Goal: Task Accomplishment & Management: Manage account settings

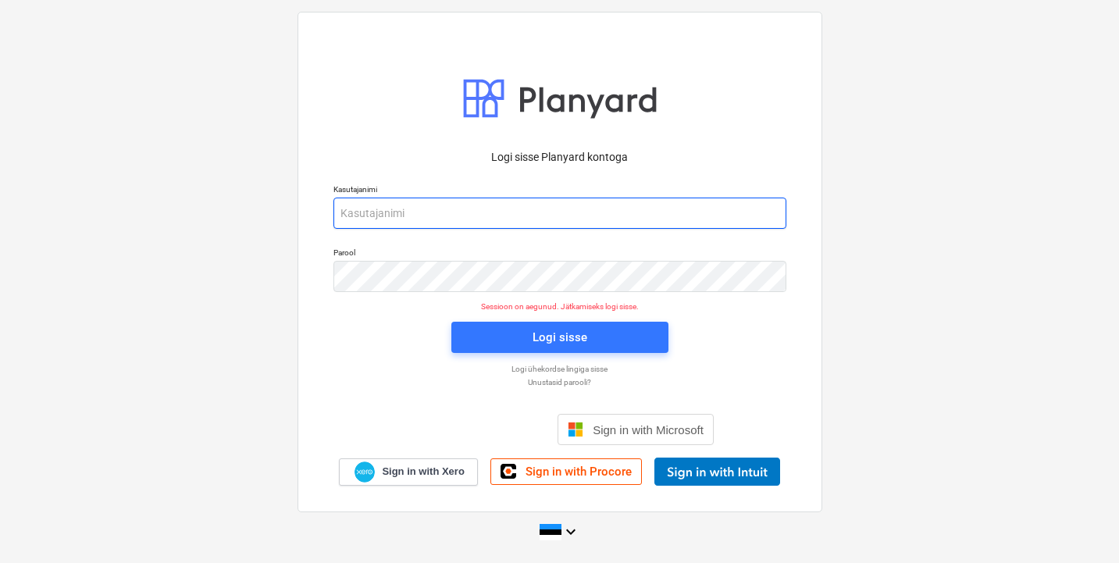
type input "[PERSON_NAME][EMAIL_ADDRESS][DOMAIN_NAME]"
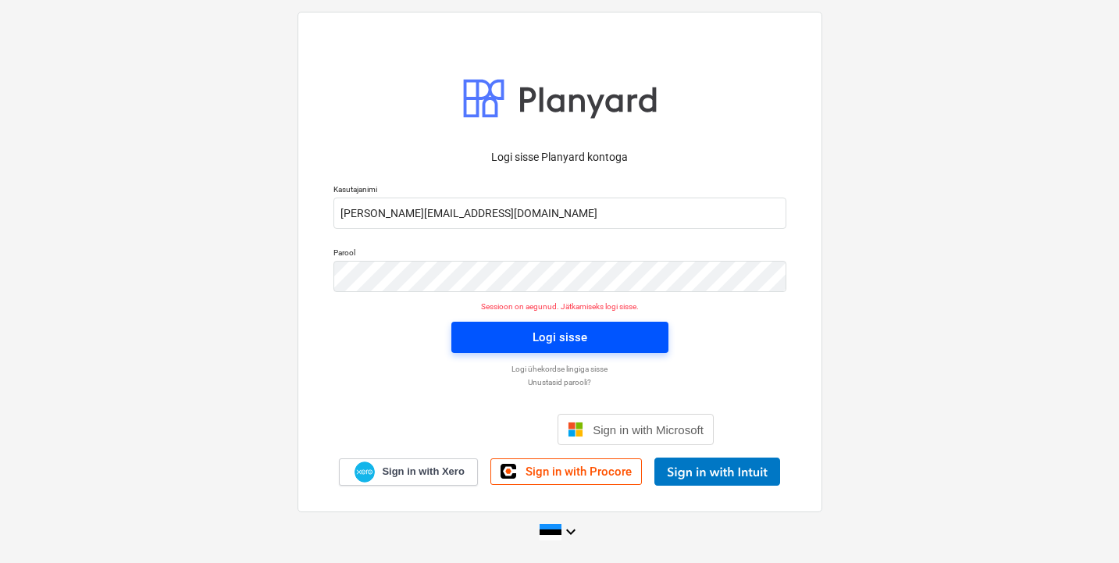
click at [560, 336] on div "Logi sisse" at bounding box center [559, 337] width 55 height 20
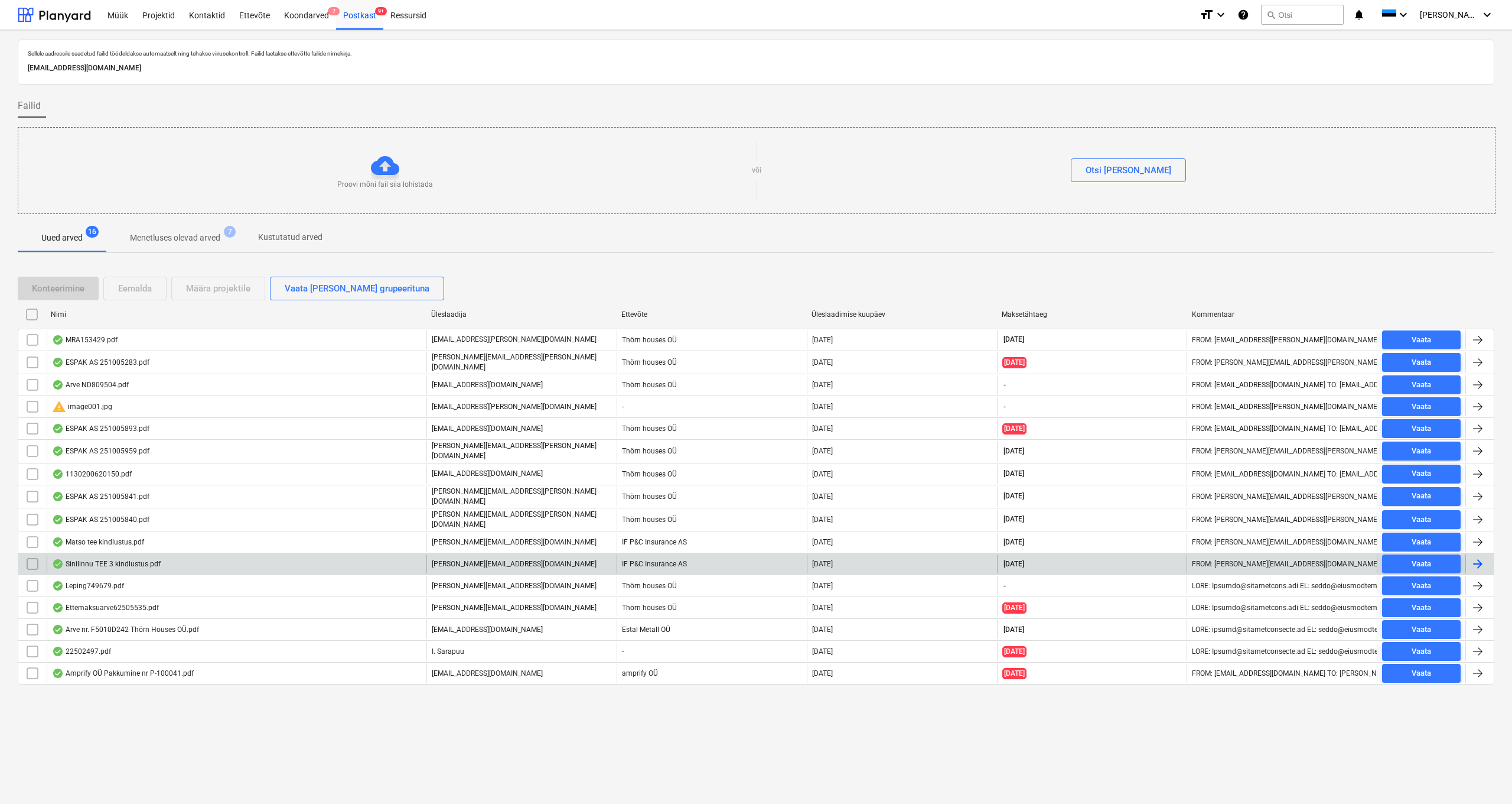
click at [115, 425] on div "Sinilinnu TEE 3 kindlustus.pdf" at bounding box center [107, 563] width 109 height 9
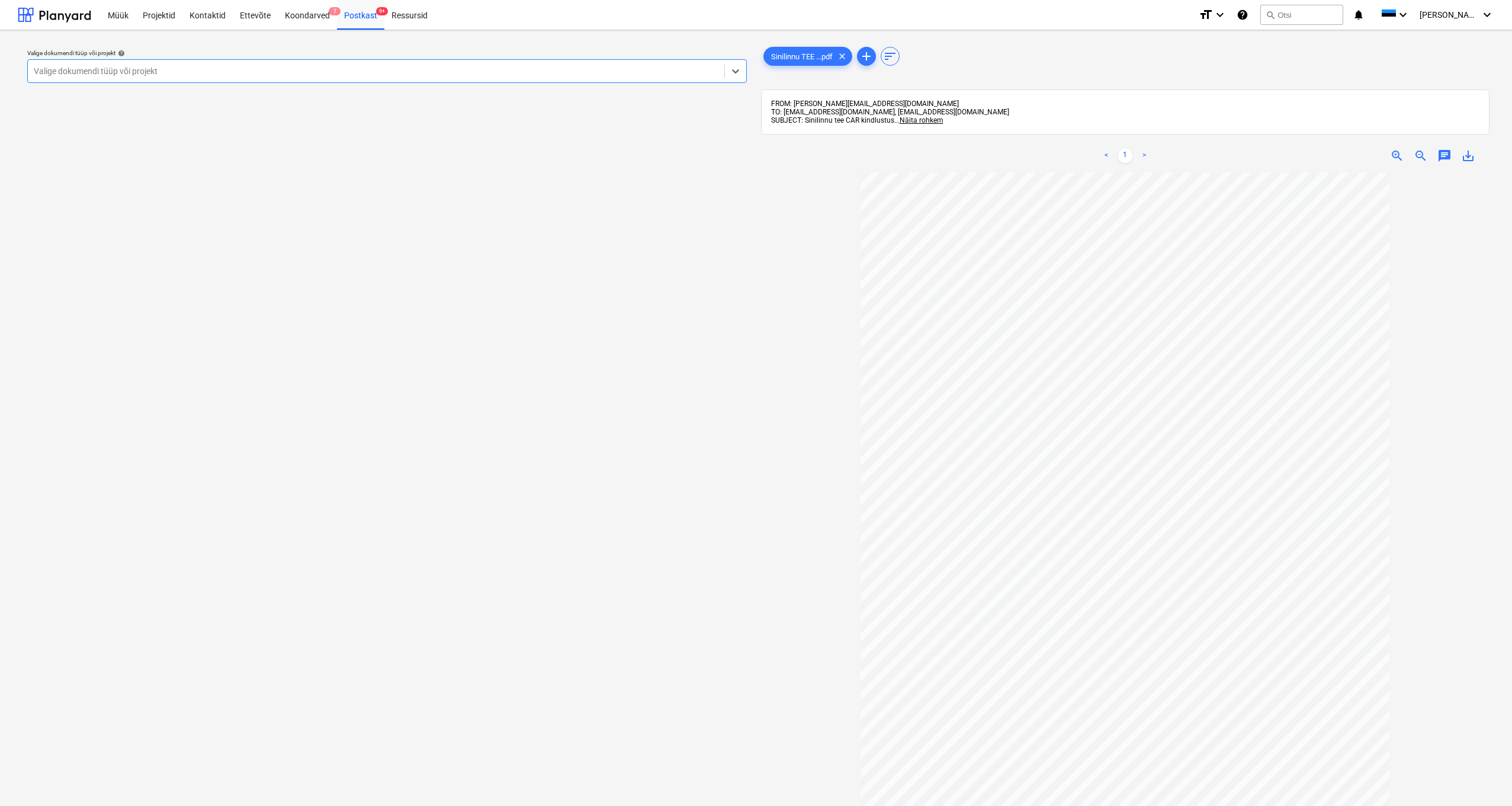
click at [47, 74] on div "Valige dokumendi tüüp või projekt" at bounding box center [376, 71] width 684 height 9
type input "sinilinnu"
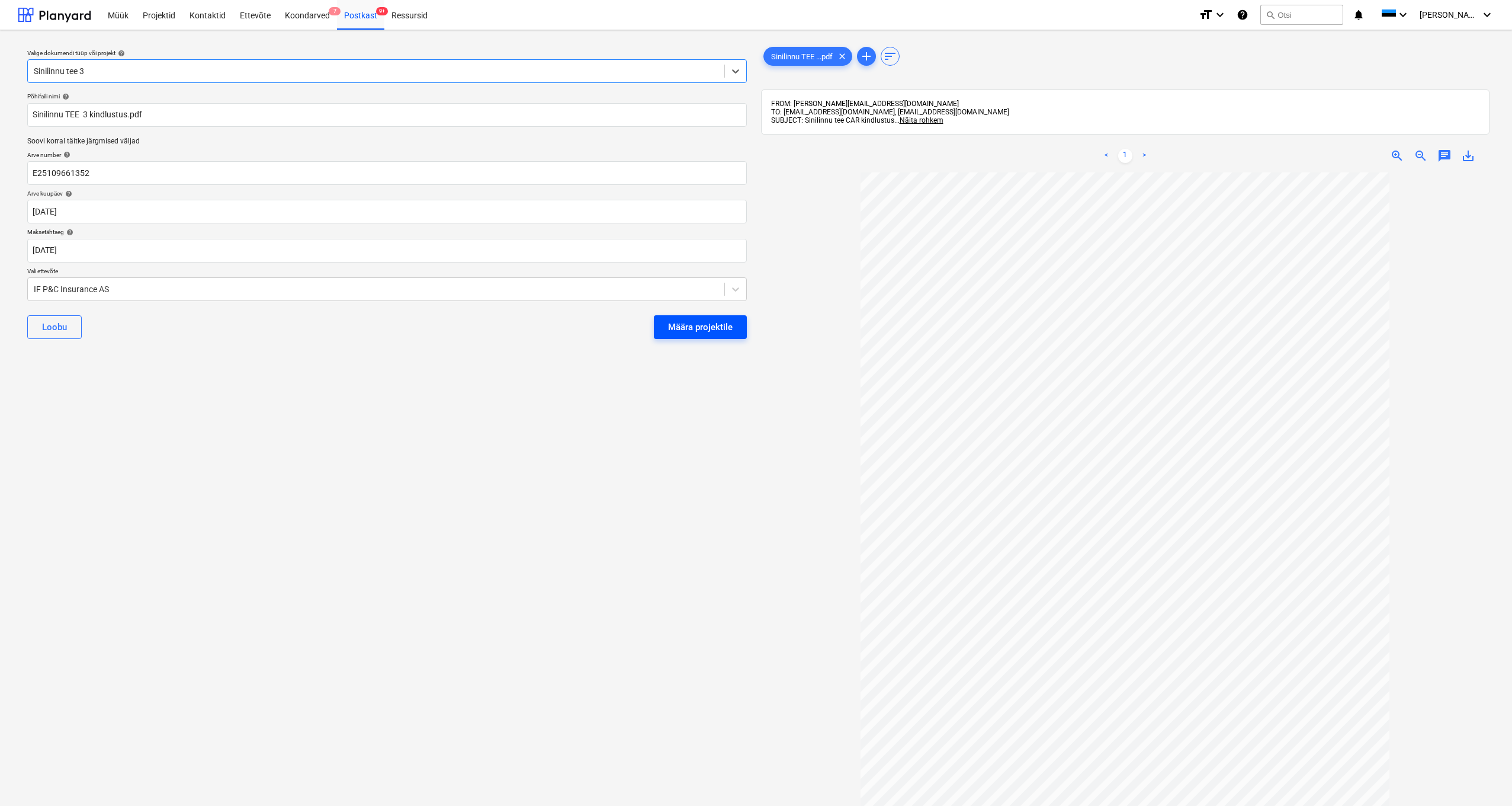
click at [693, 326] on div "Määra projektile" at bounding box center [699, 327] width 64 height 15
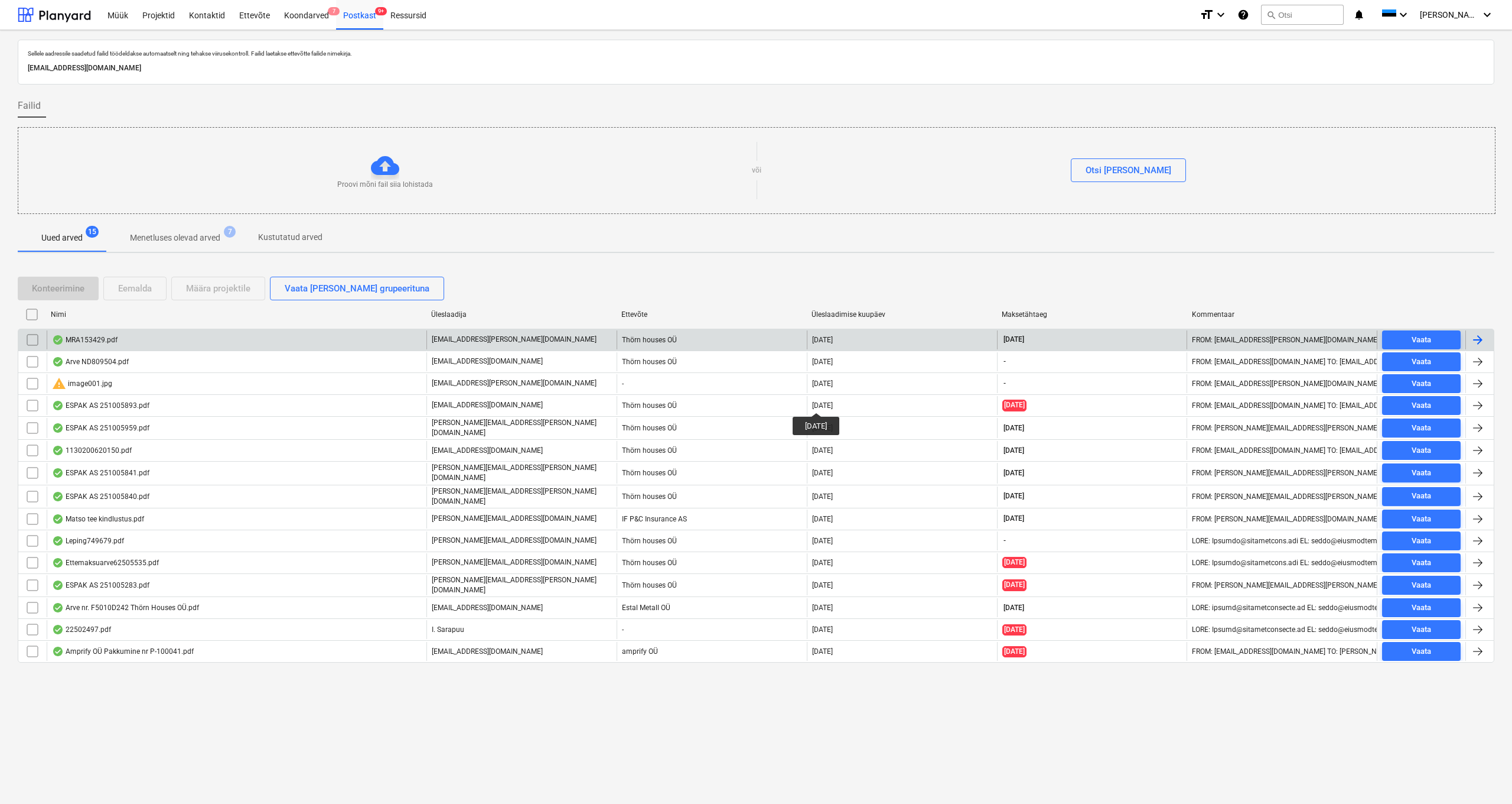
click at [87, 340] on div "MRA153429.pdf" at bounding box center [85, 340] width 66 height 9
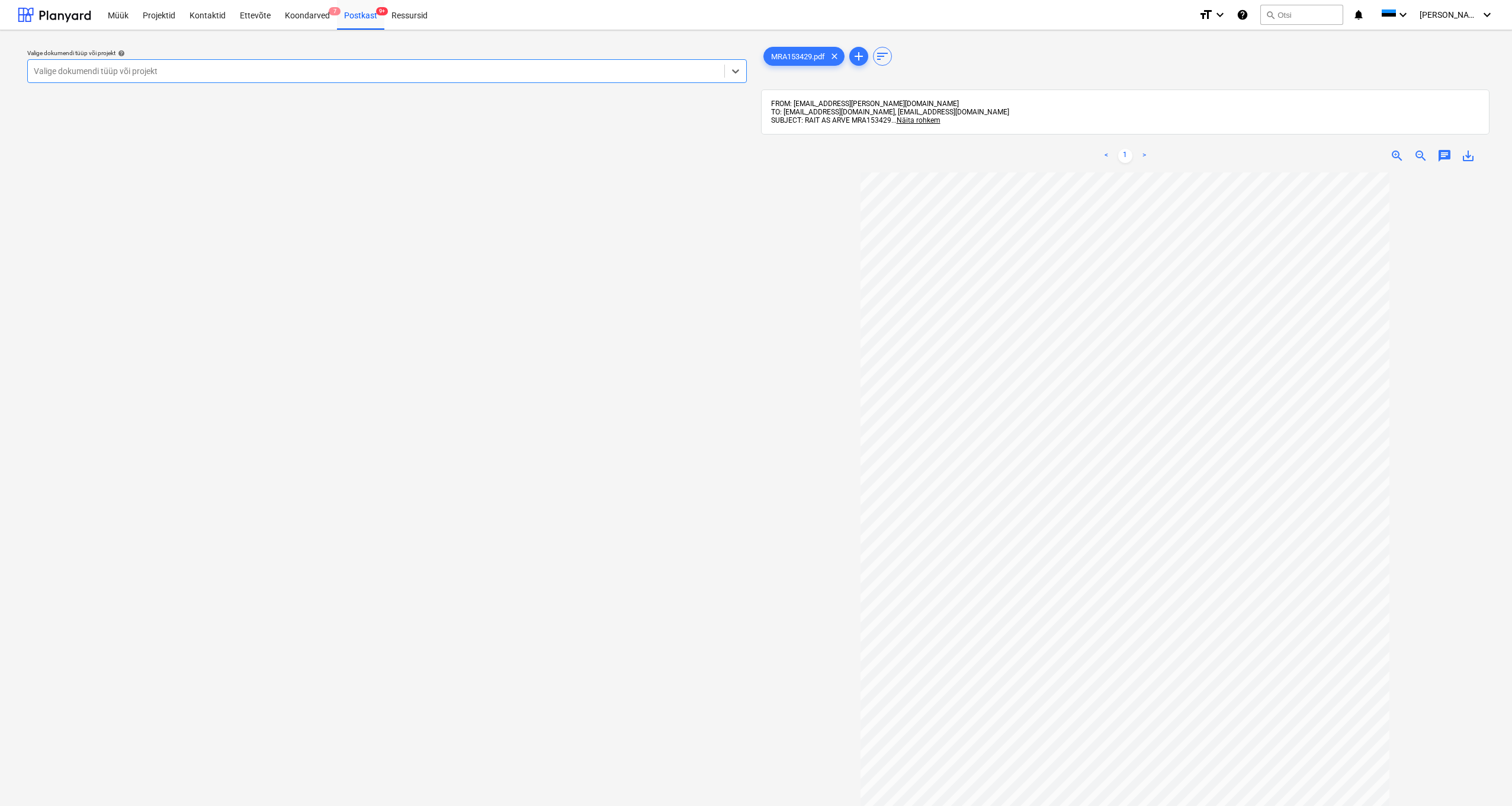
click at [60, 71] on div "Valige dokumendi tüüp või projekt" at bounding box center [376, 71] width 684 height 9
type input "tehas"
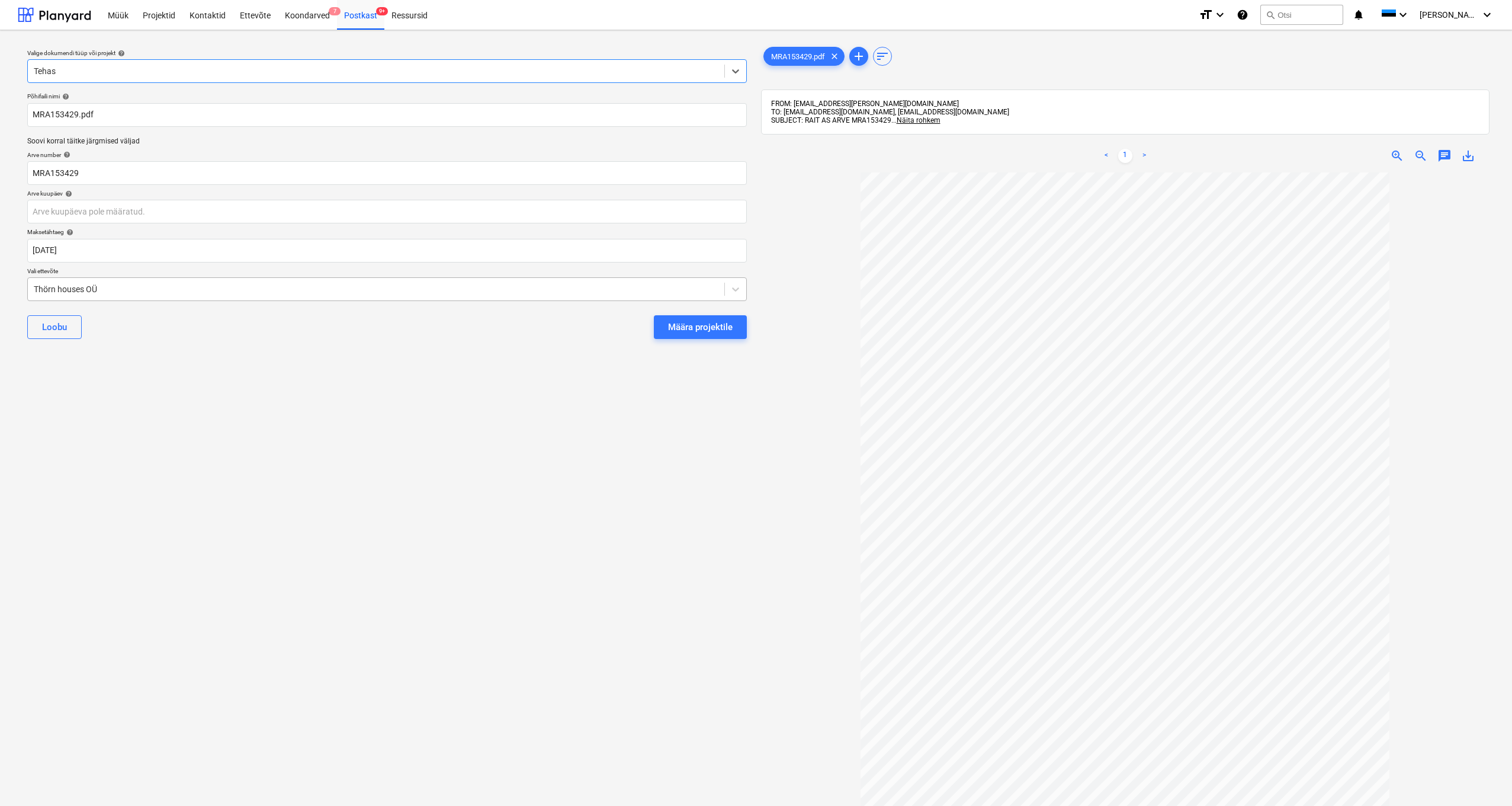
click at [33, 288] on div "Thörn houses OÜ" at bounding box center [376, 289] width 696 height 17
type input "Rait"
click at [70, 427] on div "Raitwood" at bounding box center [756, 822] width 1512 height 19
click at [701, 324] on div "Määra projektile" at bounding box center [699, 327] width 64 height 15
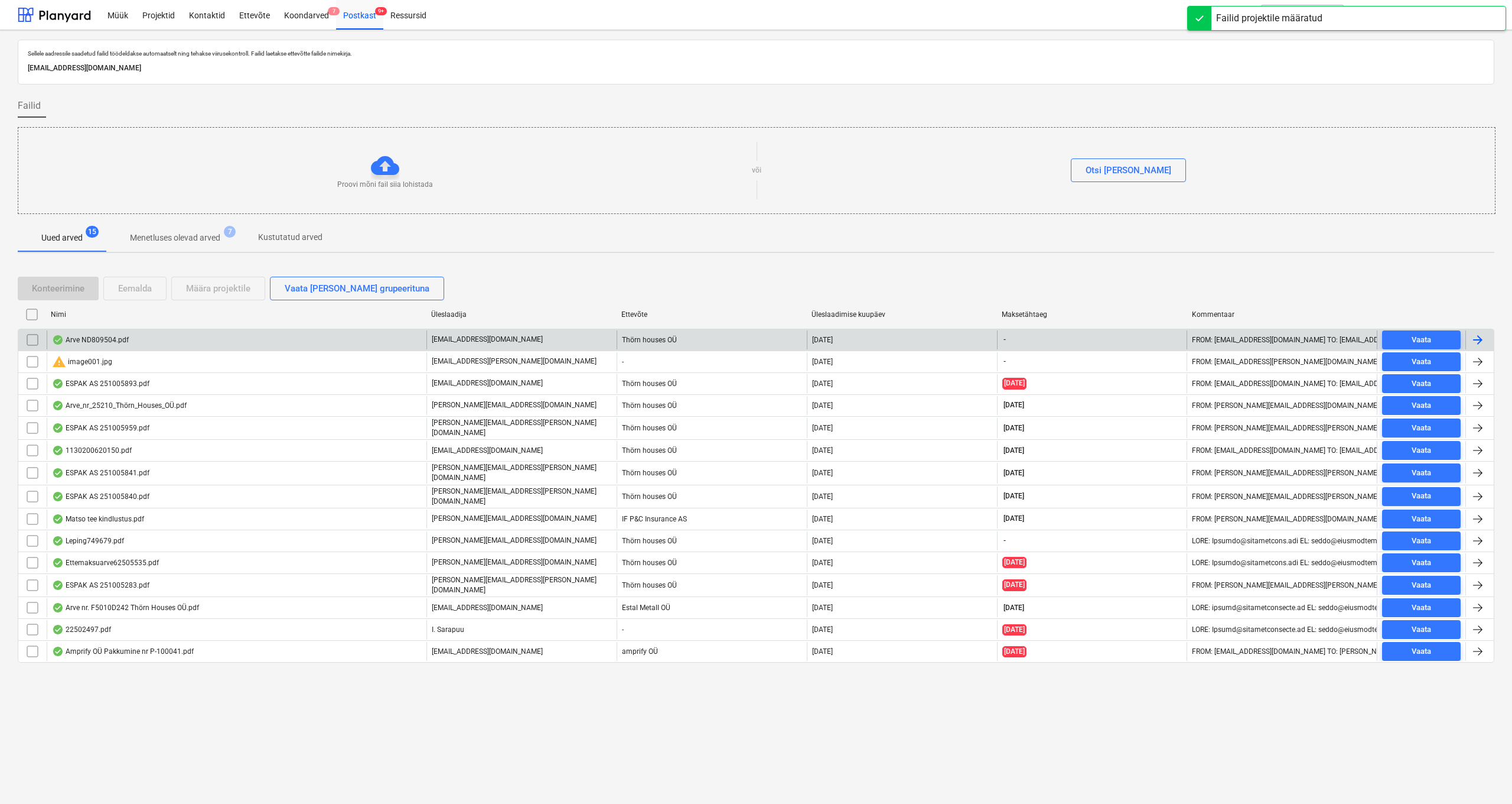
click at [99, 341] on div "Arve ND809504.pdf" at bounding box center [90, 340] width 76 height 9
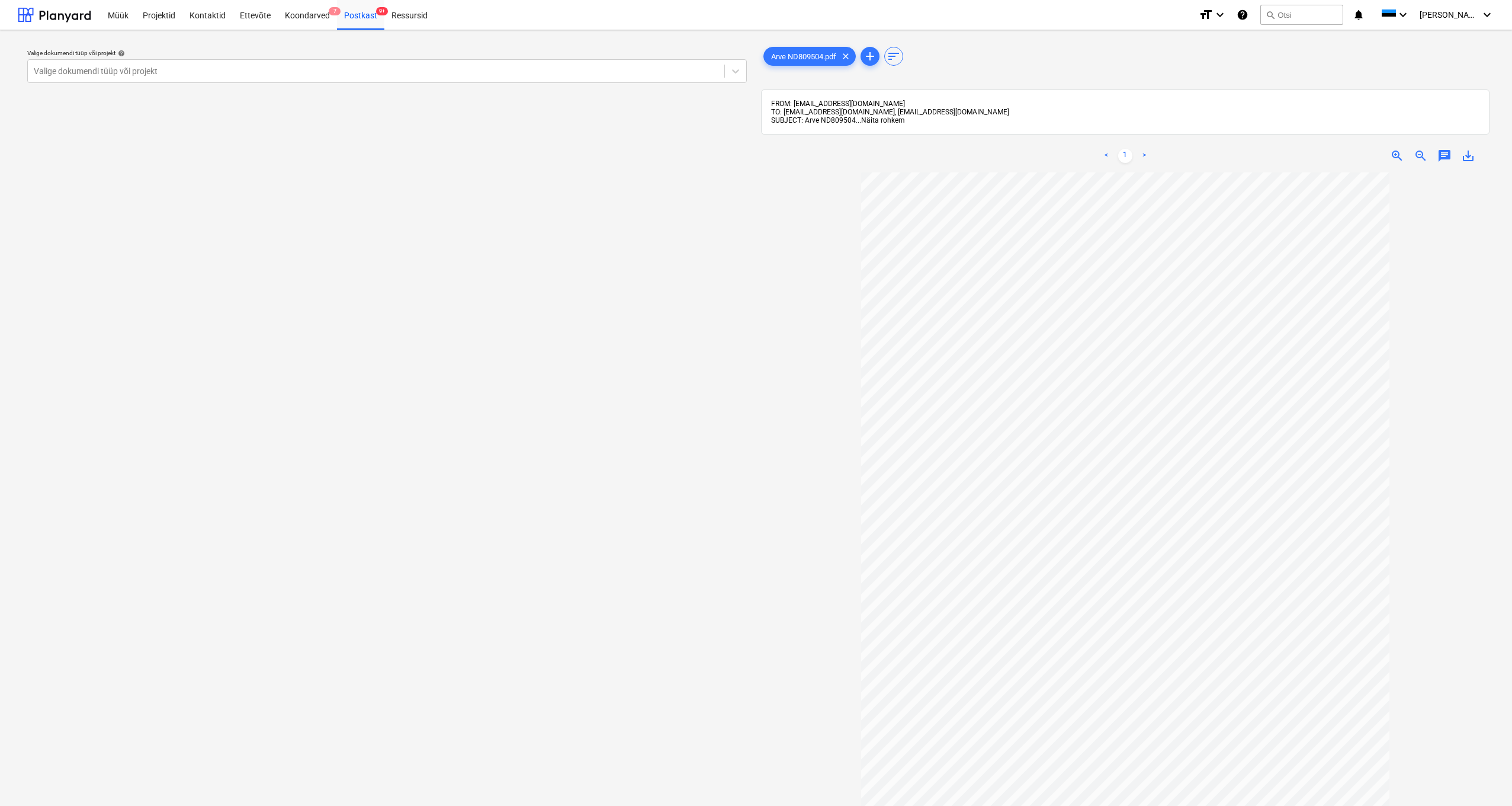
click at [848, 118] on span "Näita rohkem" at bounding box center [883, 120] width 44 height 8
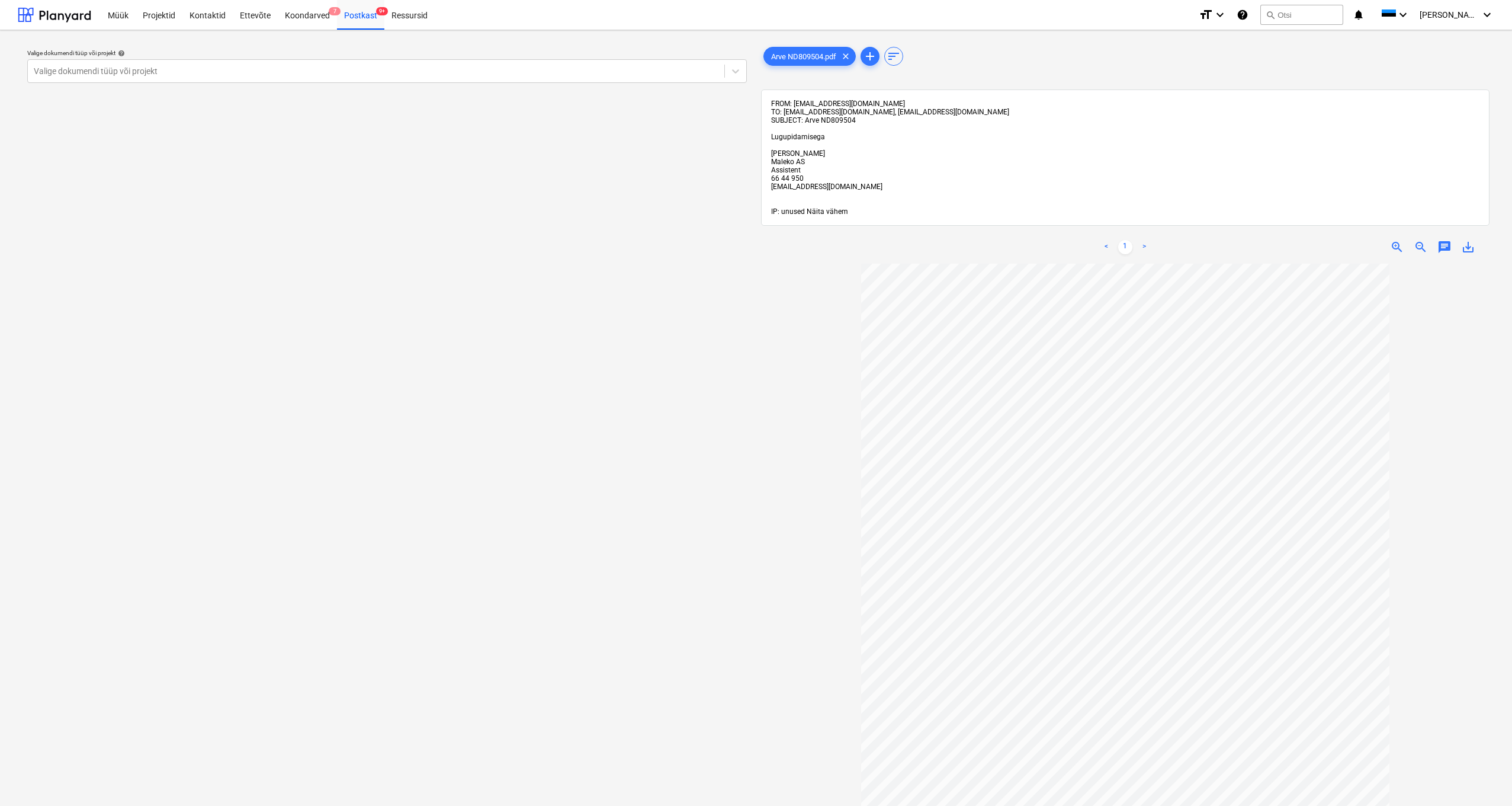
click at [832, 213] on span "Näita vähem" at bounding box center [827, 211] width 42 height 8
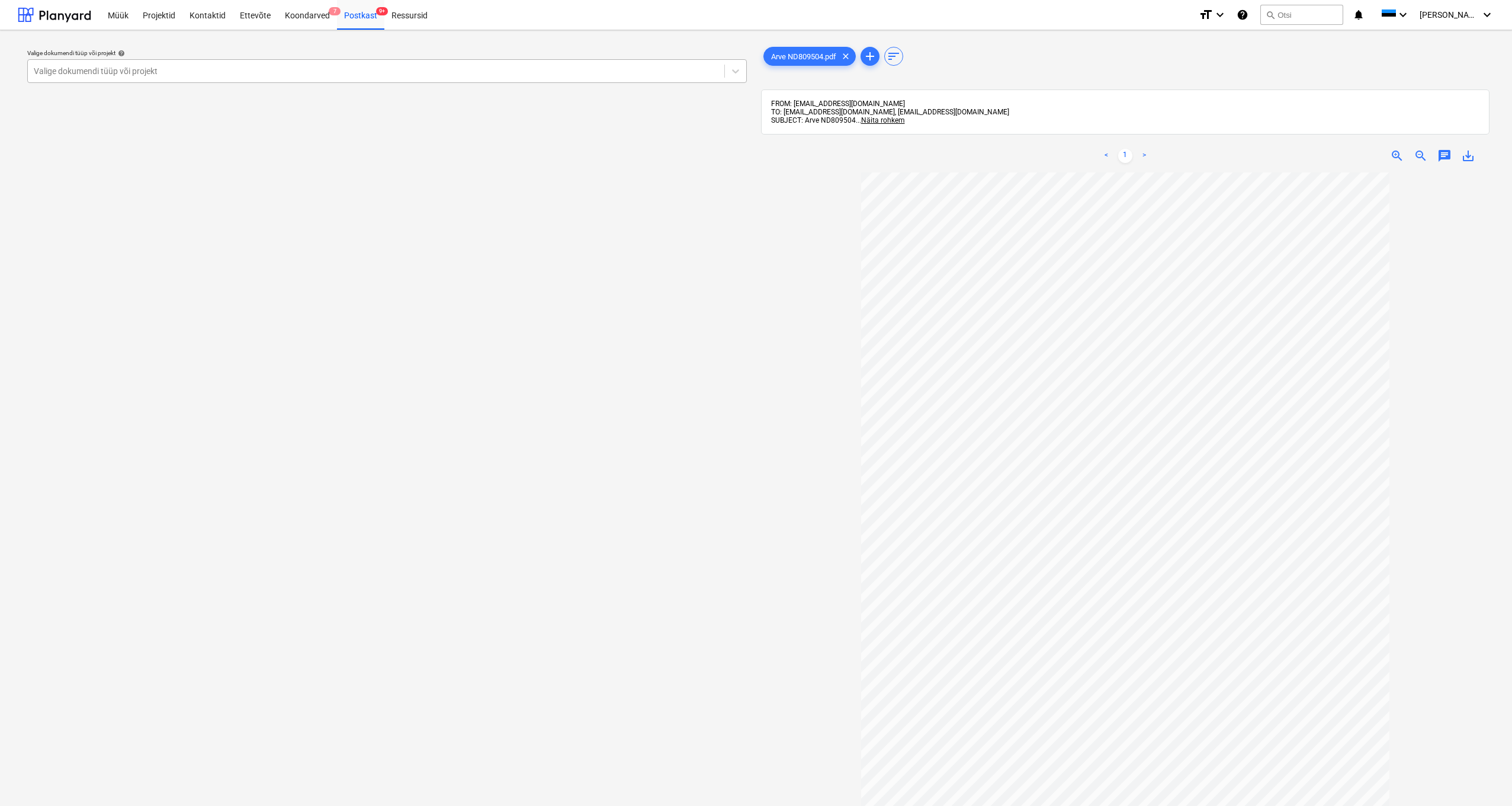
click at [93, 66] on div at bounding box center [376, 71] width 684 height 12
type input "Matso"
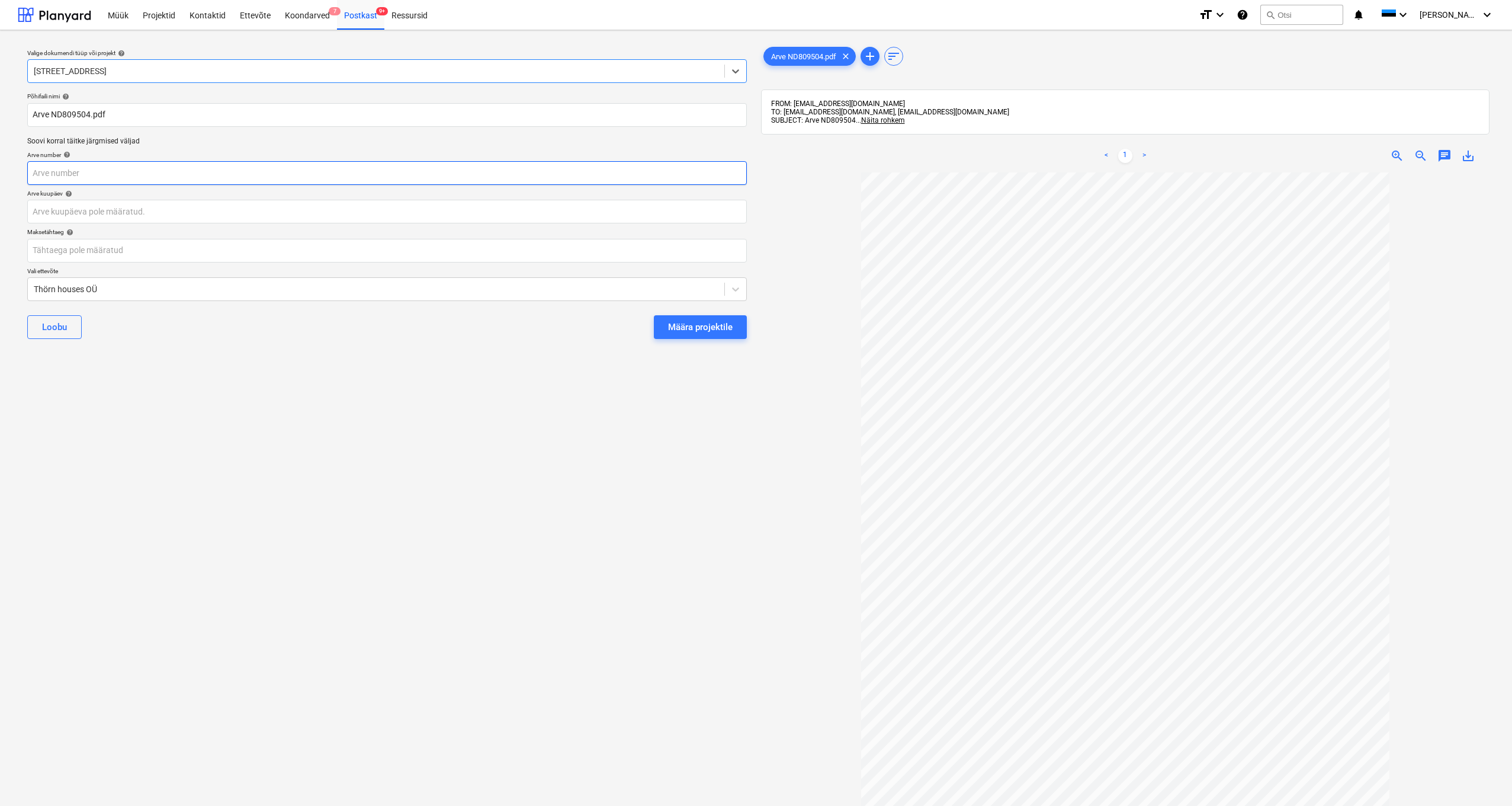
click at [73, 174] on input "text" at bounding box center [387, 172] width 719 height 24
type input "ND809504"
click at [39, 209] on body "Müük Projektid Kontaktid Ettevõte Koondarved 7 Postkast 9+ Ressursid format_siz…" at bounding box center [756, 403] width 1512 height 806
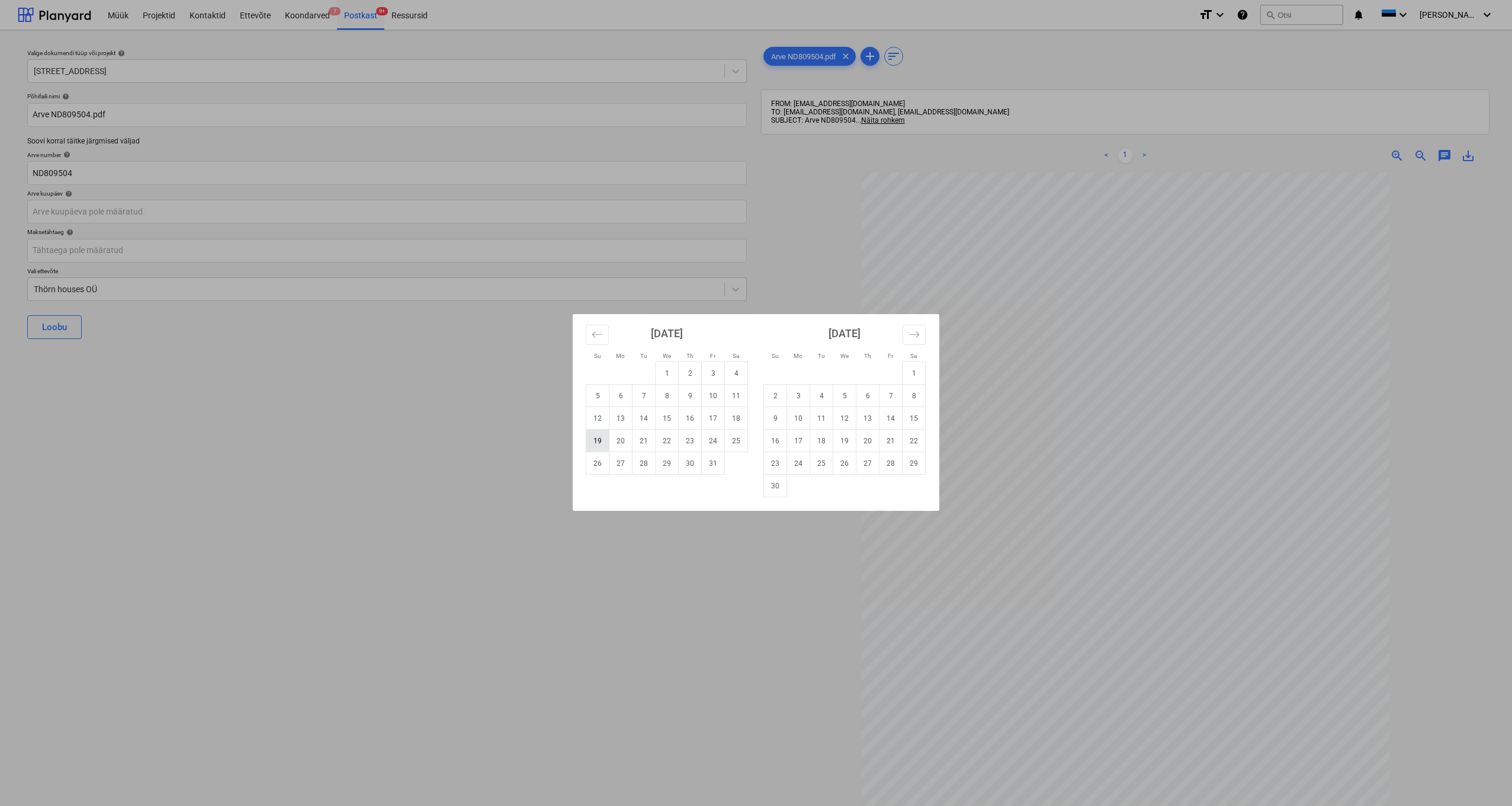
click at [599, 427] on td "19" at bounding box center [598, 441] width 23 height 23
type input "[DATE]"
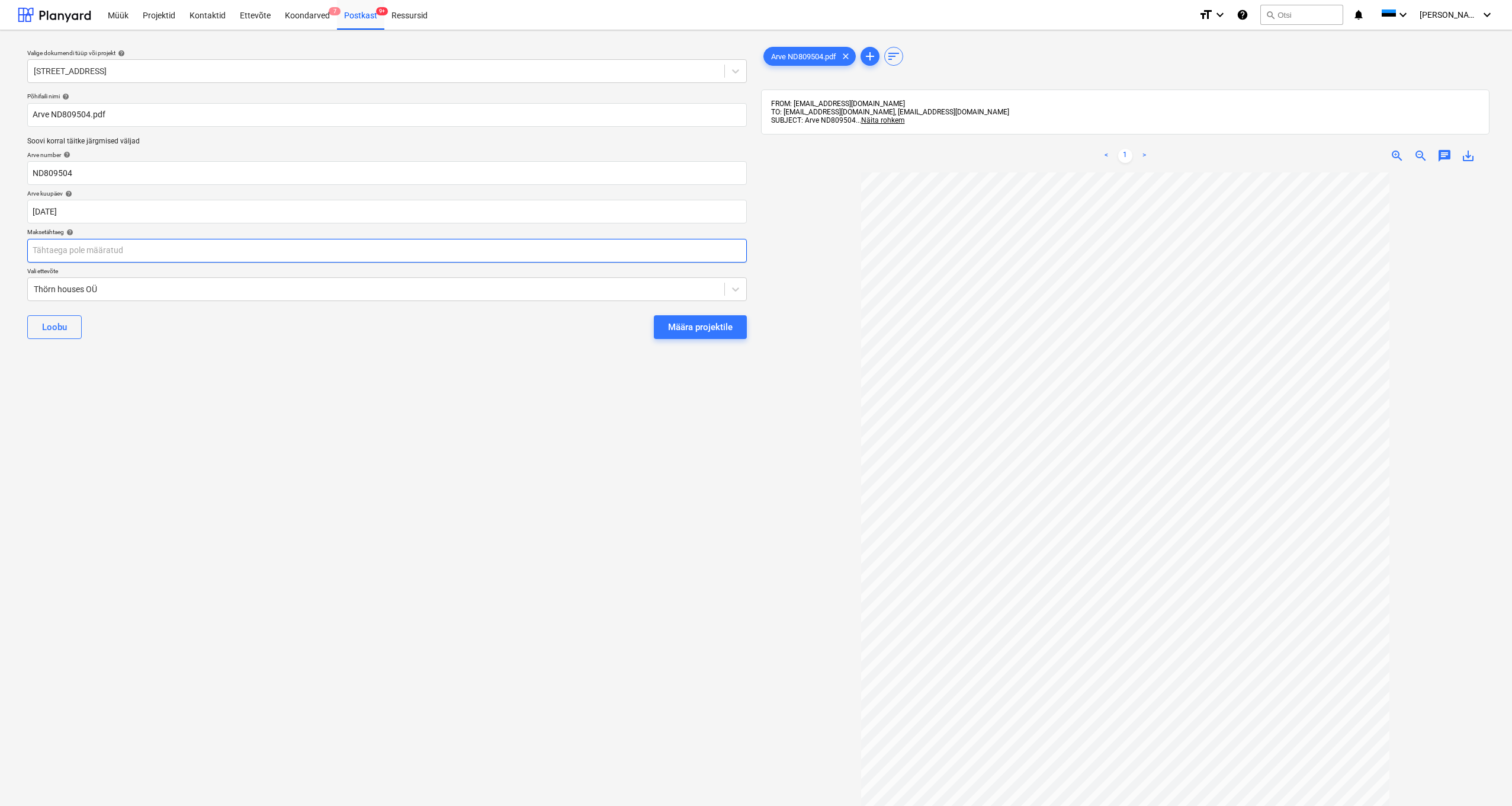
click at [44, 250] on body "Müük Projektid Kontaktid Ettevõte Koondarved 7 Postkast 9+ Ressursid format_siz…" at bounding box center [756, 403] width 1512 height 806
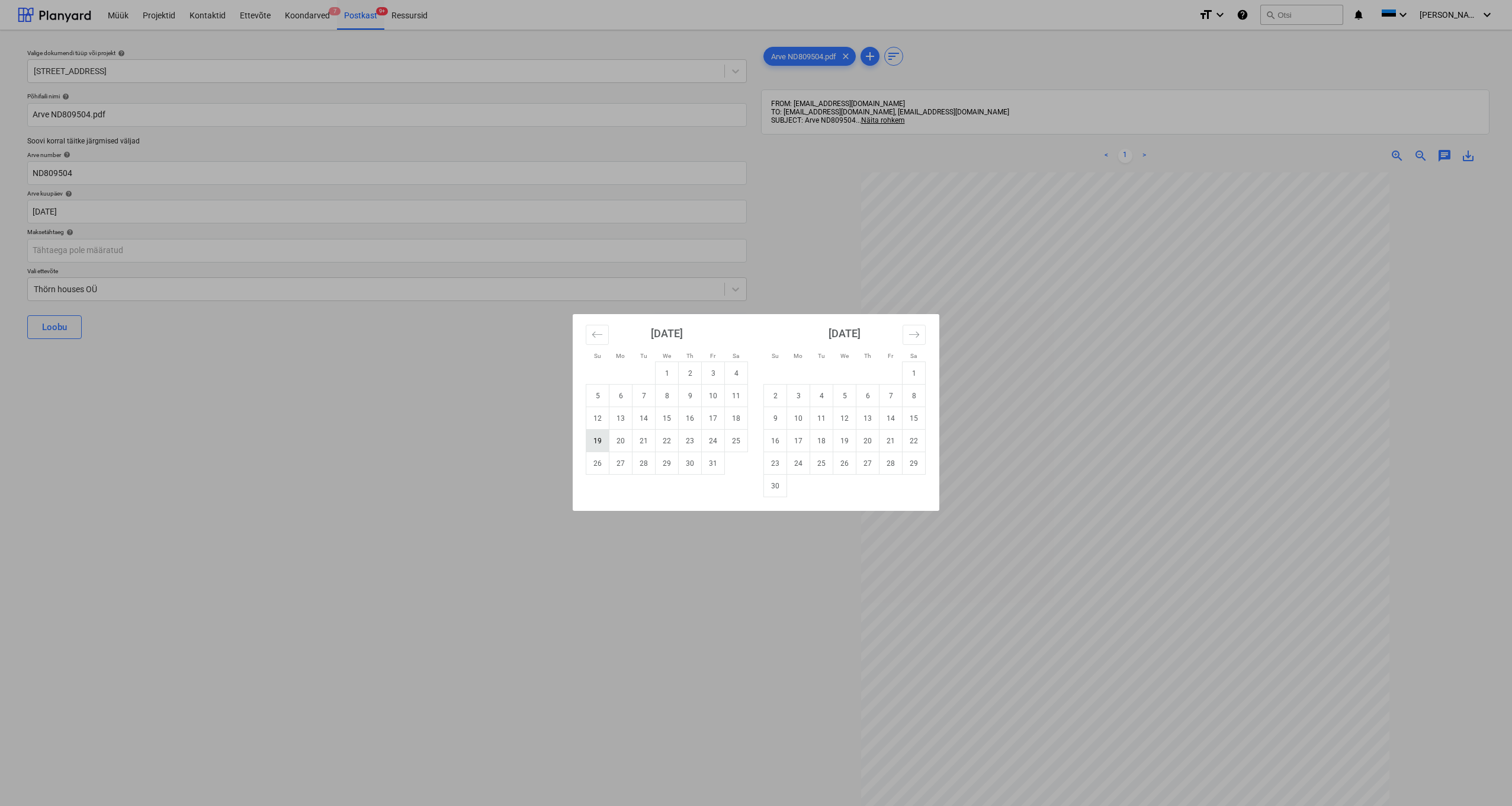
click at [598, 427] on td "19" at bounding box center [598, 441] width 23 height 23
type input "[DATE]"
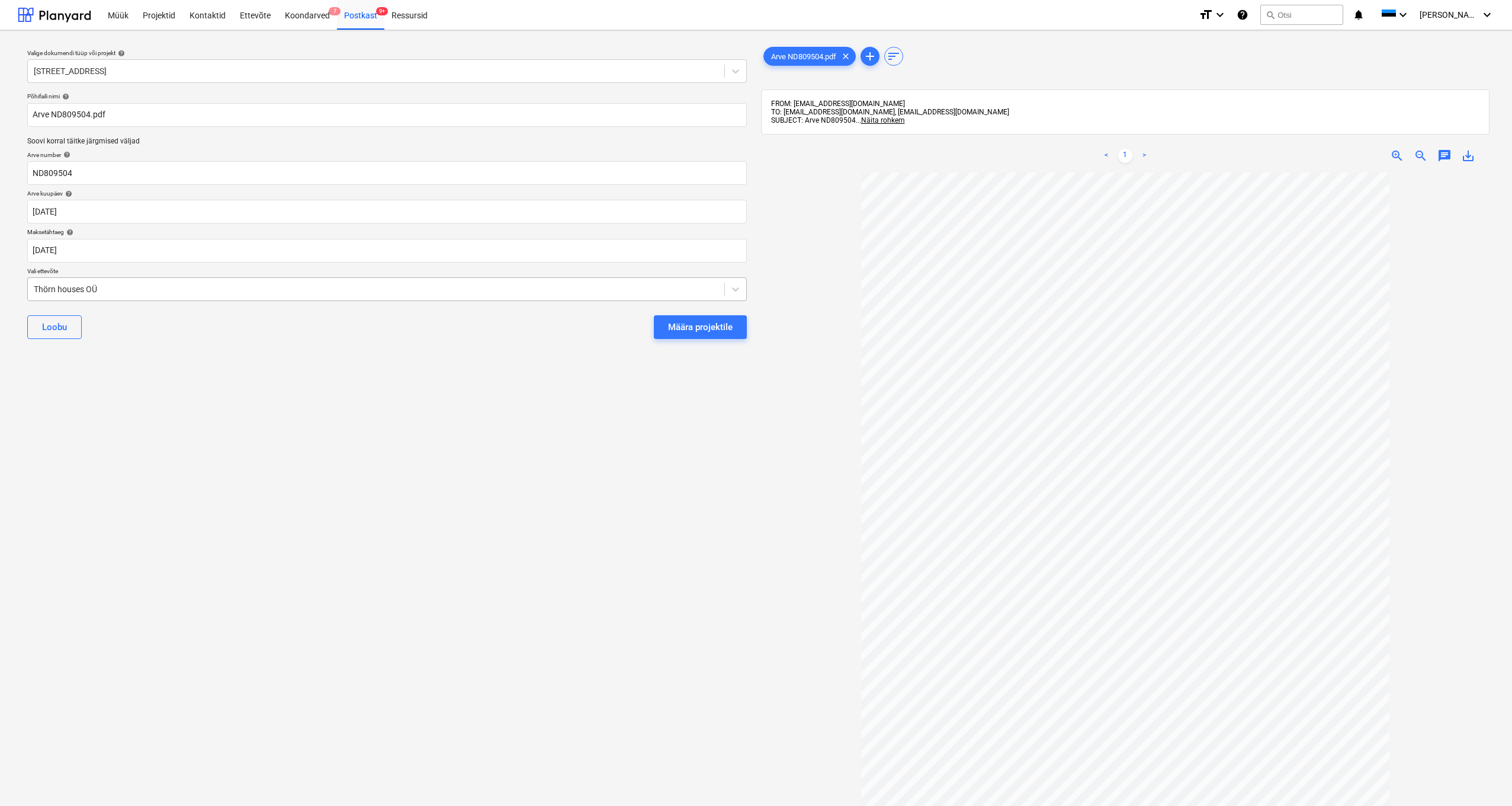
click at [31, 288] on div "Thörn houses OÜ" at bounding box center [376, 289] width 696 height 17
type input "[PERSON_NAME]"
click at [52, 427] on div "Maleko AS" at bounding box center [756, 822] width 1512 height 19
click at [734, 331] on button "Määra projektile" at bounding box center [700, 326] width 93 height 24
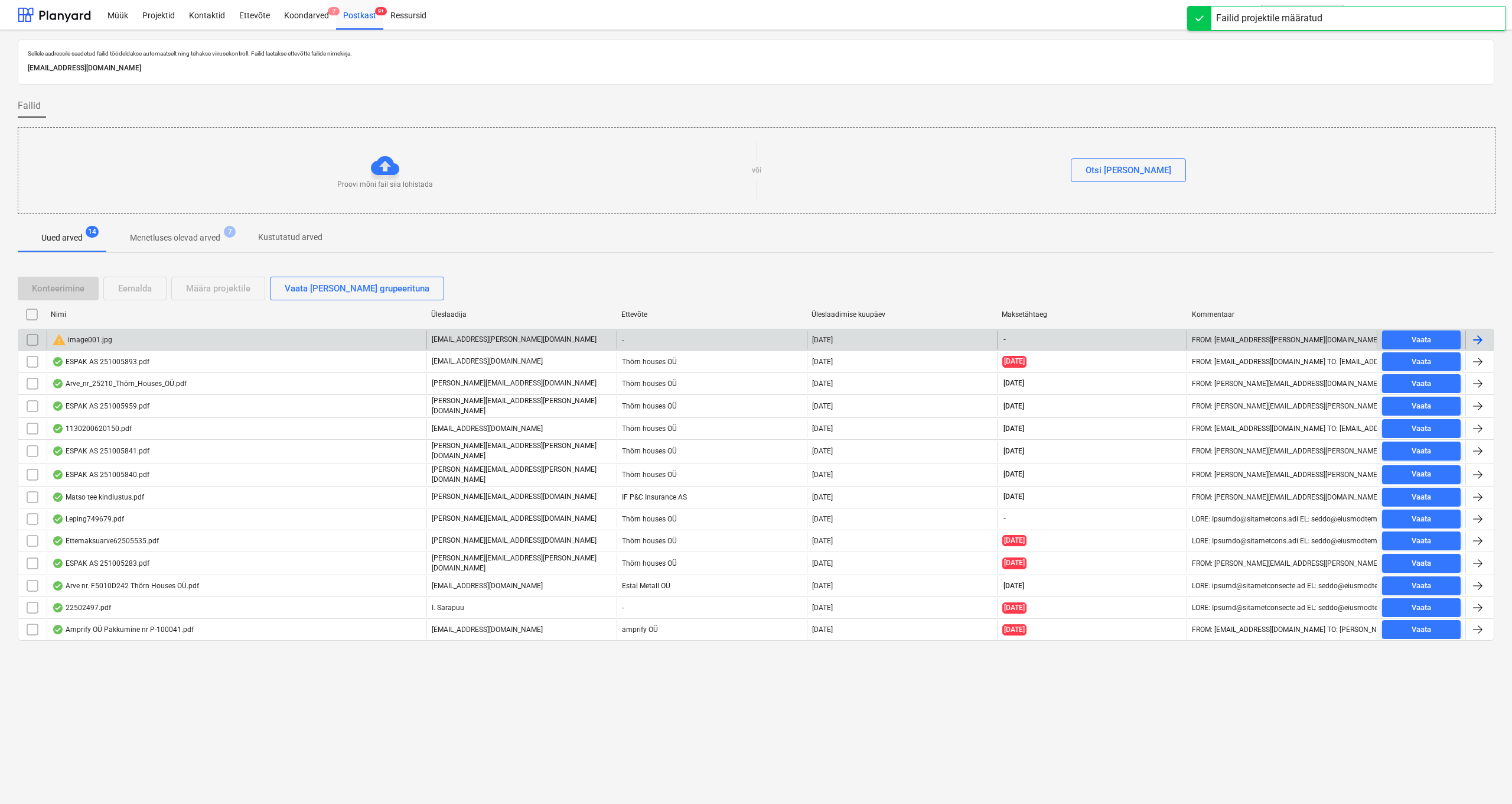
click at [90, 342] on div "warning image001.jpg" at bounding box center [82, 339] width 61 height 14
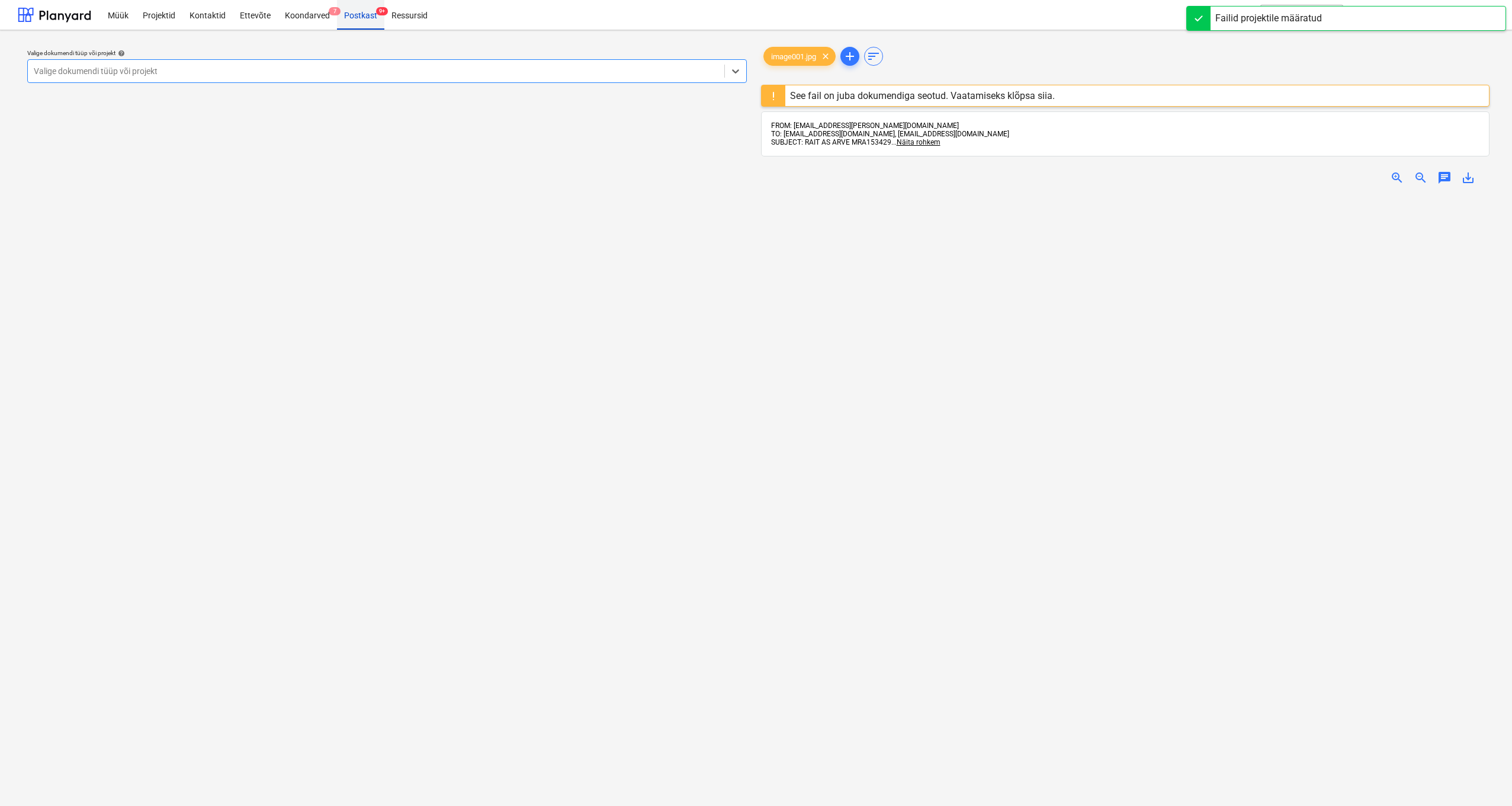
click at [366, 15] on div "Postkast 9+" at bounding box center [360, 14] width 47 height 30
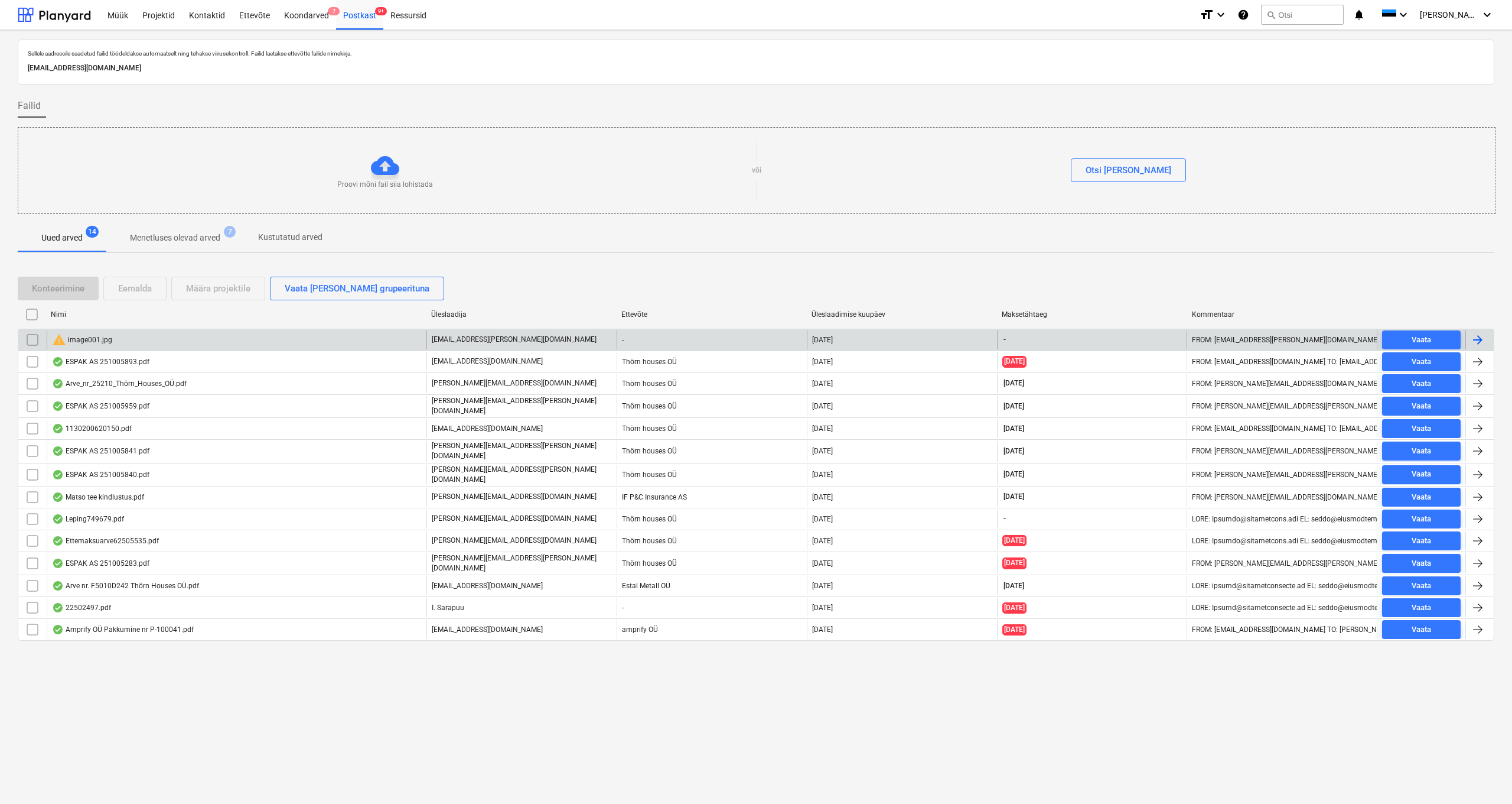
click at [33, 341] on input "checkbox" at bounding box center [32, 339] width 19 height 19
click at [129, 286] on div "Eemalda" at bounding box center [135, 288] width 33 height 15
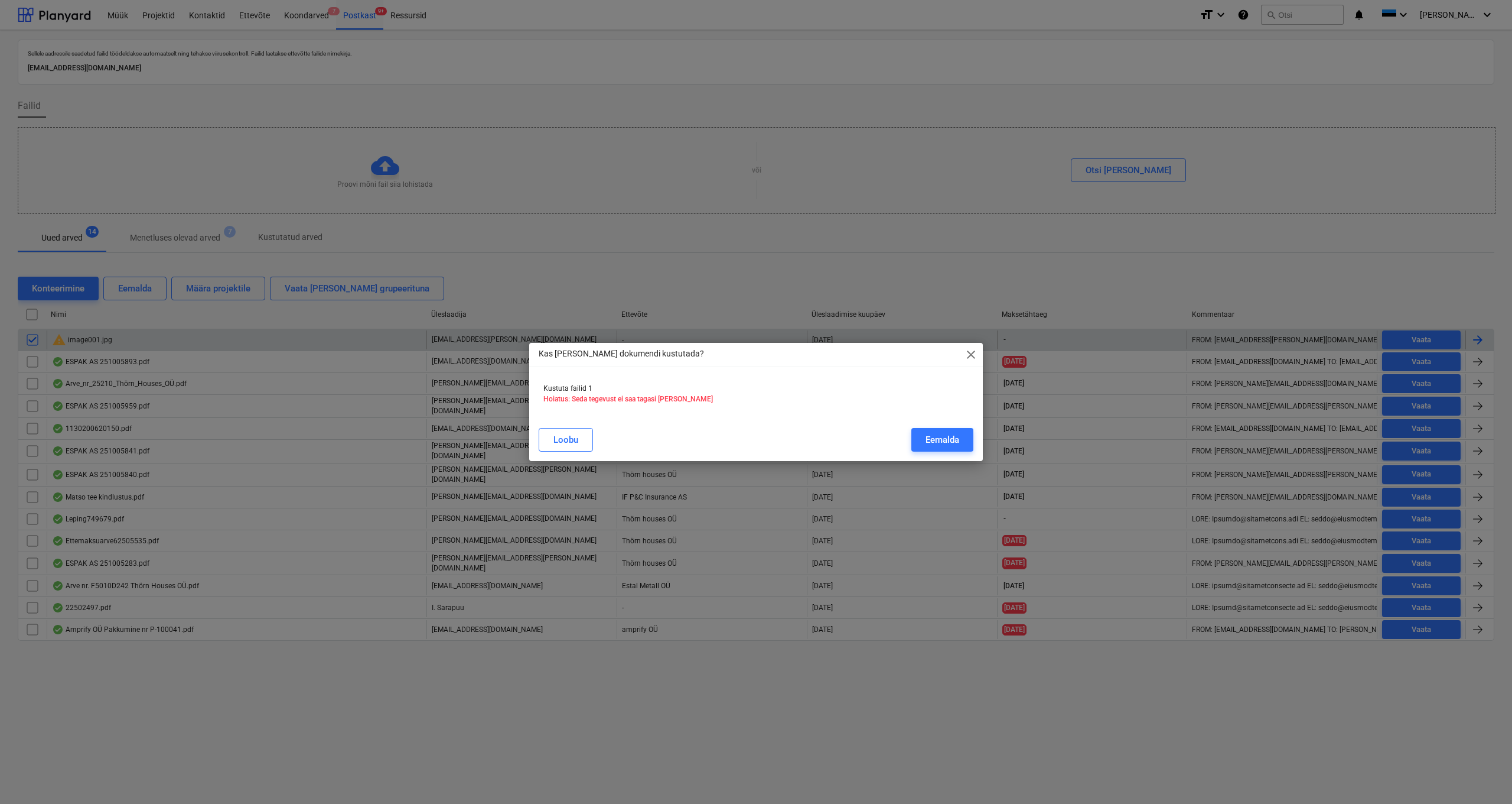
click at [846, 425] on div "Eemalda" at bounding box center [942, 440] width 33 height 15
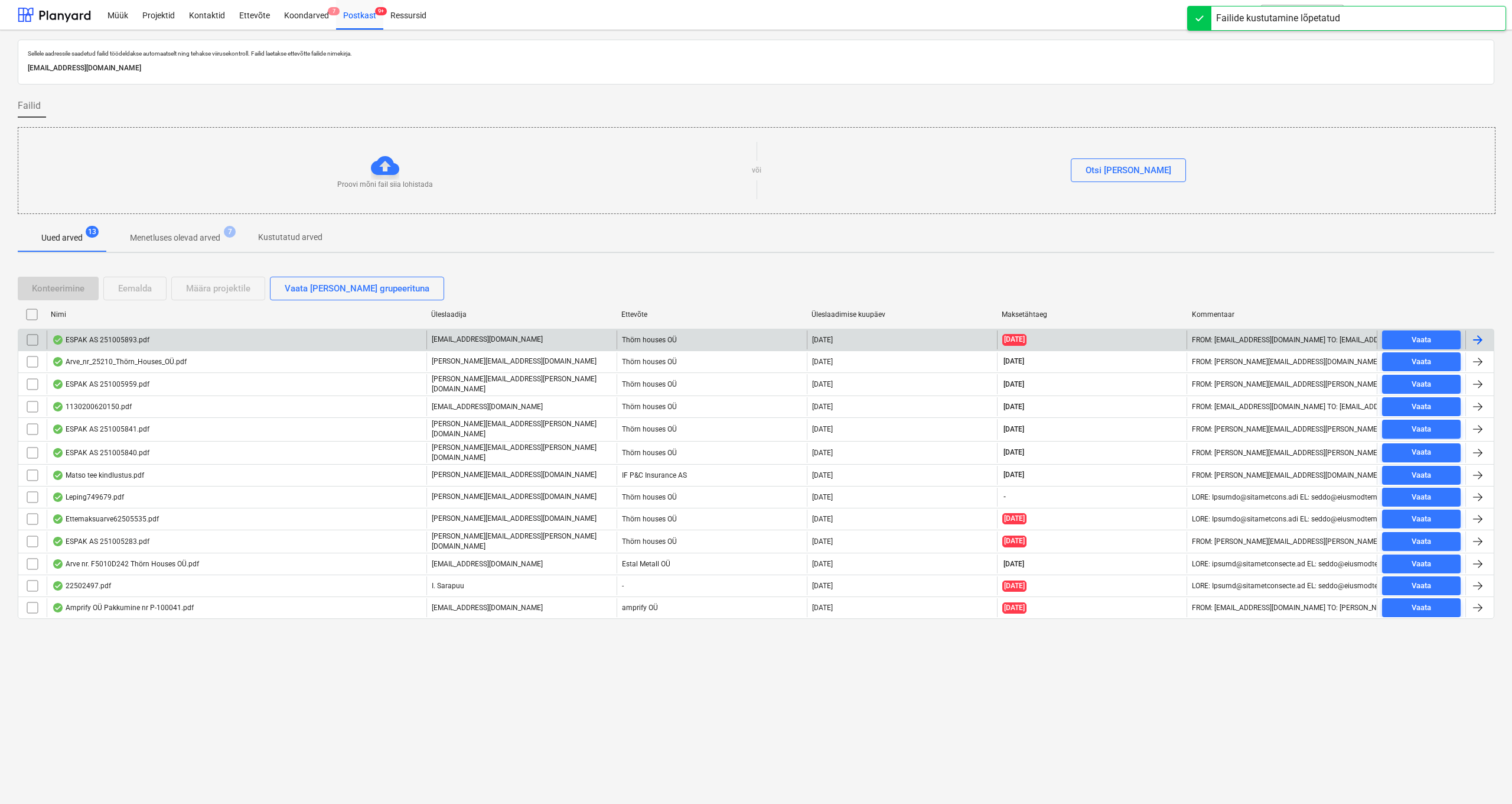
click at [92, 338] on div "ESPAK AS 251005893.pdf" at bounding box center [101, 340] width 98 height 9
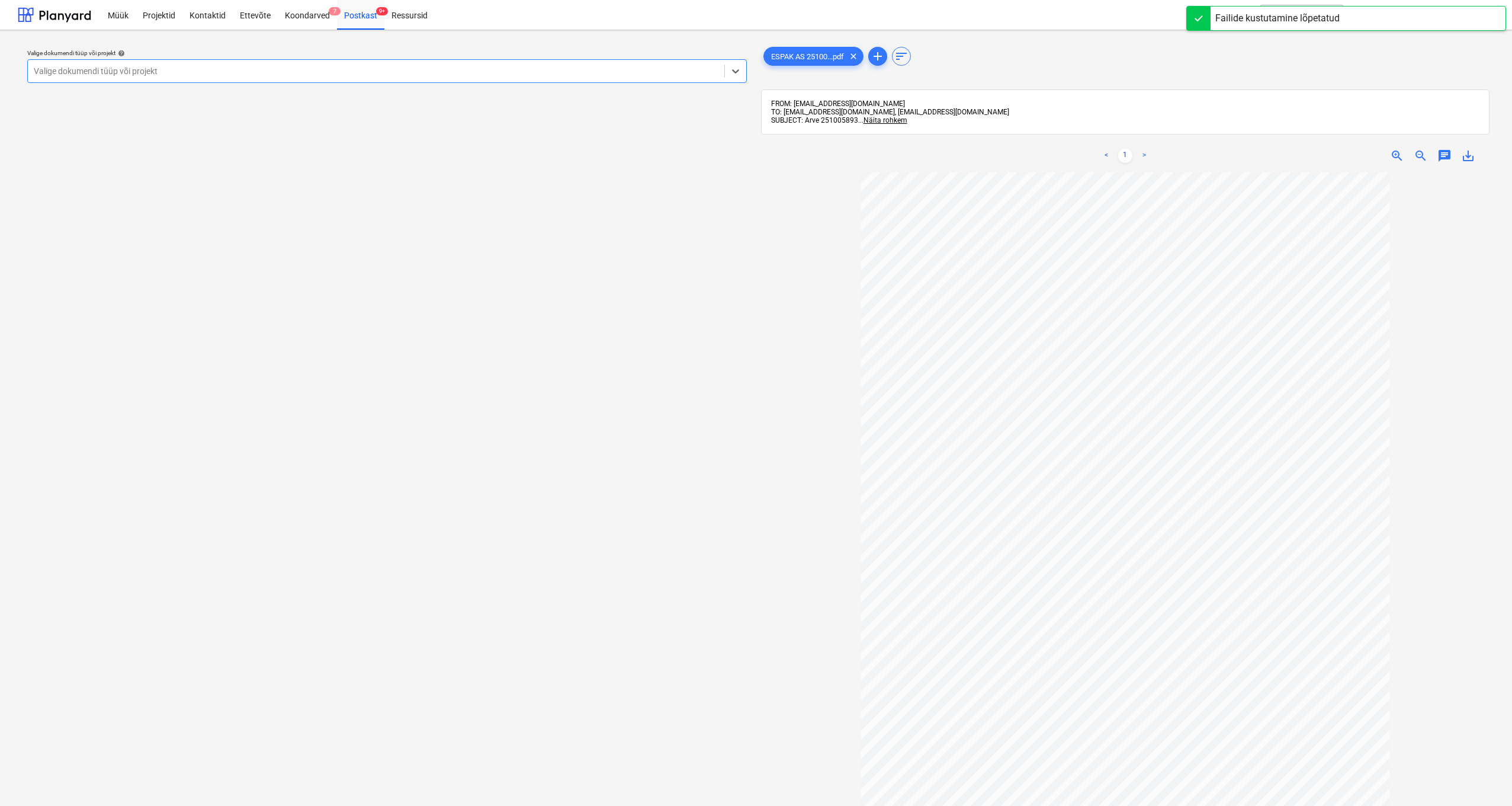
click at [132, 71] on div "Valige dokumendi tüüp või projekt" at bounding box center [376, 71] width 684 height 9
type input "sinilinn"
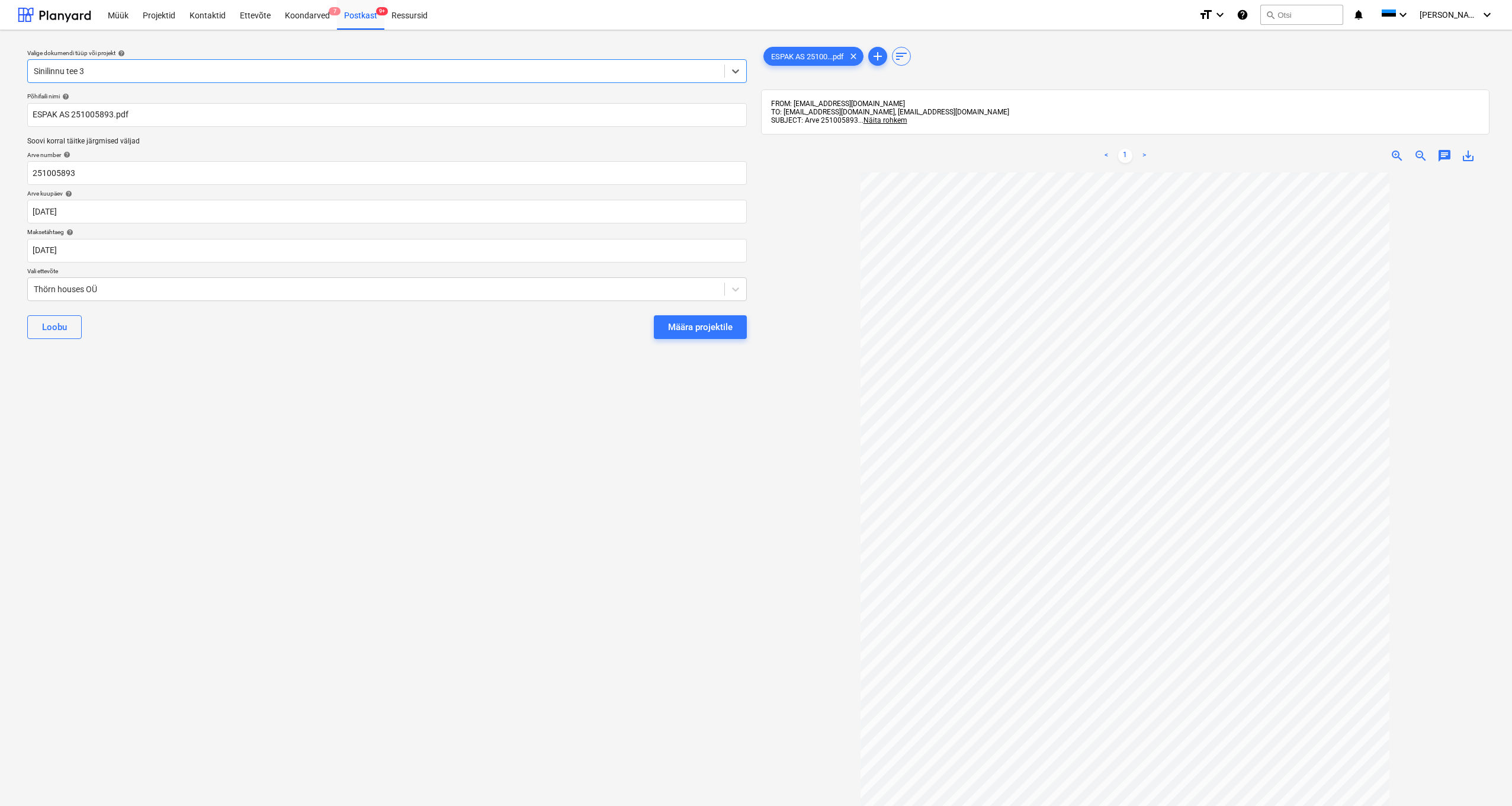
click at [27, 258] on div "Põhifaili nimi help ESPAK AS 251005893.pdf Soovi korral täitke järgmised väljad…" at bounding box center [387, 221] width 729 height 266
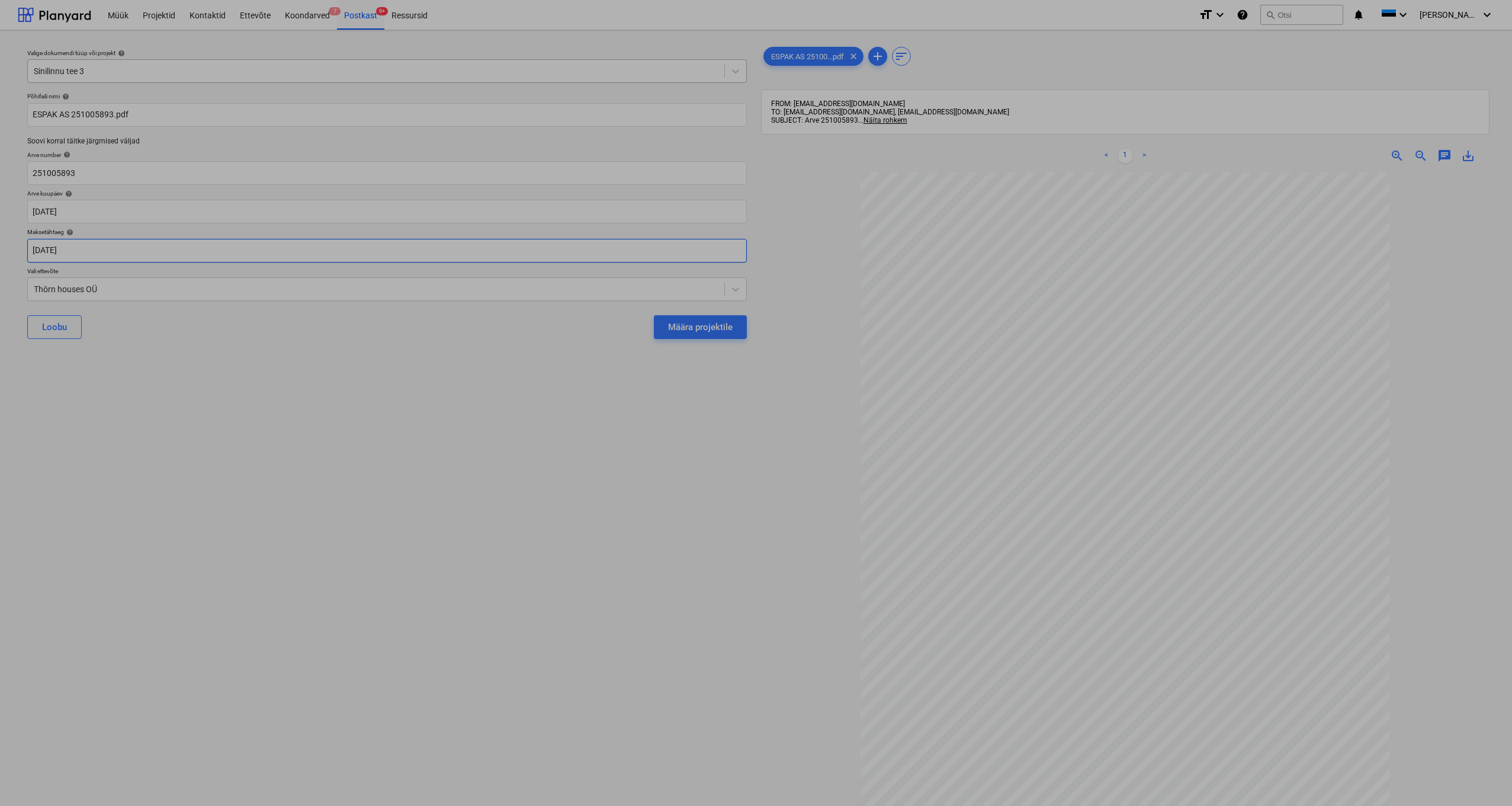
click at [31, 251] on body "Müük Projektid Kontaktid Ettevõte Koondarved 7 Postkast 9+ Ressursid format_siz…" at bounding box center [756, 403] width 1512 height 806
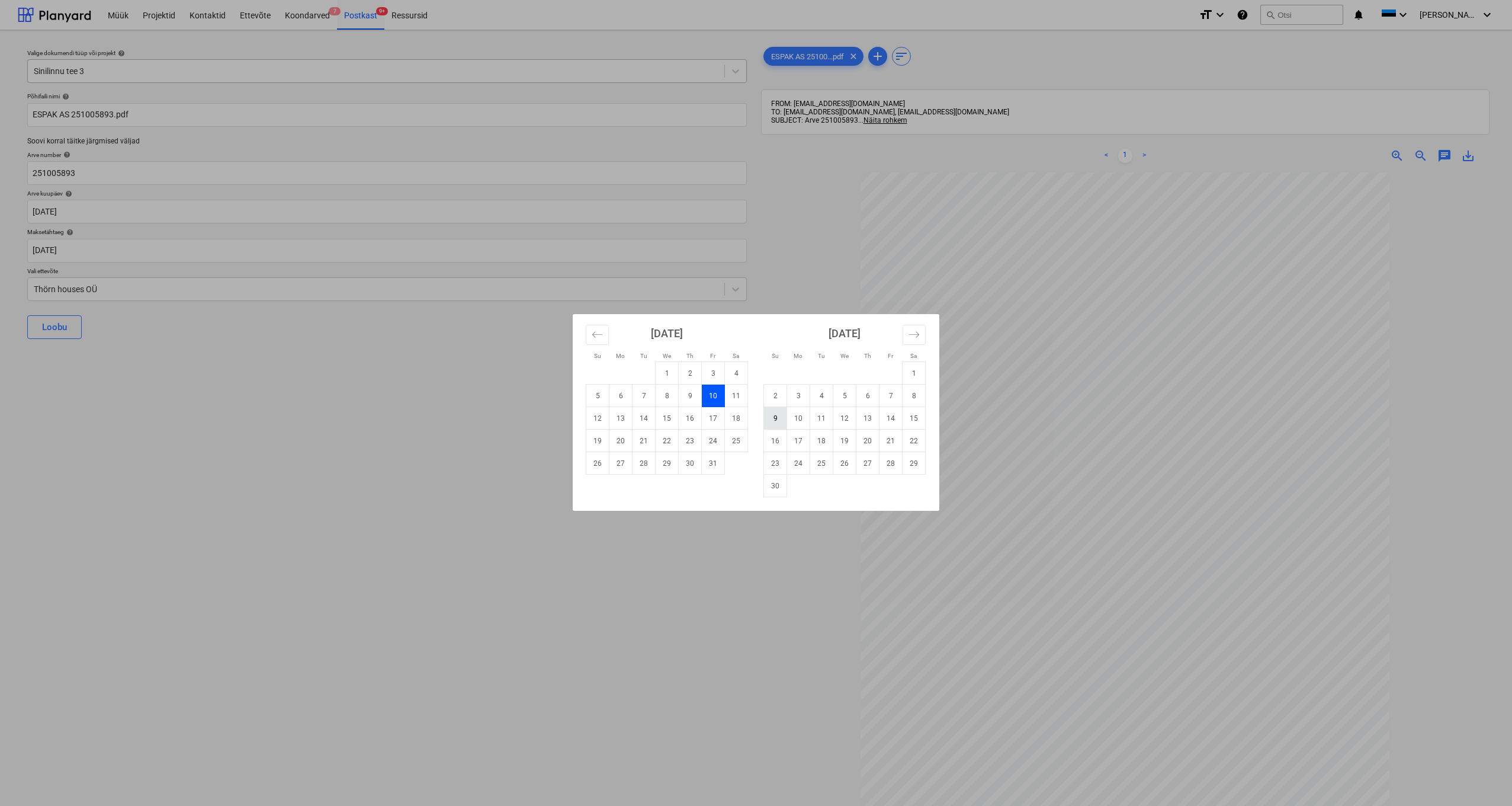
click at [779, 418] on td "9" at bounding box center [775, 418] width 23 height 23
type input "[DATE]"
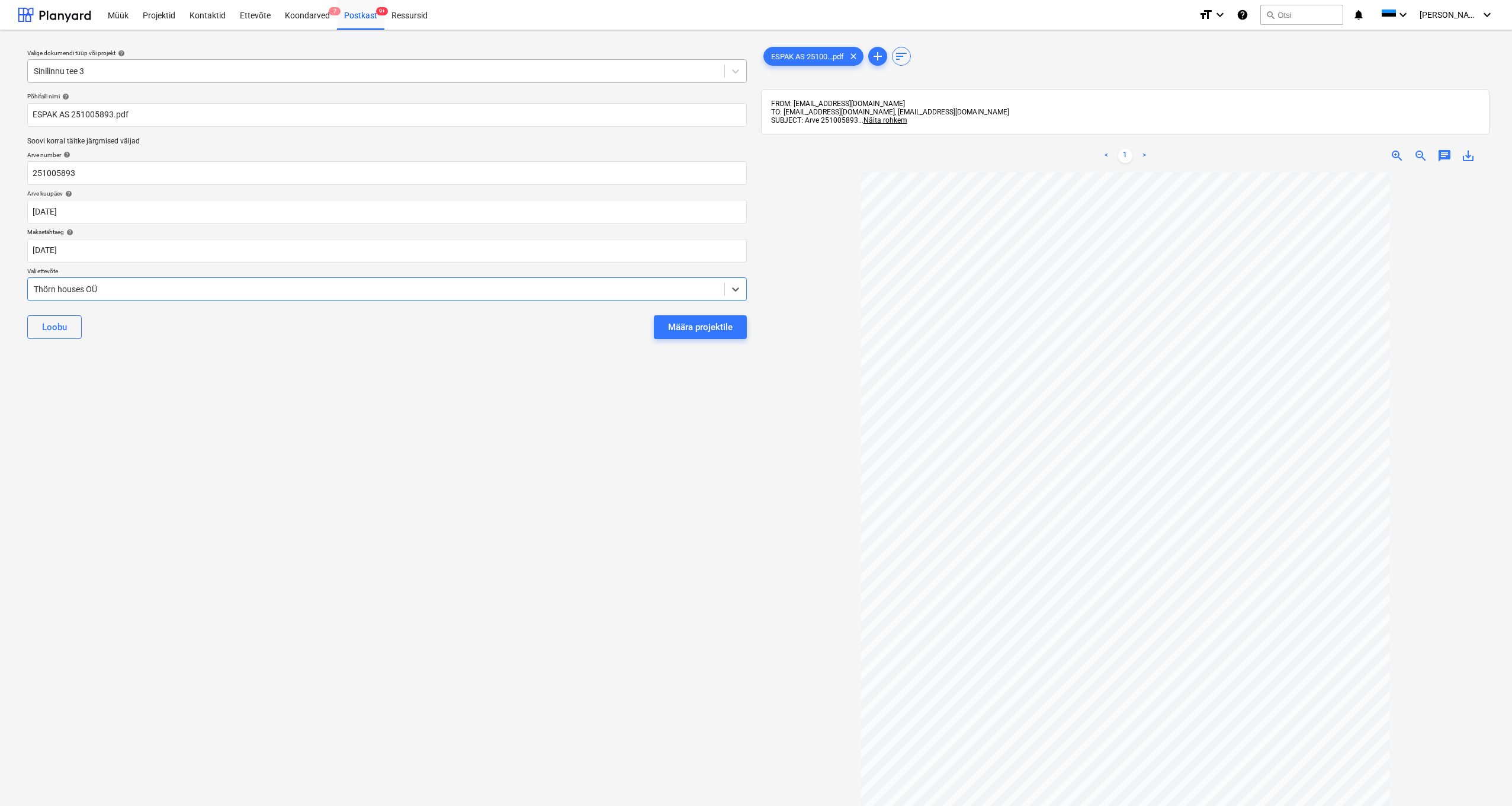
click at [36, 291] on div "Thörn houses OÜ" at bounding box center [376, 289] width 684 height 9
type input "esp"
click at [42, 427] on div "espak" at bounding box center [756, 822] width 1512 height 19
click at [672, 326] on div "Määra projektile" at bounding box center [699, 327] width 64 height 15
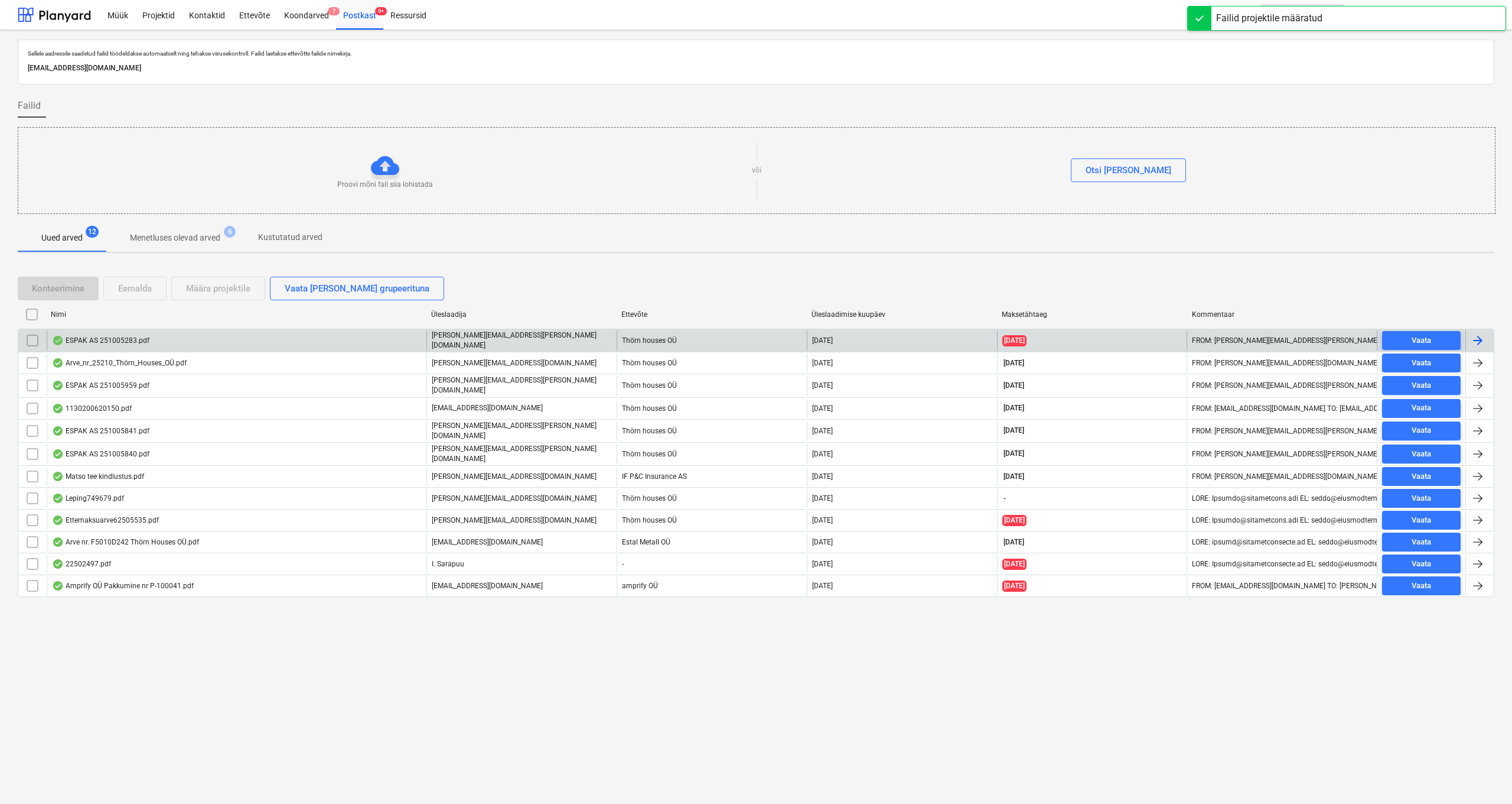
click at [116, 340] on div "ESPAK AS 251005283.pdf" at bounding box center [101, 340] width 98 height 9
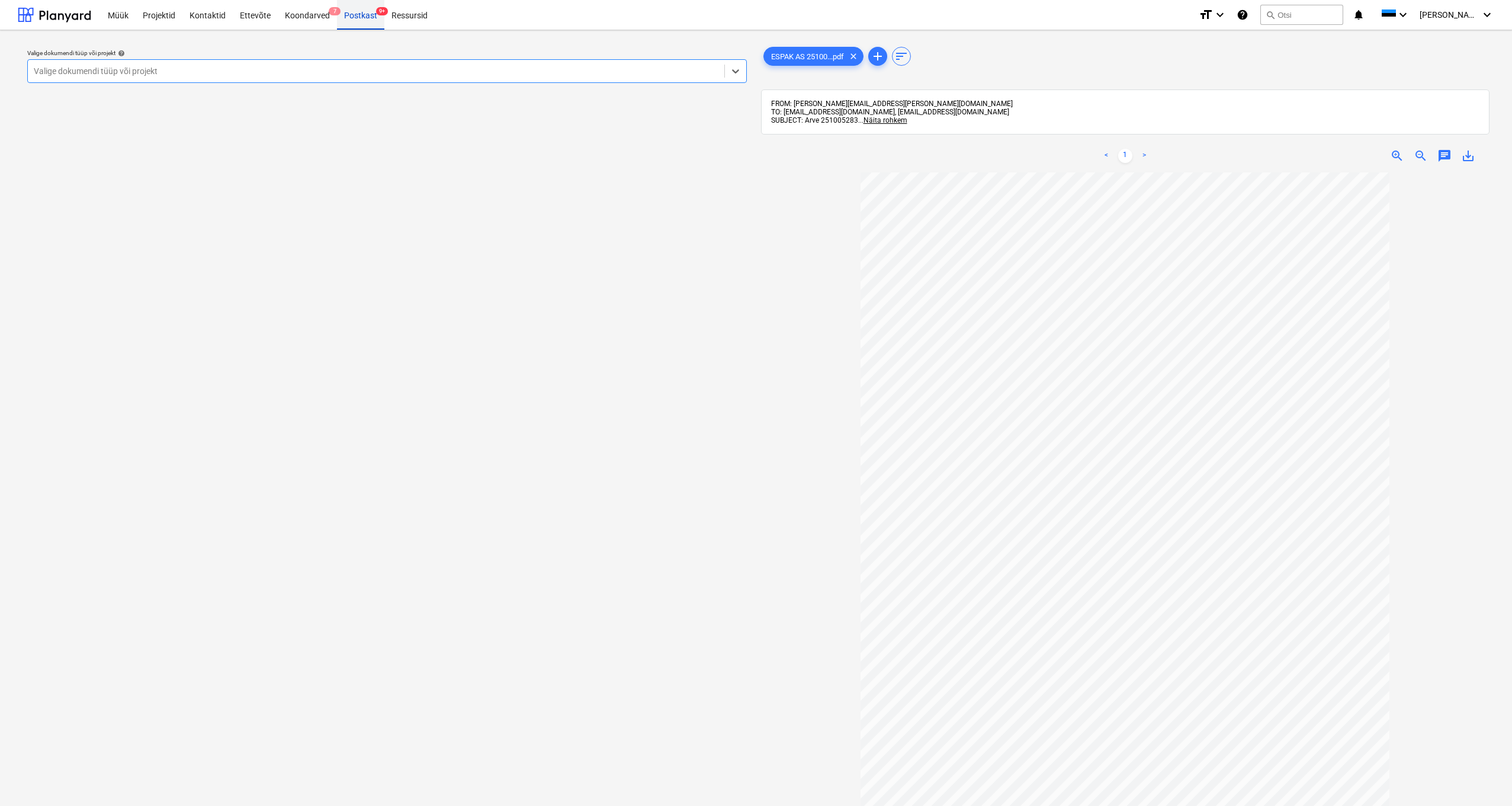
click at [347, 15] on div "Postkast 9+" at bounding box center [360, 14] width 47 height 30
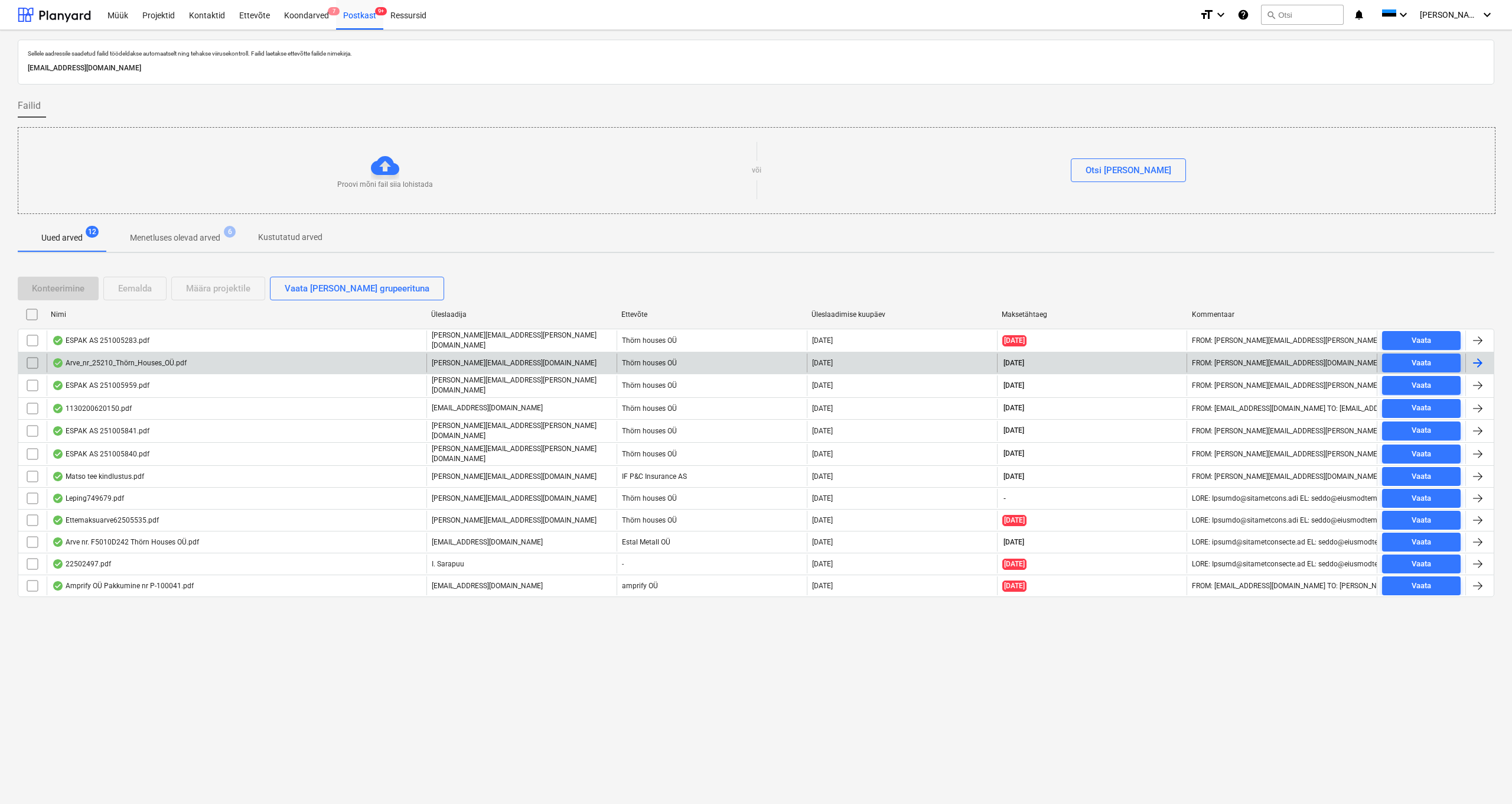
click at [136, 360] on div "Arve_nr_25210_Thörn_Houses_OÜ.pdf" at bounding box center [120, 363] width 135 height 9
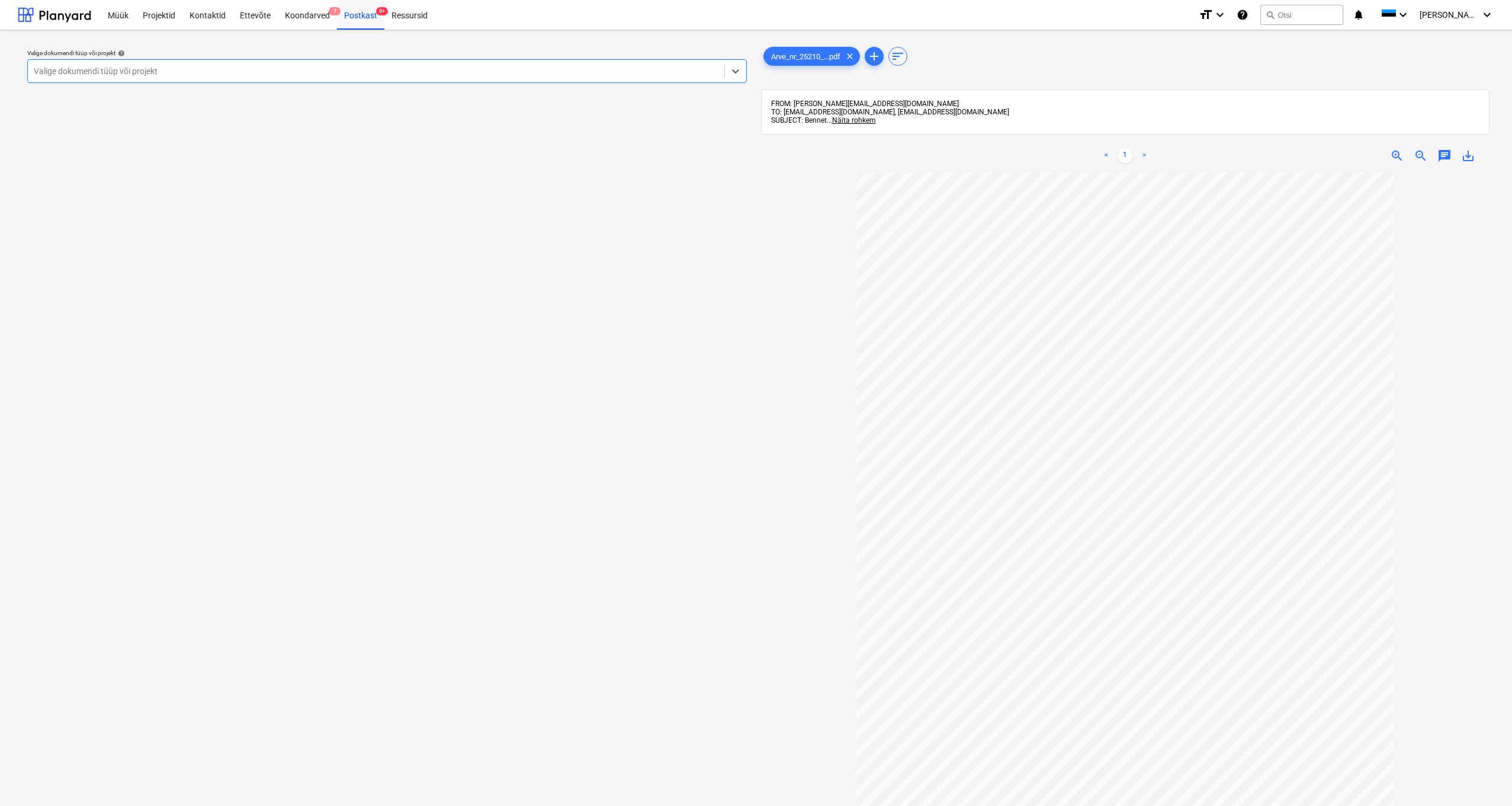
click at [61, 71] on div "Valige dokumendi tüüp või projekt" at bounding box center [376, 71] width 684 height 9
type input "Pohla"
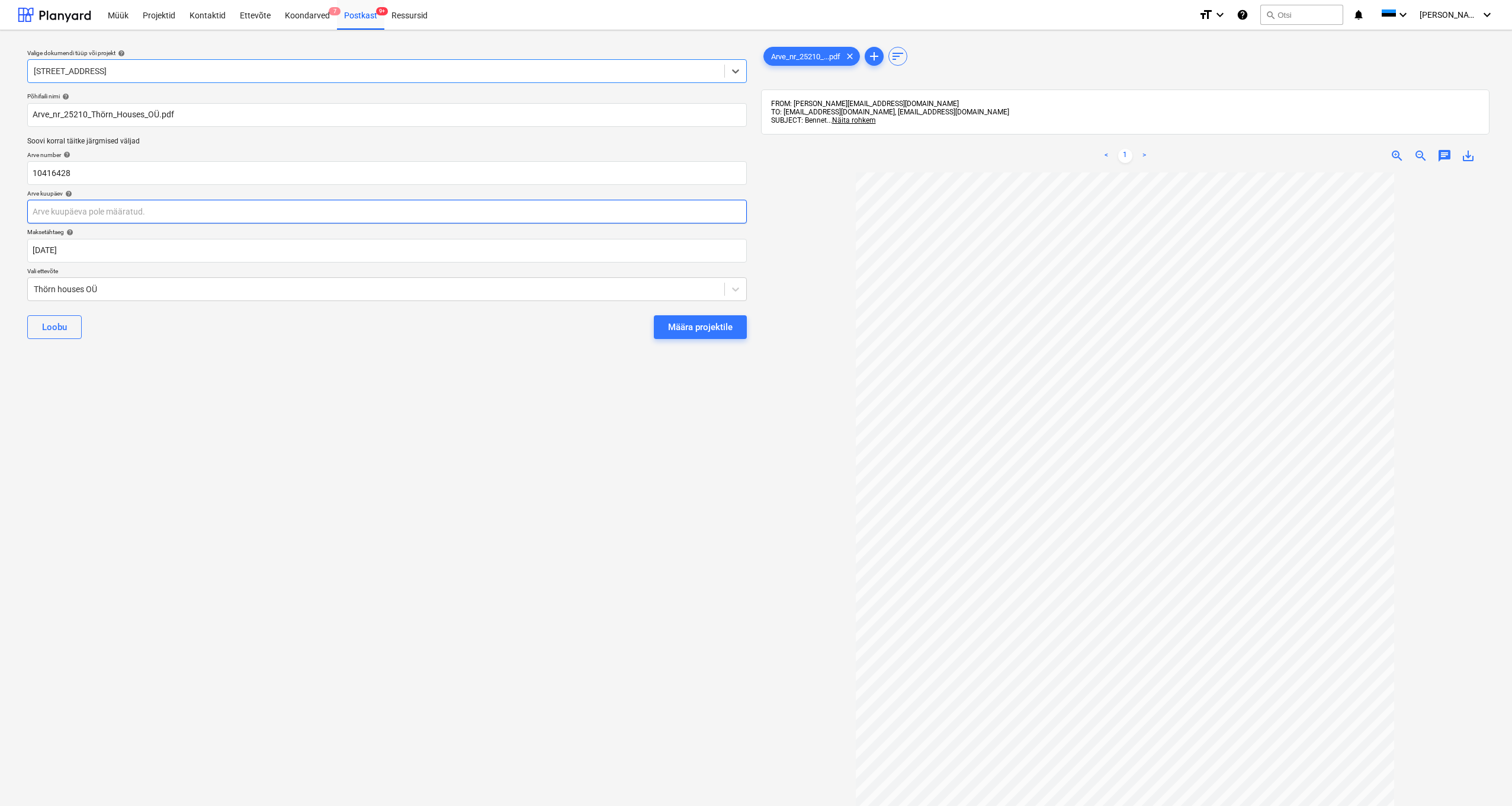
click at [44, 209] on body "Müük Projektid Kontaktid Ettevõte Koondarved 7 Postkast 9+ Ressursid format_siz…" at bounding box center [756, 403] width 1512 height 806
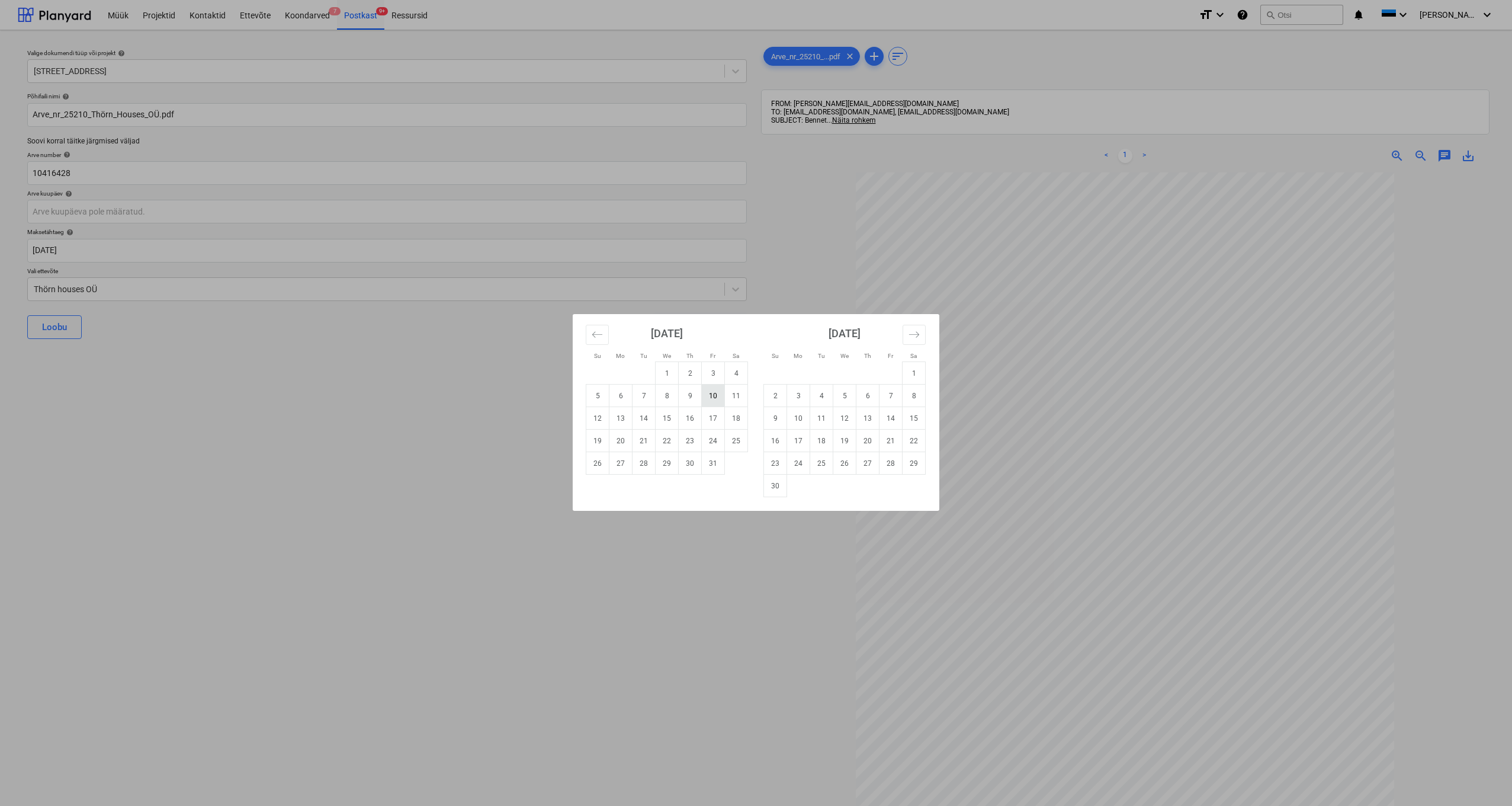
click at [712, 399] on td "10" at bounding box center [713, 396] width 23 height 23
type input "[DATE]"
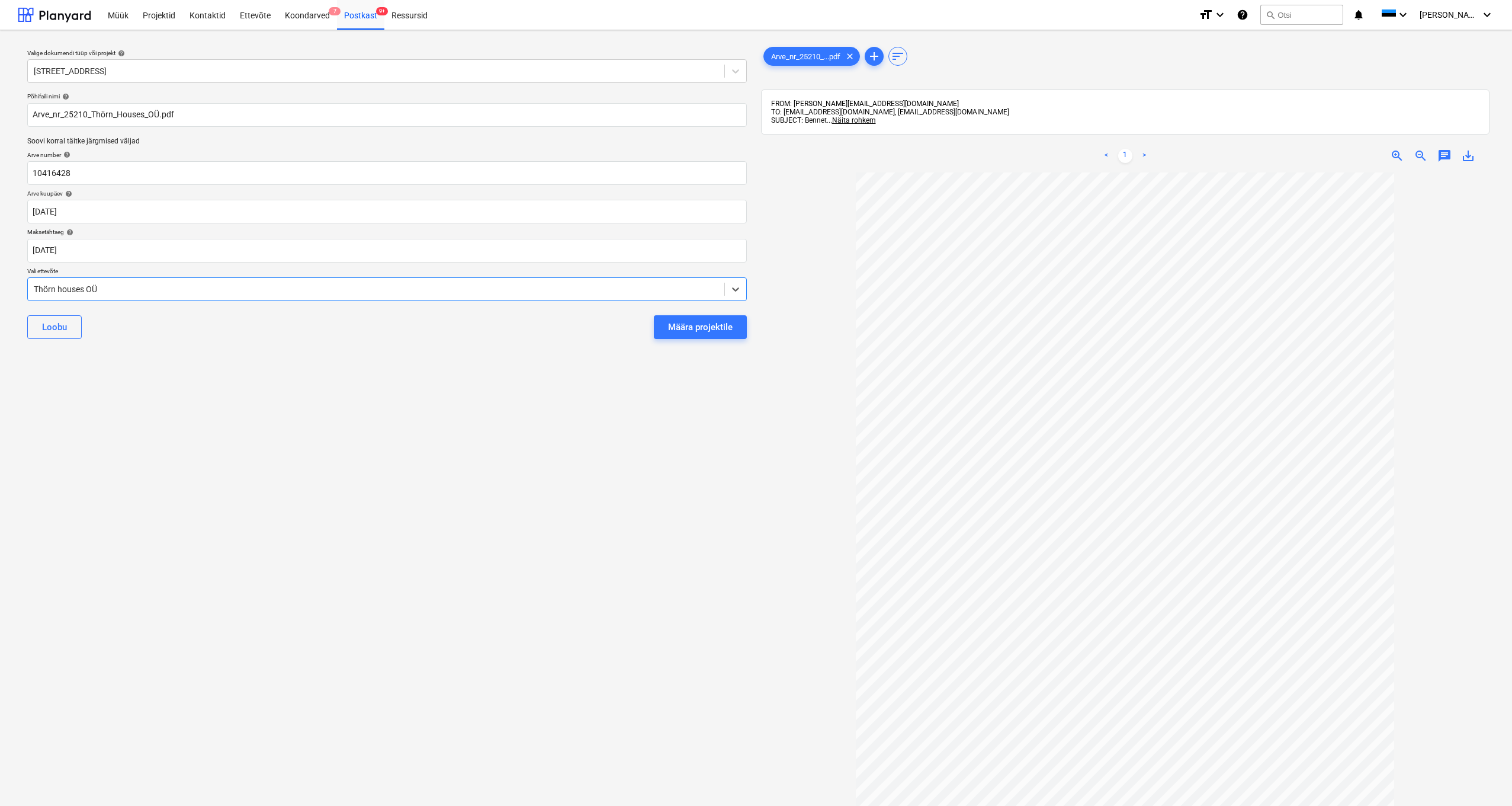
click at [33, 285] on div "Thörn houses OÜ" at bounding box center [376, 289] width 684 height 9
type input "[PERSON_NAME]"
click at [66, 427] on div "[PERSON_NAME]" at bounding box center [756, 822] width 1512 height 19
click at [690, 323] on div "Määra projektile" at bounding box center [699, 327] width 64 height 15
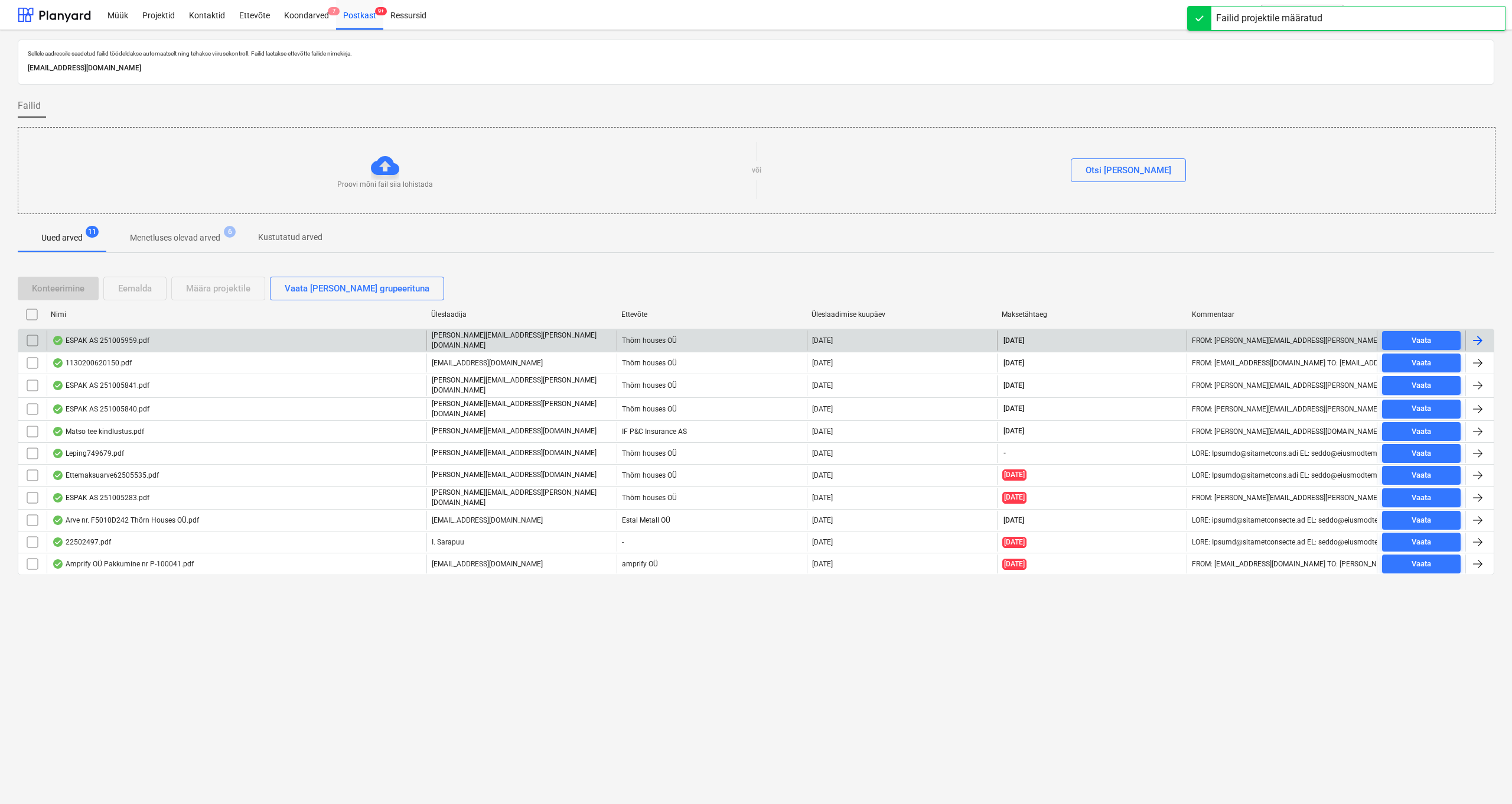
click at [93, 344] on div "ESPAK AS 251005959.pdf" at bounding box center [101, 340] width 98 height 9
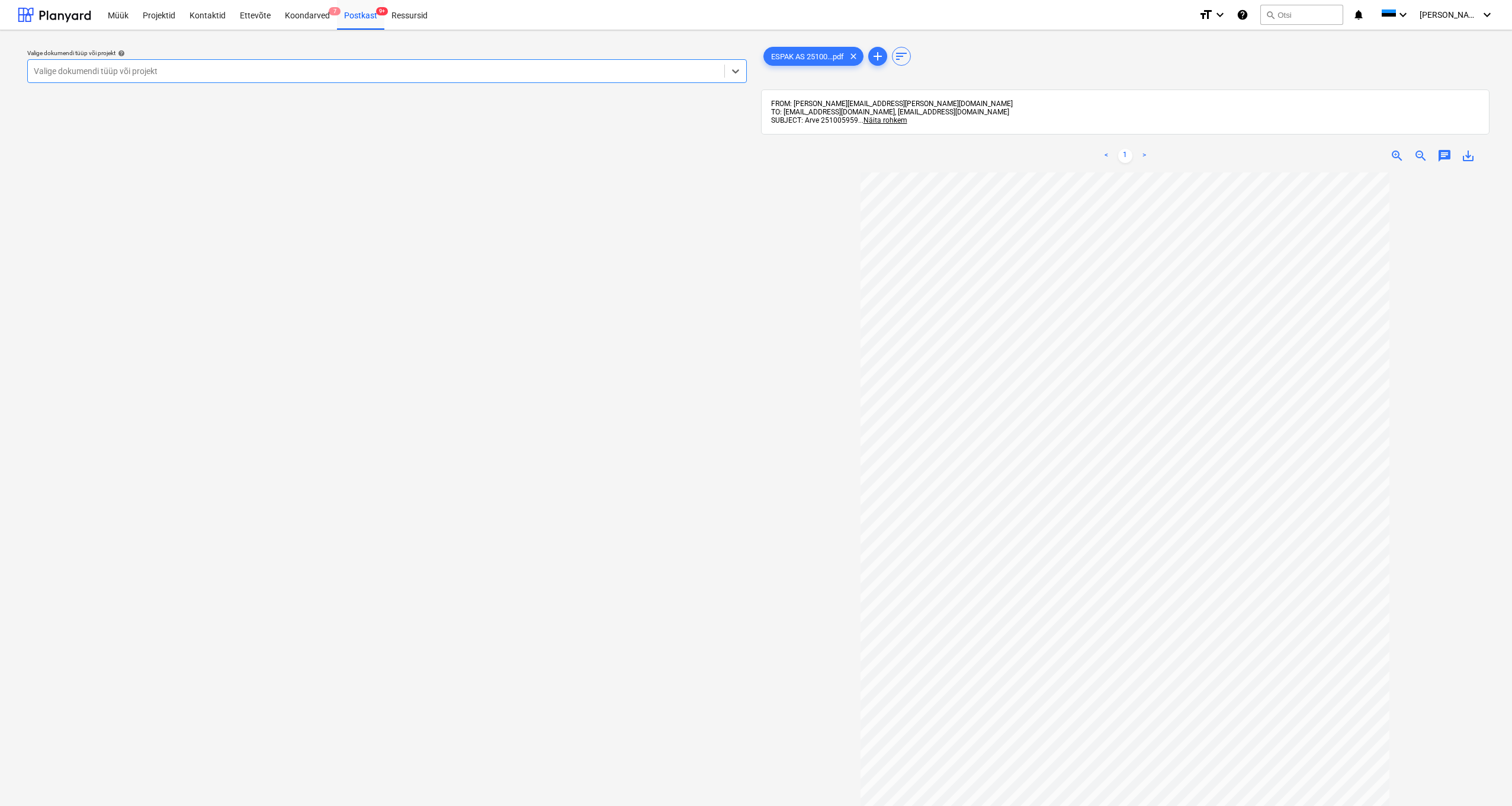
click at [118, 71] on div "Valige dokumendi tüüp või projekt" at bounding box center [376, 71] width 684 height 9
type input "Kanarbik"
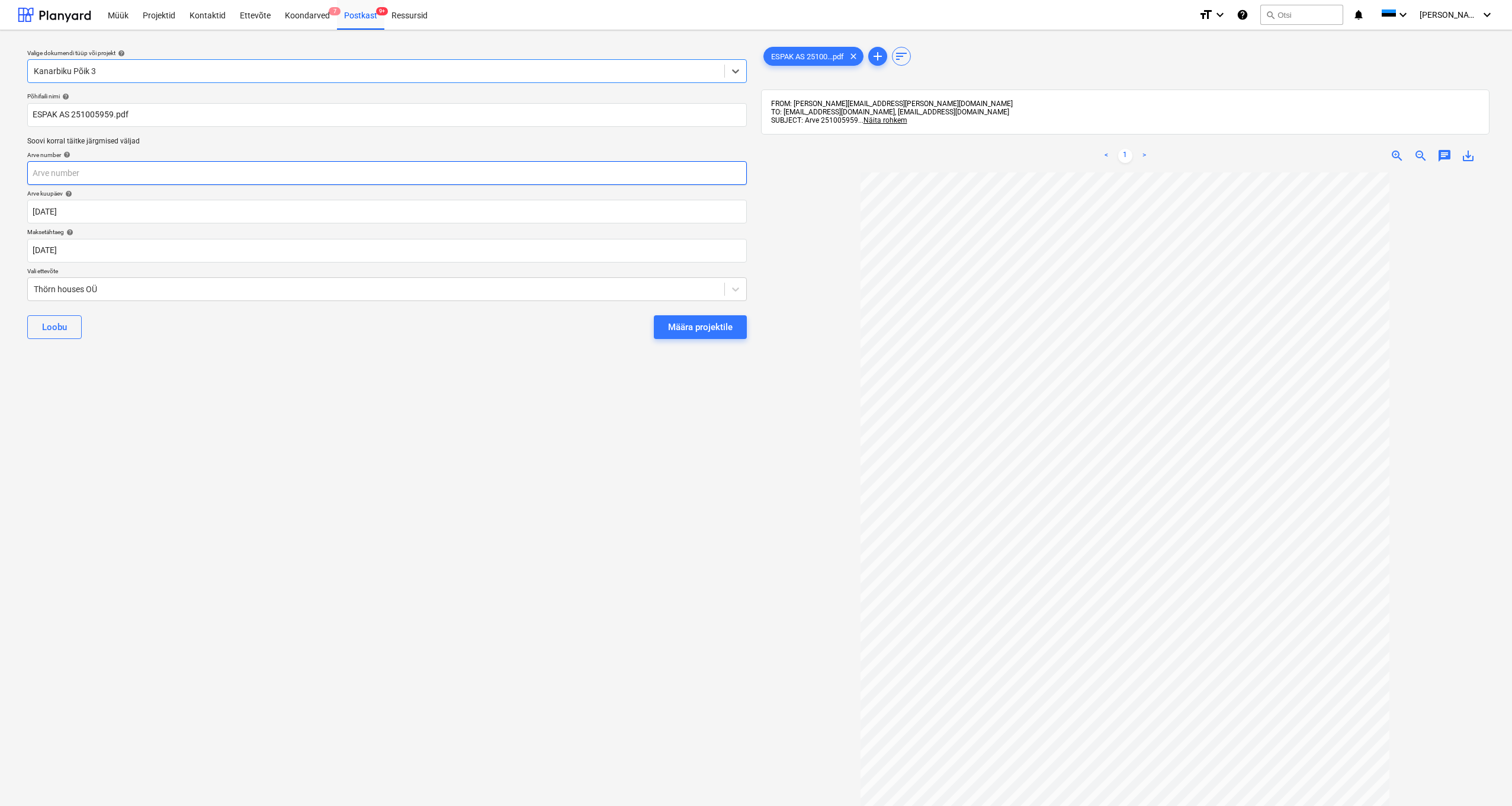
click at [50, 172] on input "text" at bounding box center [387, 172] width 719 height 24
type input "251005959"
click at [31, 288] on div "Thörn houses OÜ" at bounding box center [376, 289] width 696 height 17
type input "esp"
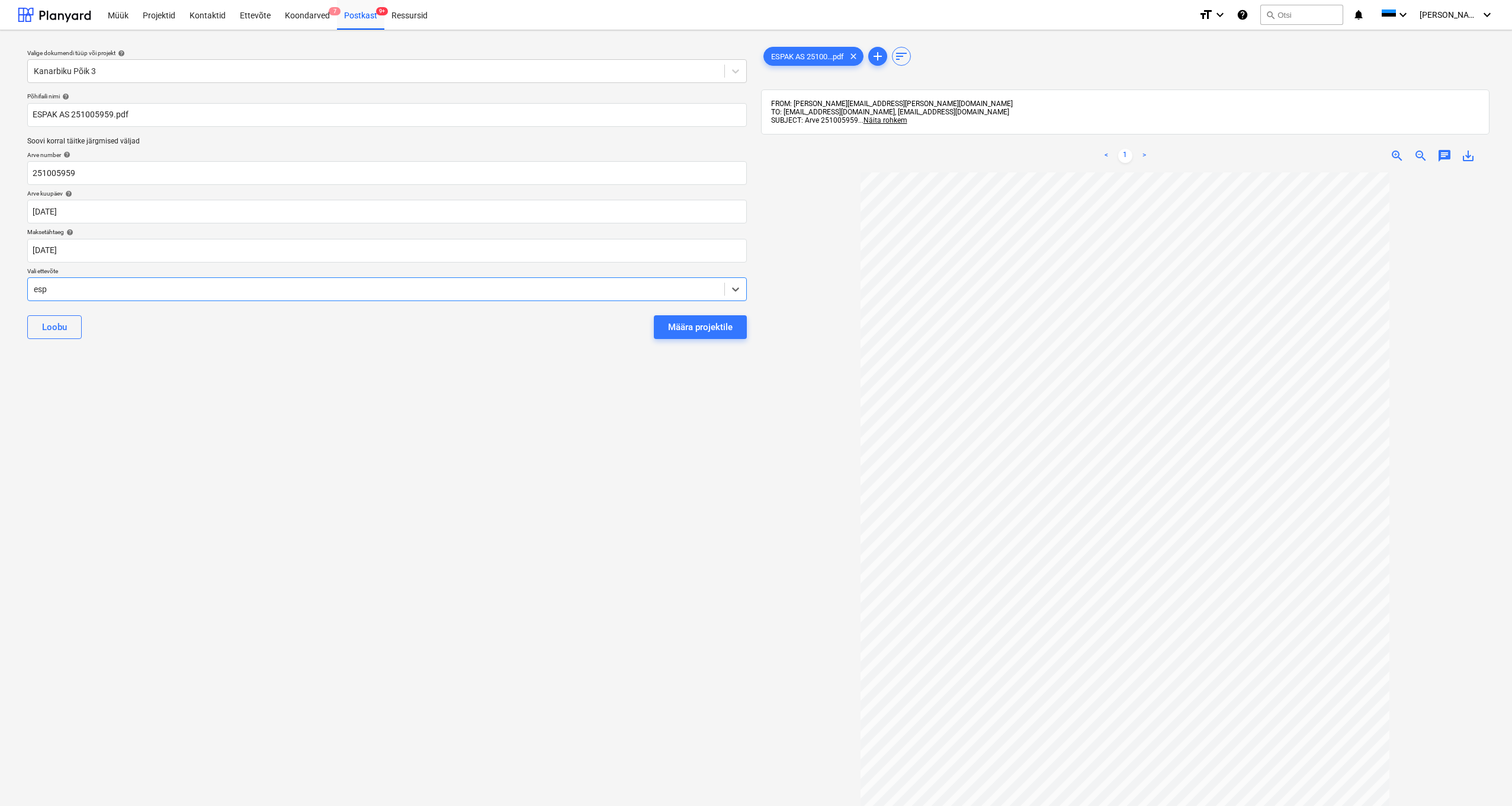
click at [60, 427] on div "espak" at bounding box center [756, 822] width 1512 height 19
click at [720, 327] on div "Määra projektile" at bounding box center [699, 327] width 64 height 15
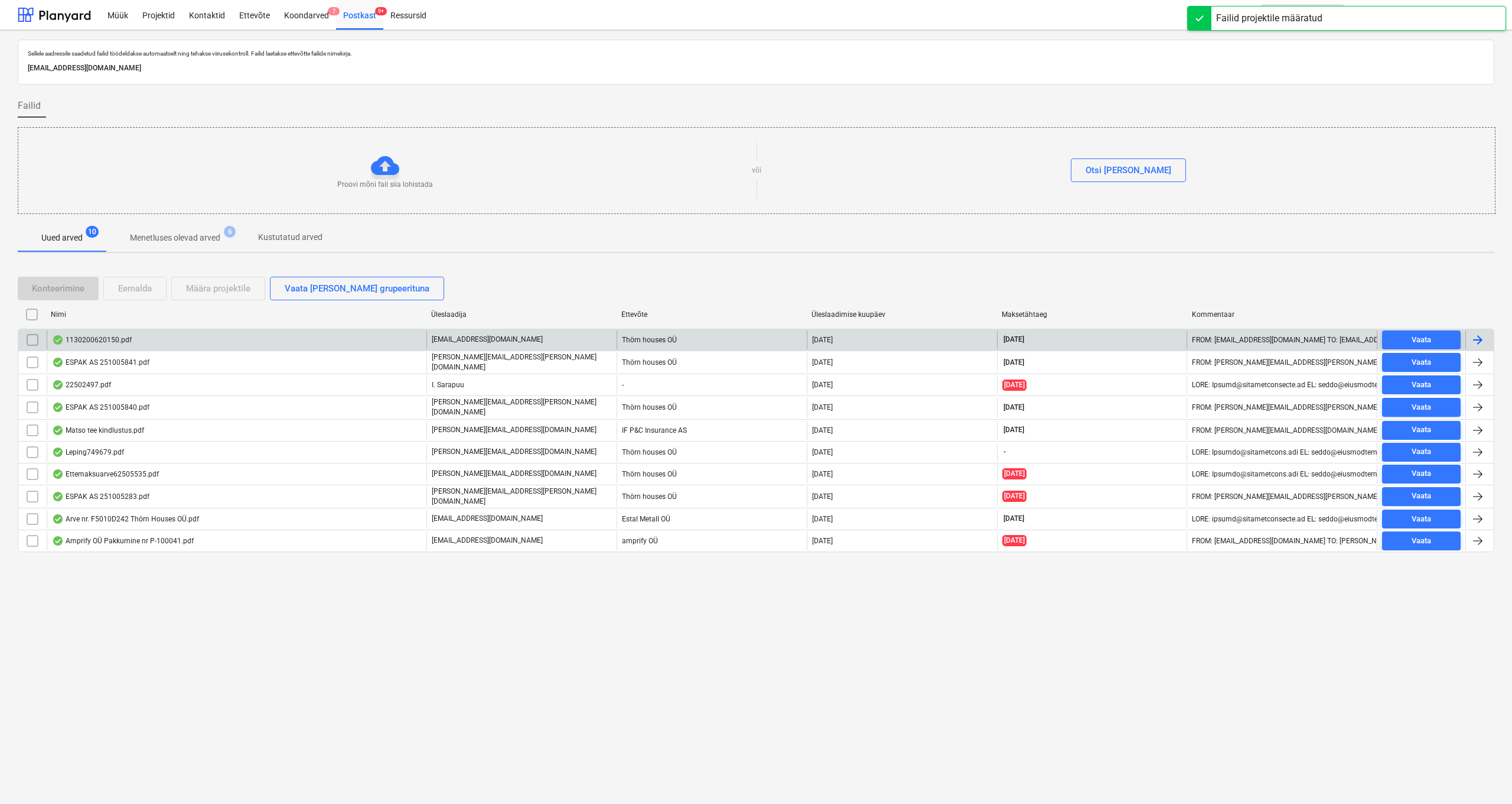
click at [101, 343] on div "1130200620150.pdf" at bounding box center [92, 340] width 79 height 9
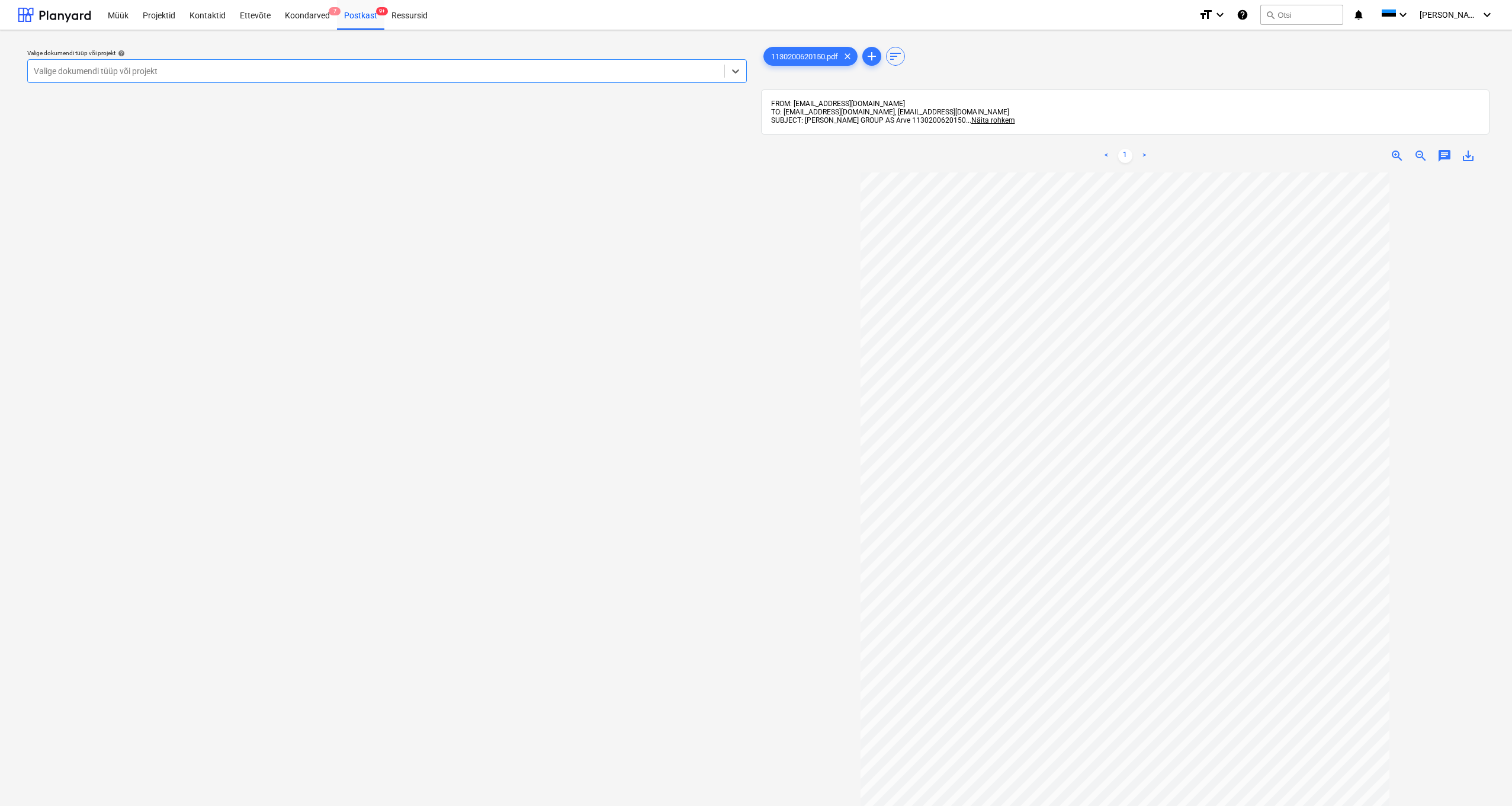
click at [90, 71] on div "Valige dokumendi tüüp või projekt" at bounding box center [376, 71] width 684 height 9
type input "[PERSON_NAME]"
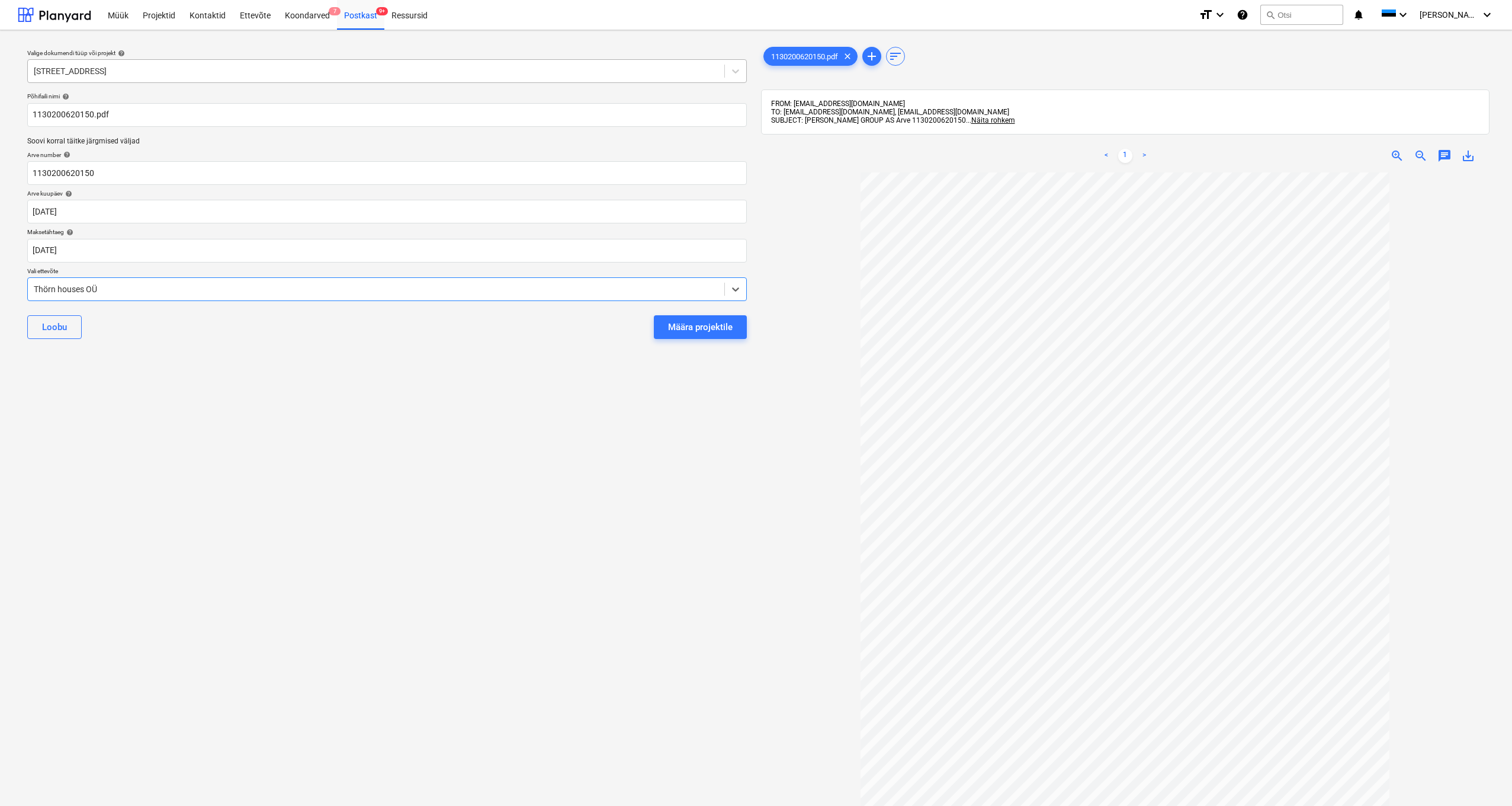
click at [33, 285] on div "Thörn houses OÜ" at bounding box center [376, 289] width 696 height 17
type input "bau"
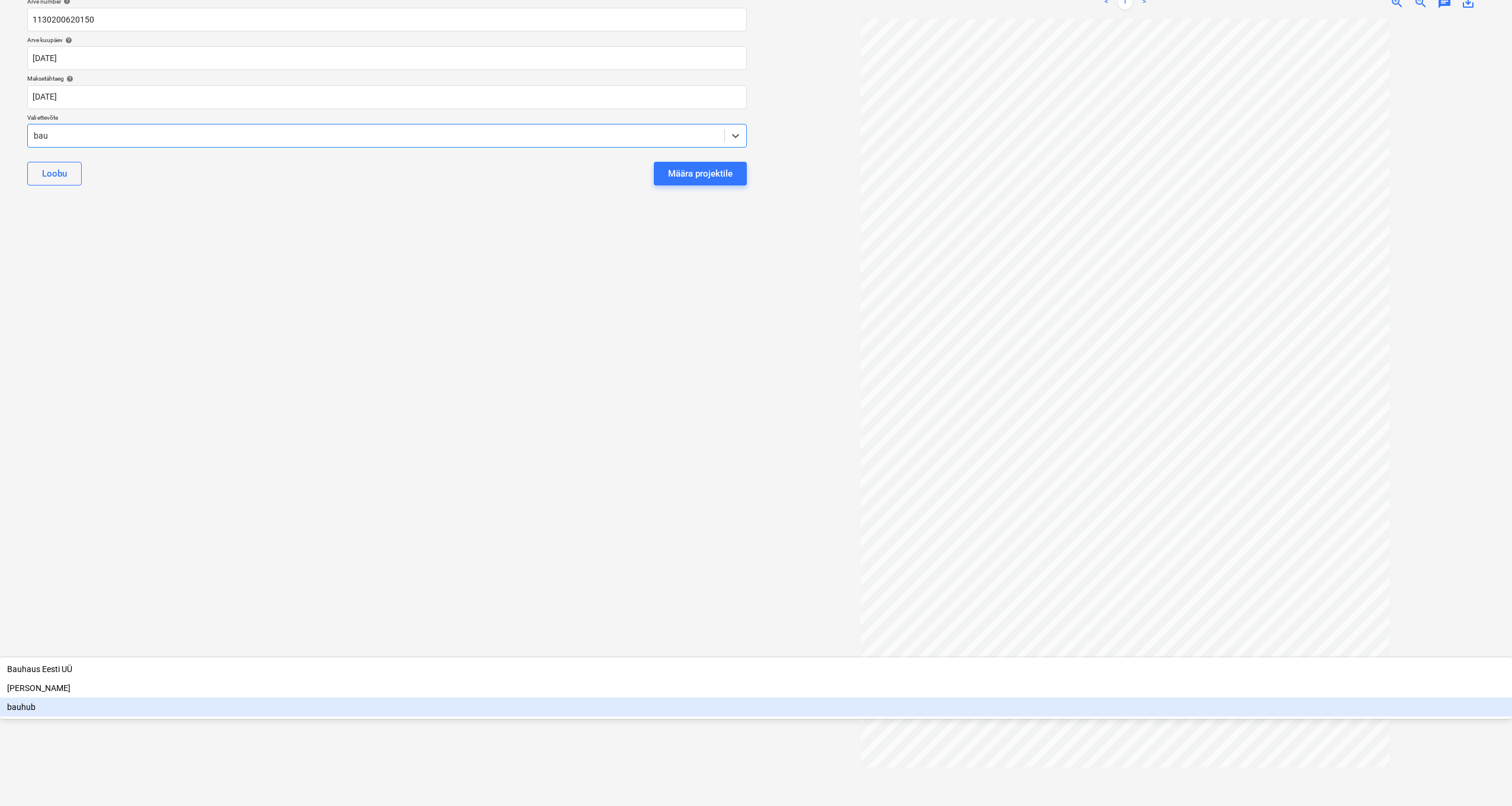
scroll to position [0, 0]
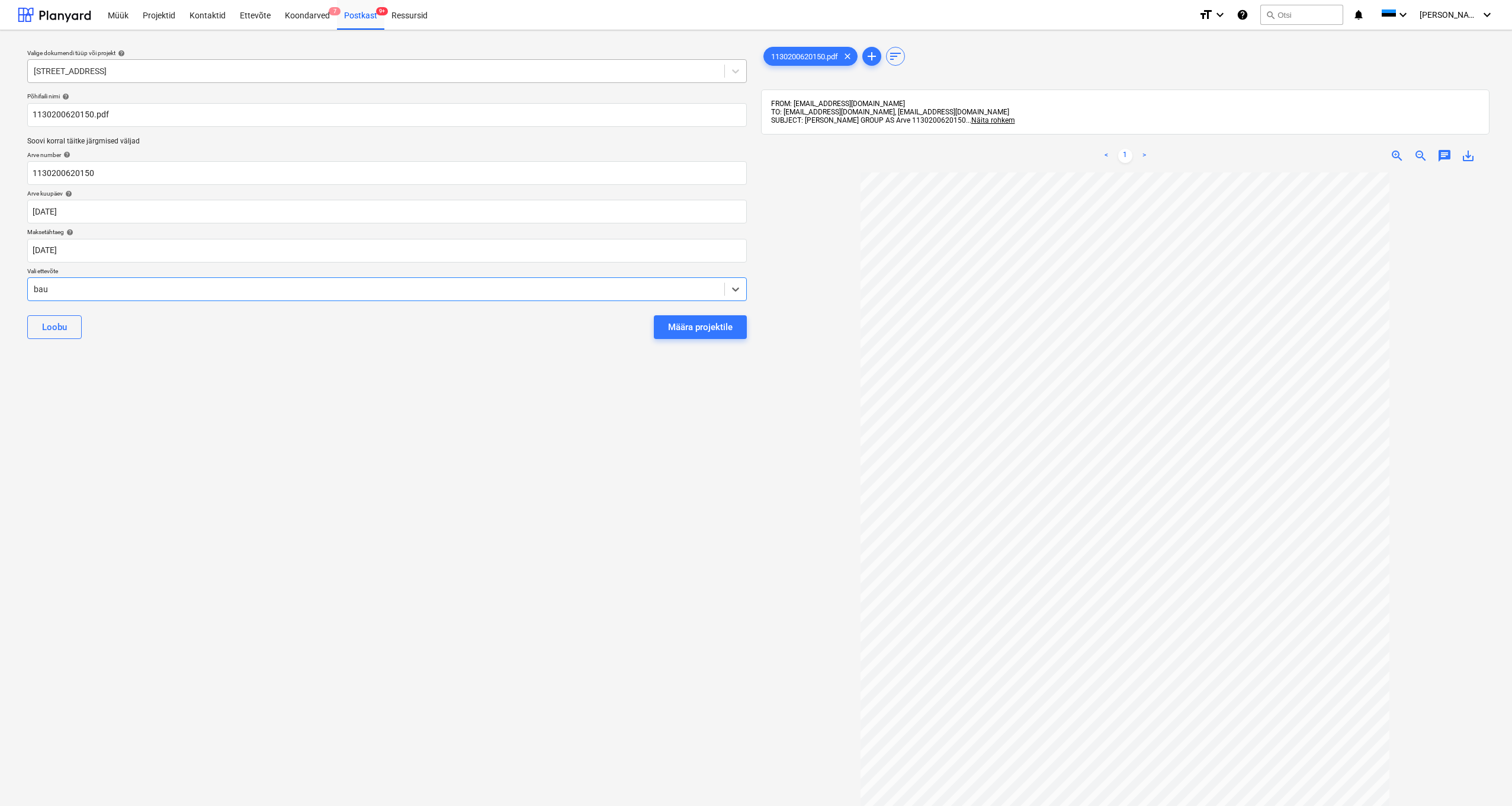
click at [703, 328] on div "Määra projektile" at bounding box center [699, 327] width 64 height 15
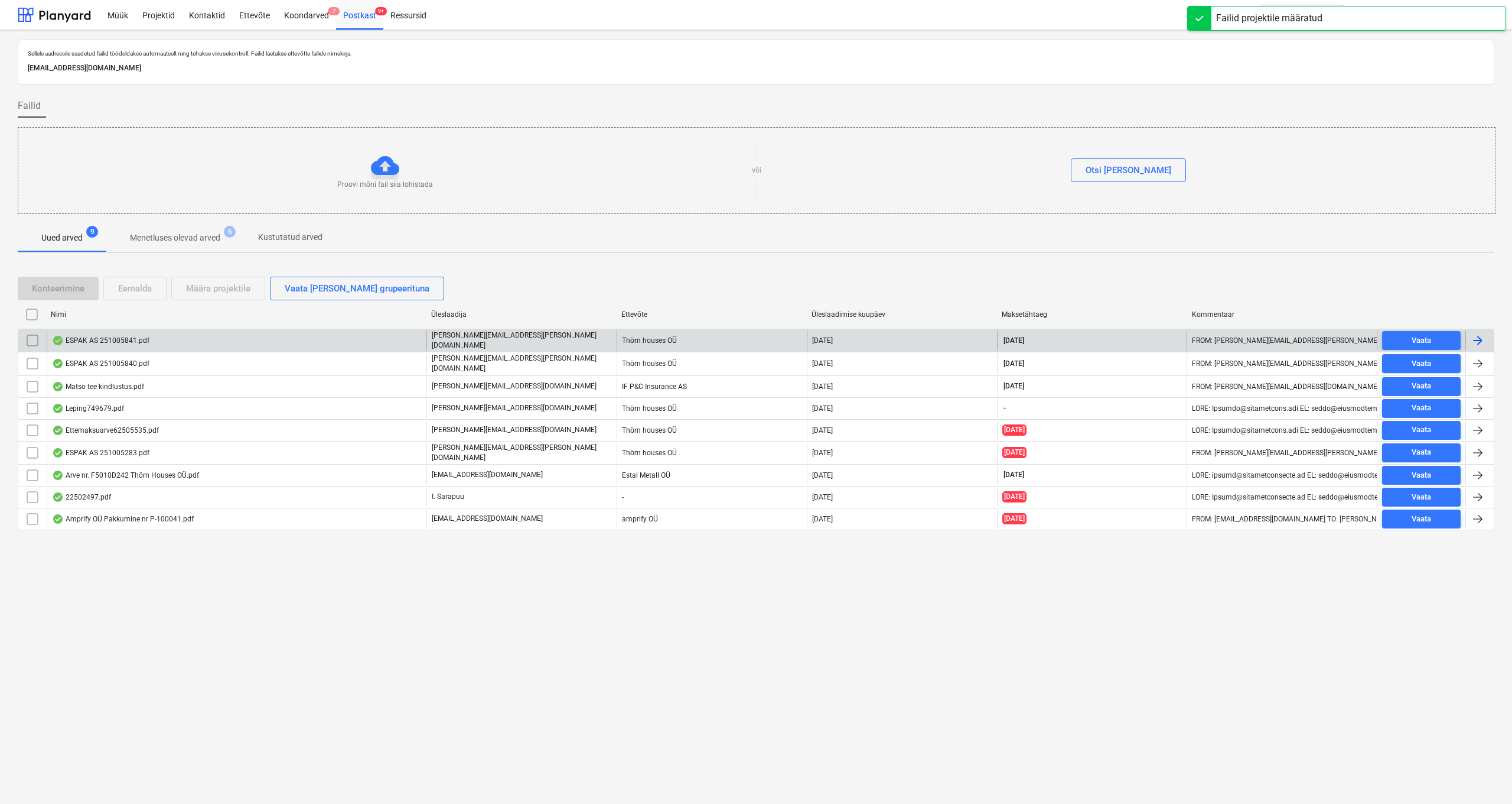
click at [115, 336] on div "ESPAK AS 251005841.pdf" at bounding box center [101, 340] width 98 height 9
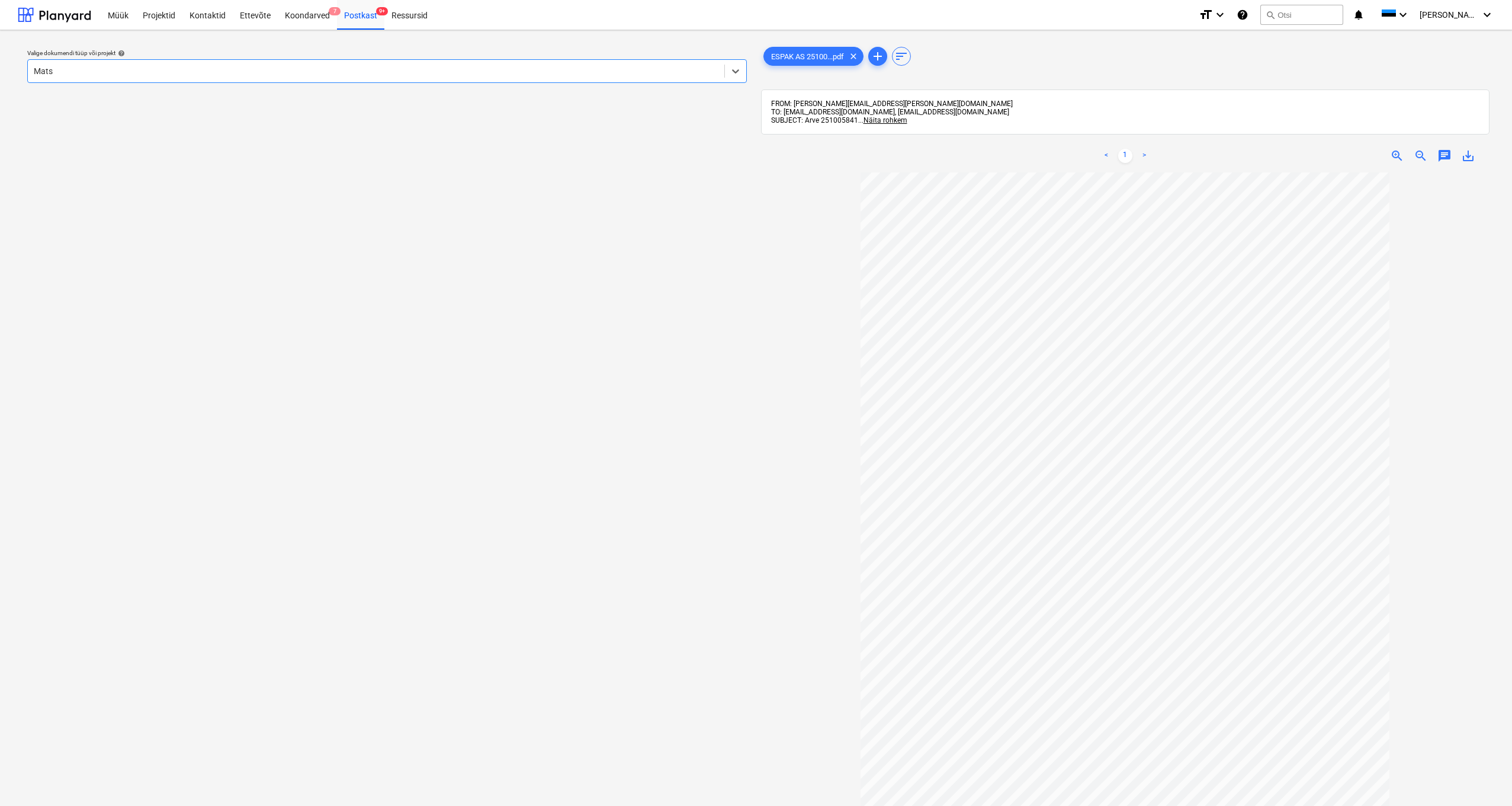
type input "Matso"
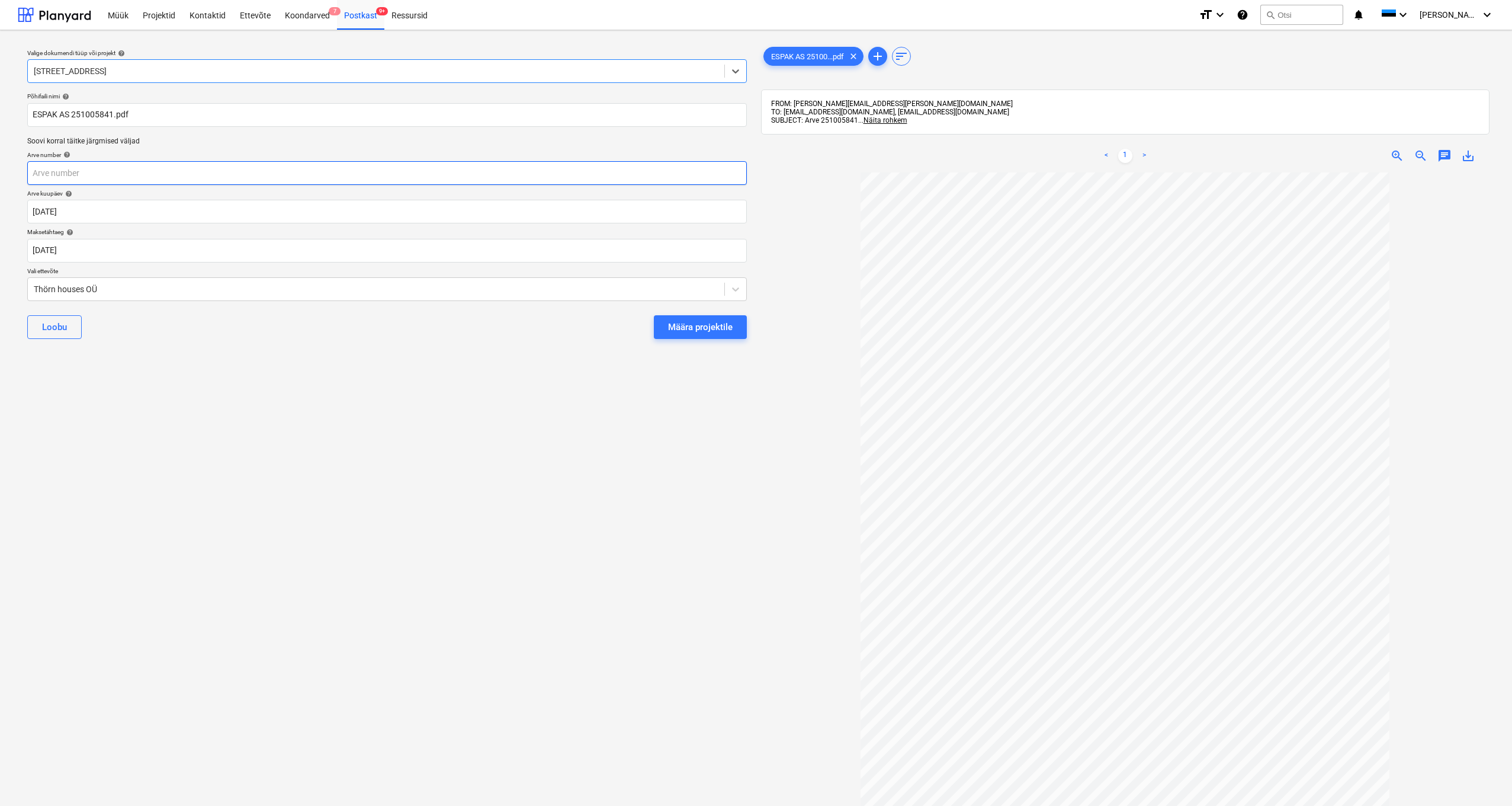
click at [50, 169] on input "text" at bounding box center [387, 172] width 719 height 24
type input "251005841"
click at [36, 289] on div "Thörn houses OÜ" at bounding box center [376, 289] width 684 height 9
type input "espa"
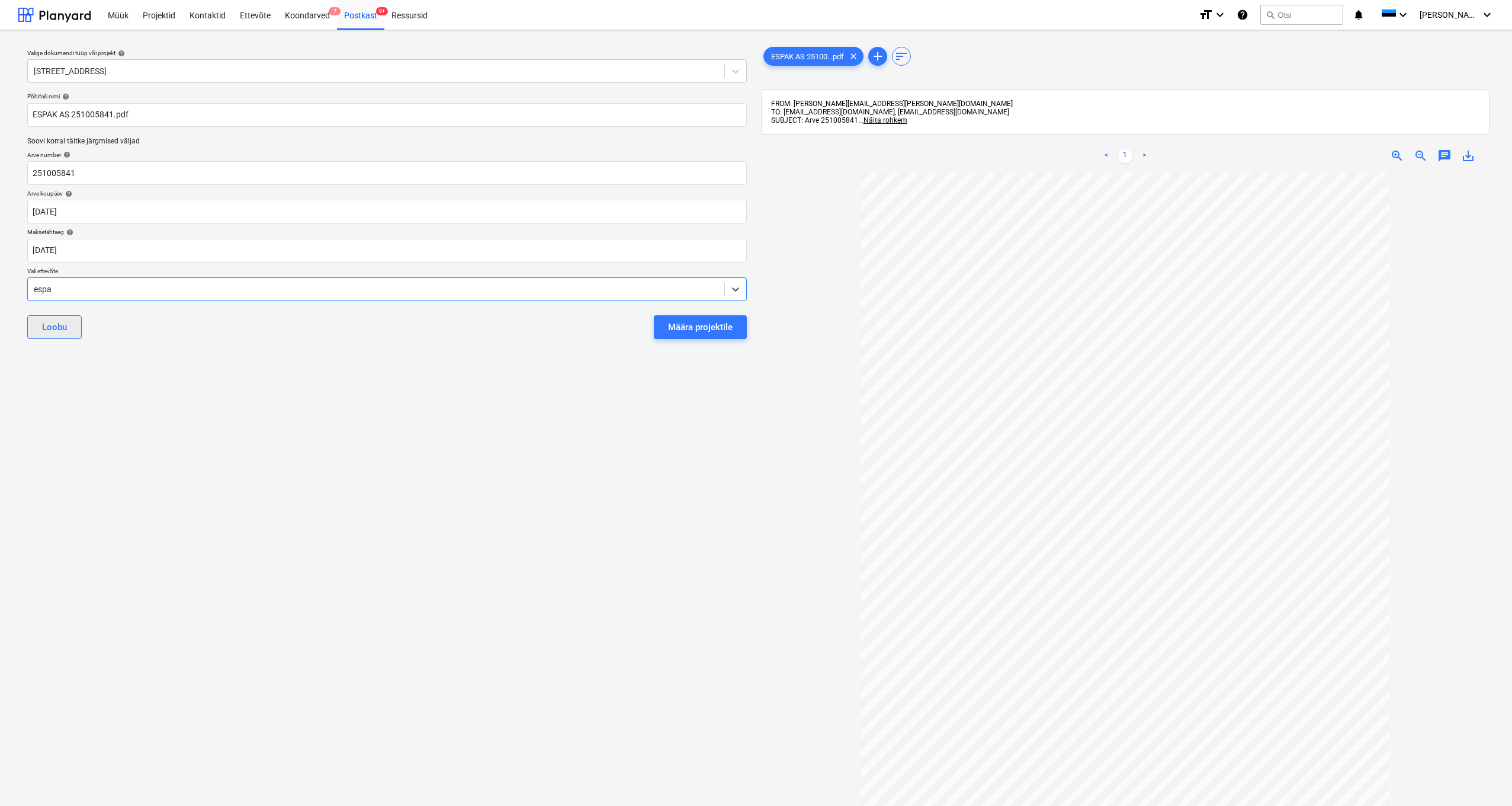
click at [38, 427] on div "espak" at bounding box center [756, 822] width 1512 height 19
drag, startPoint x: 674, startPoint y: 325, endPoint x: 747, endPoint y: 331, distance: 73.2
click at [674, 325] on div "Määra projektile" at bounding box center [699, 327] width 64 height 15
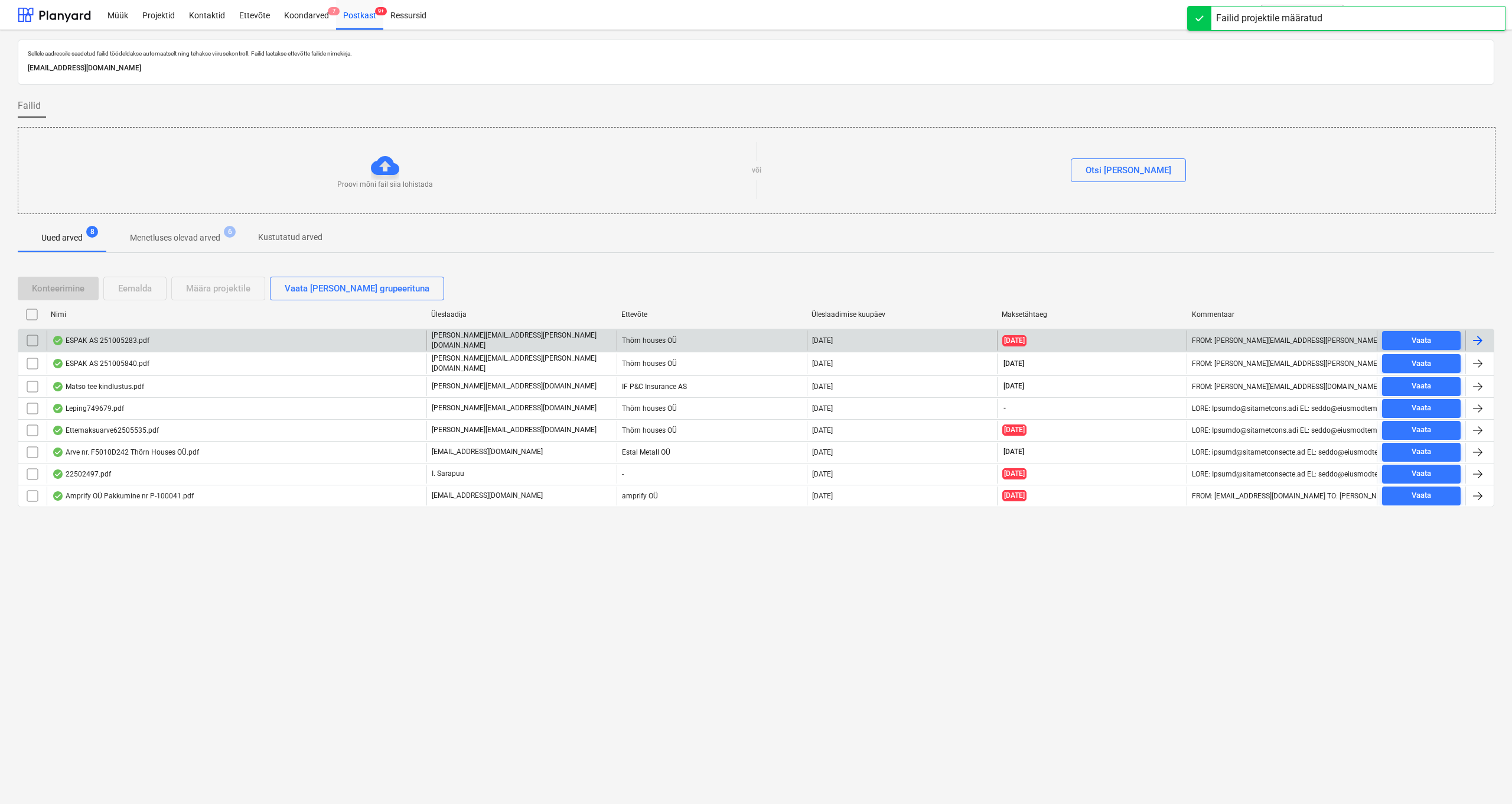
click at [101, 343] on div "ESPAK AS 251005283.pdf" at bounding box center [101, 340] width 98 height 9
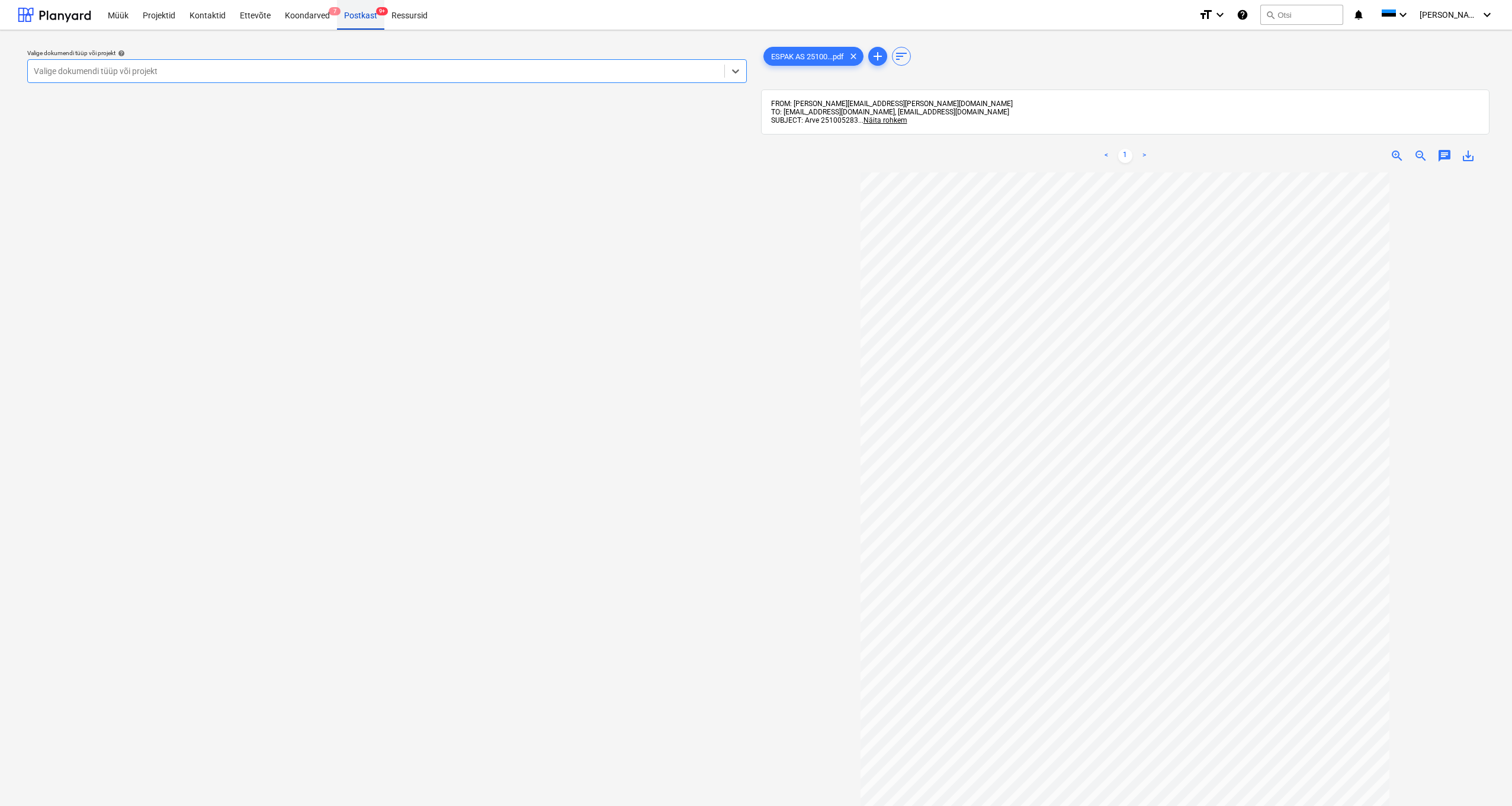
click at [351, 17] on div "Postkast 9+" at bounding box center [360, 14] width 47 height 30
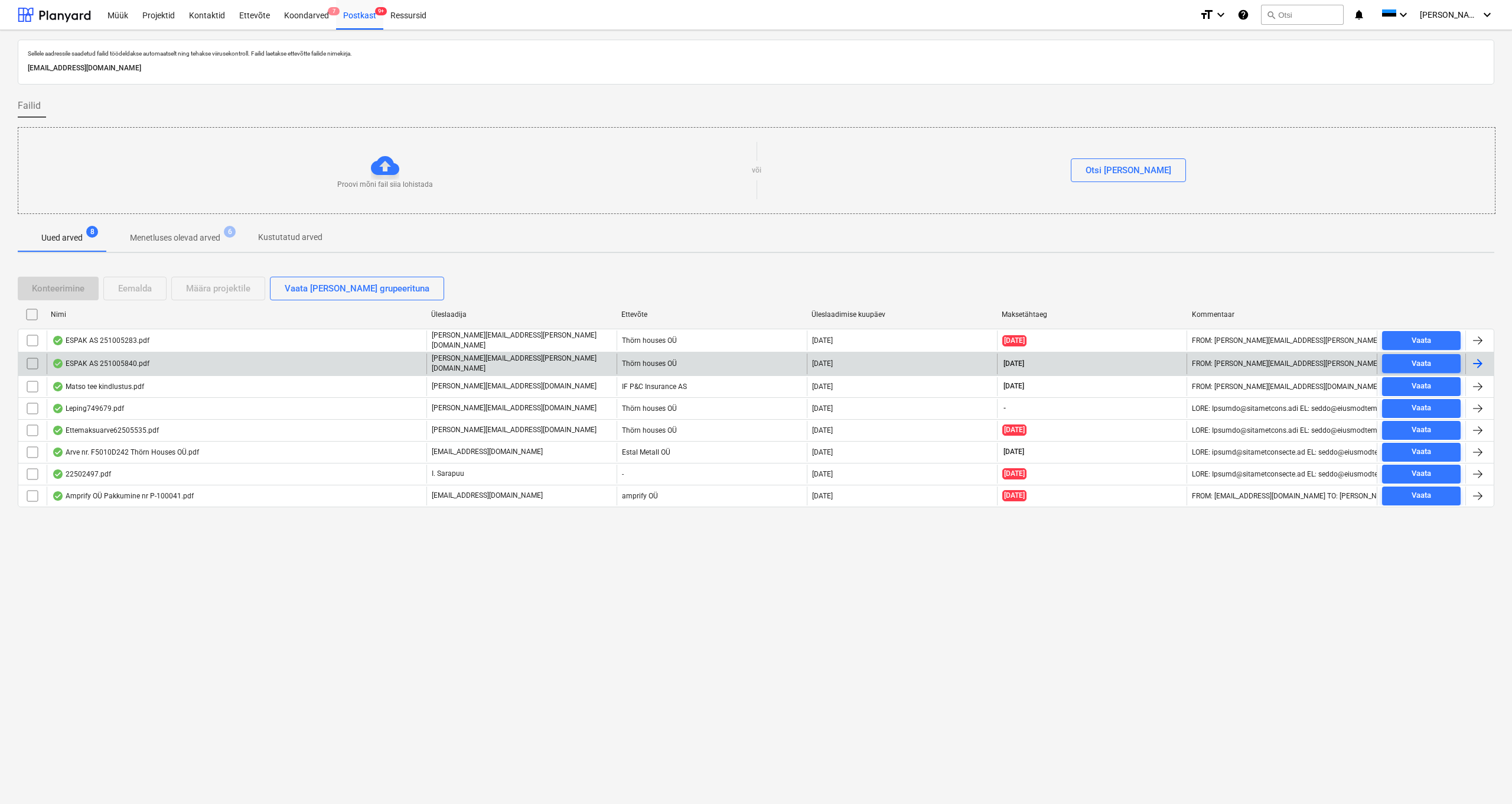
click at [133, 362] on div "ESPAK AS 251005840.pdf" at bounding box center [101, 363] width 98 height 9
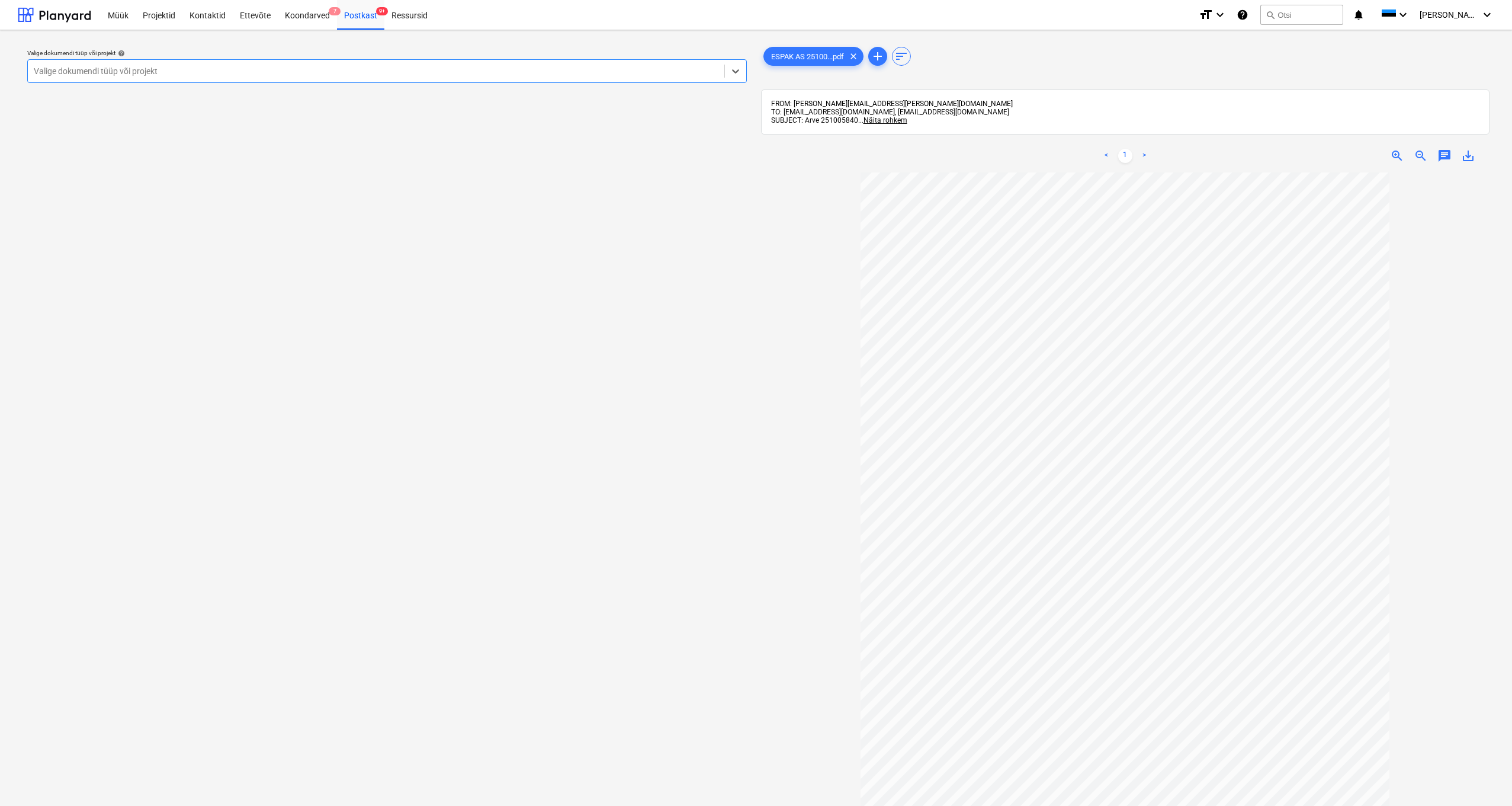
click at [158, 71] on div "Valige dokumendi tüüp või projekt" at bounding box center [376, 71] width 684 height 9
type input "Kanarb"
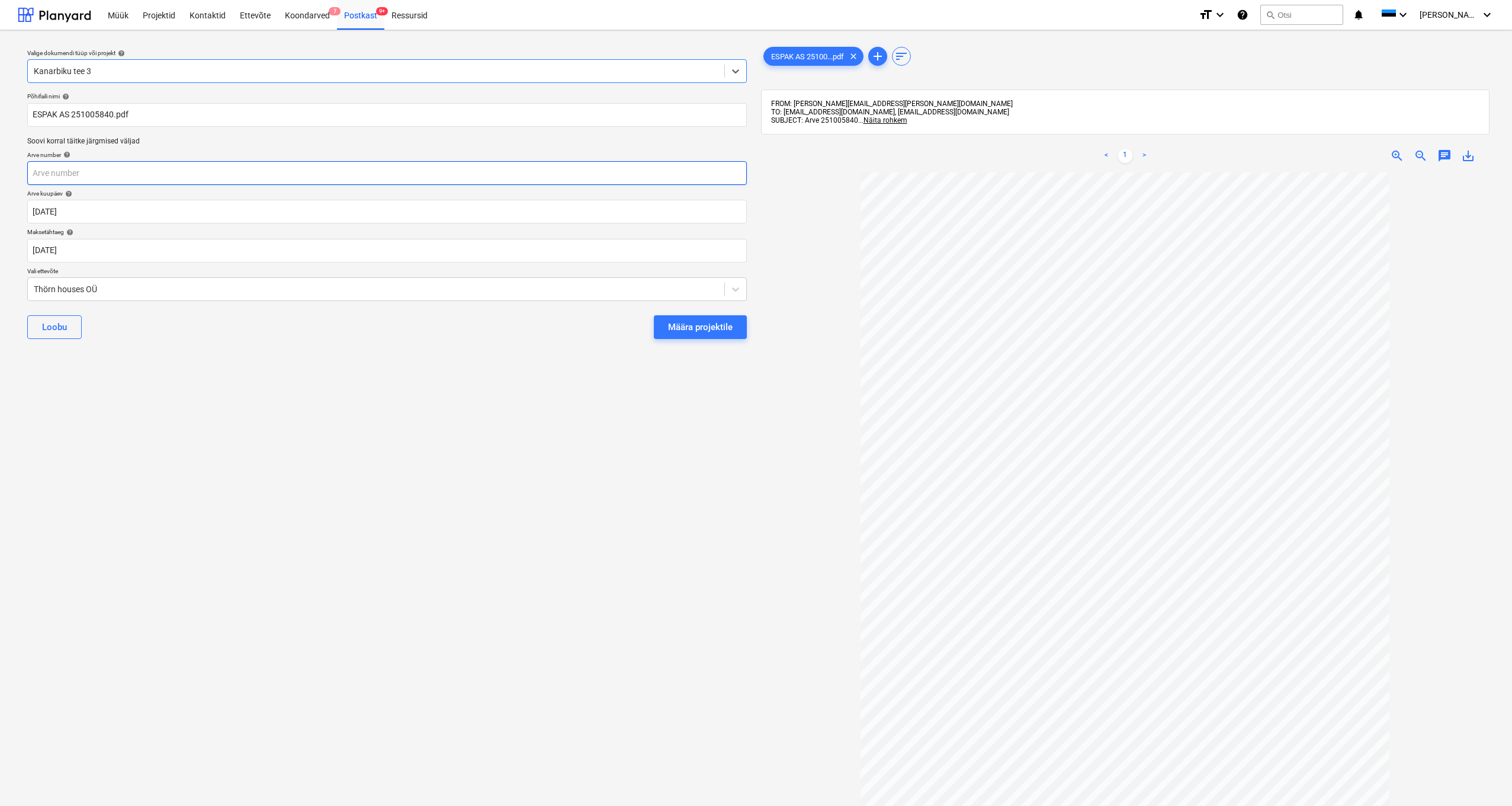
click at [61, 177] on input "text" at bounding box center [387, 172] width 719 height 24
type input "25100"
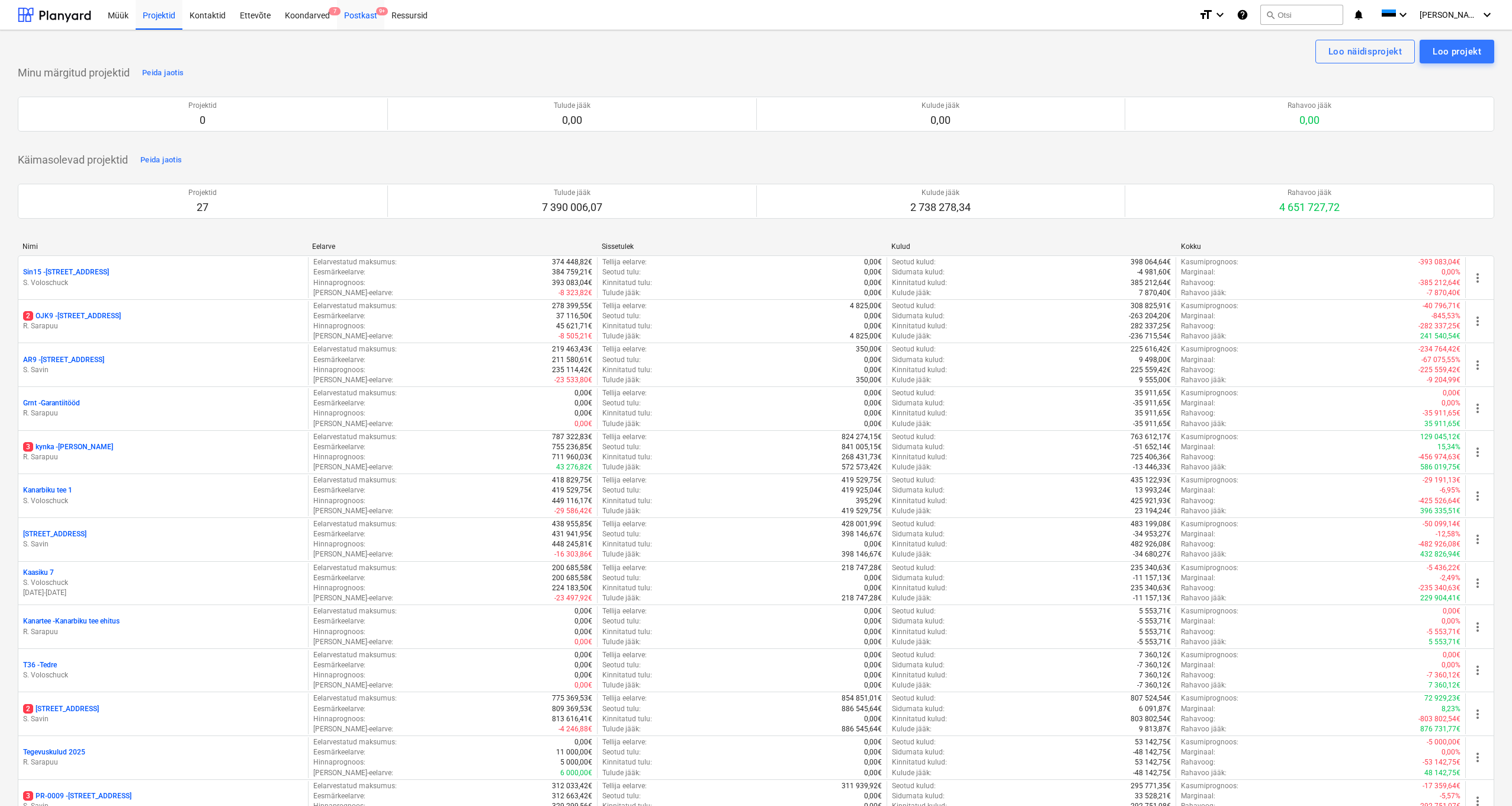
click at [355, 13] on div "Postkast 9+" at bounding box center [360, 14] width 47 height 30
click at [359, 15] on div "Postkast 9+" at bounding box center [360, 14] width 47 height 30
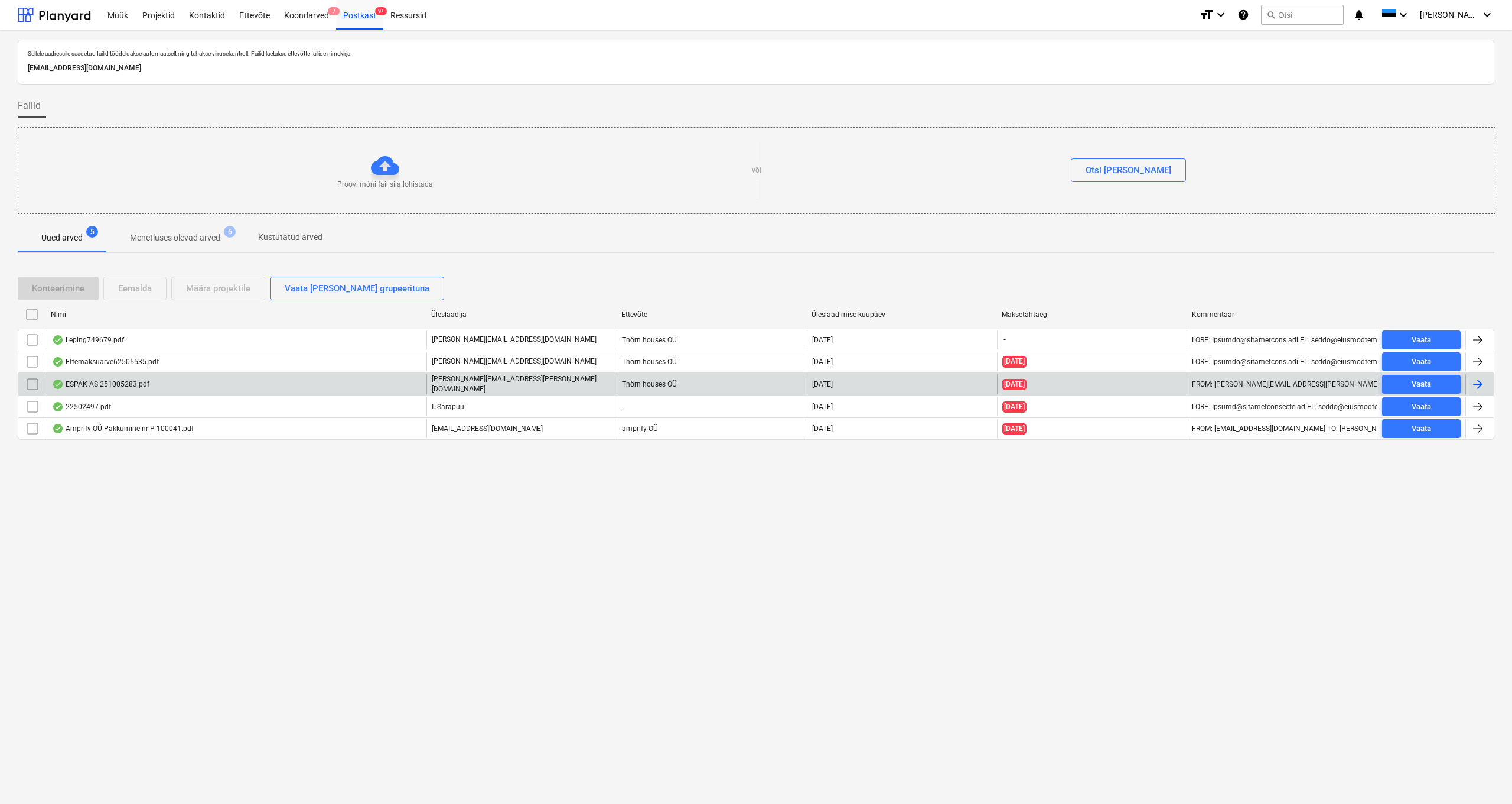
click at [102, 384] on div "ESPAK AS 251005283.pdf" at bounding box center [101, 384] width 98 height 9
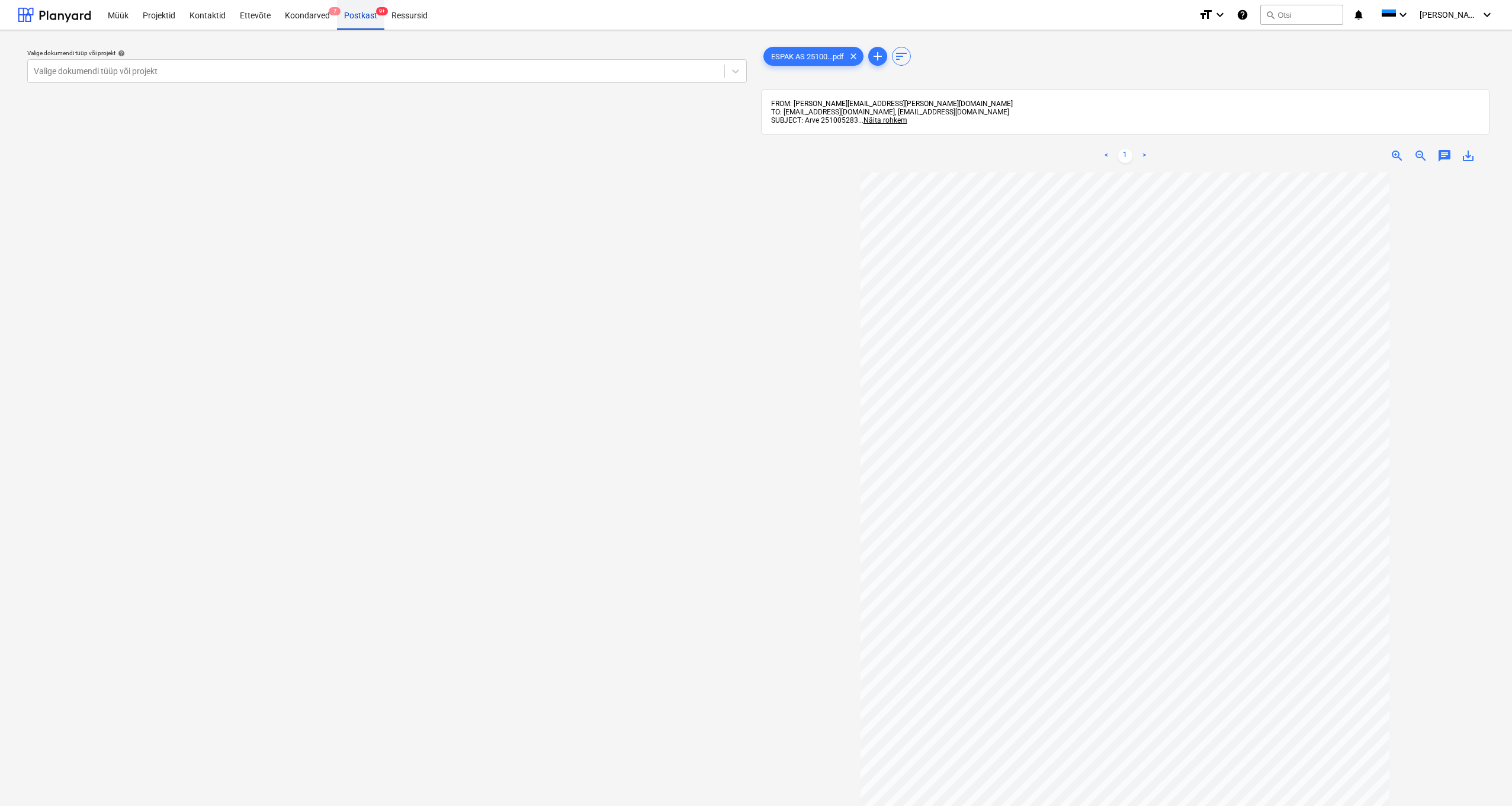
click at [355, 15] on div "Postkast 9+" at bounding box center [360, 14] width 47 height 30
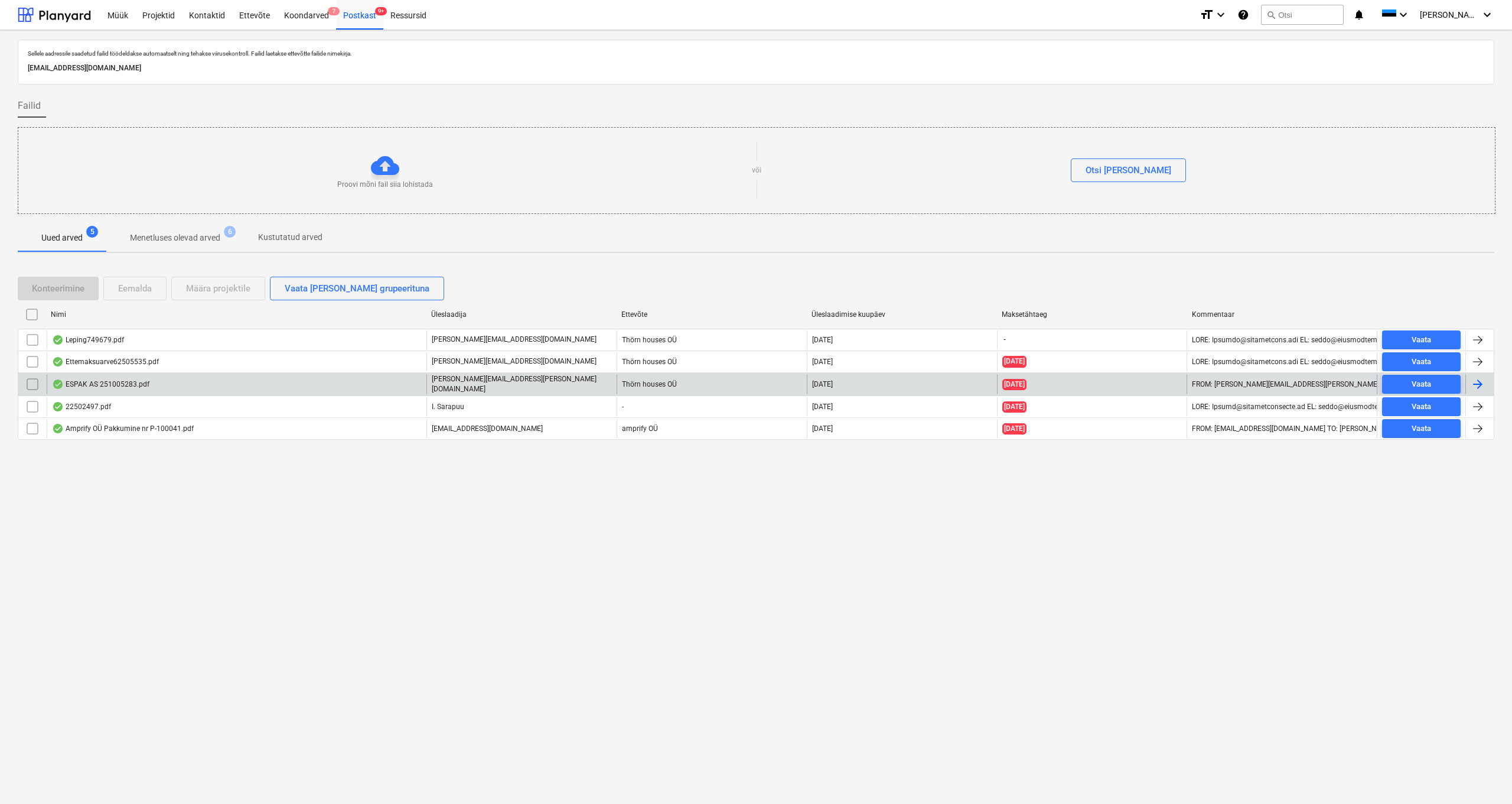
click at [121, 384] on div "ESPAK AS 251005283.pdf" at bounding box center [101, 384] width 98 height 9
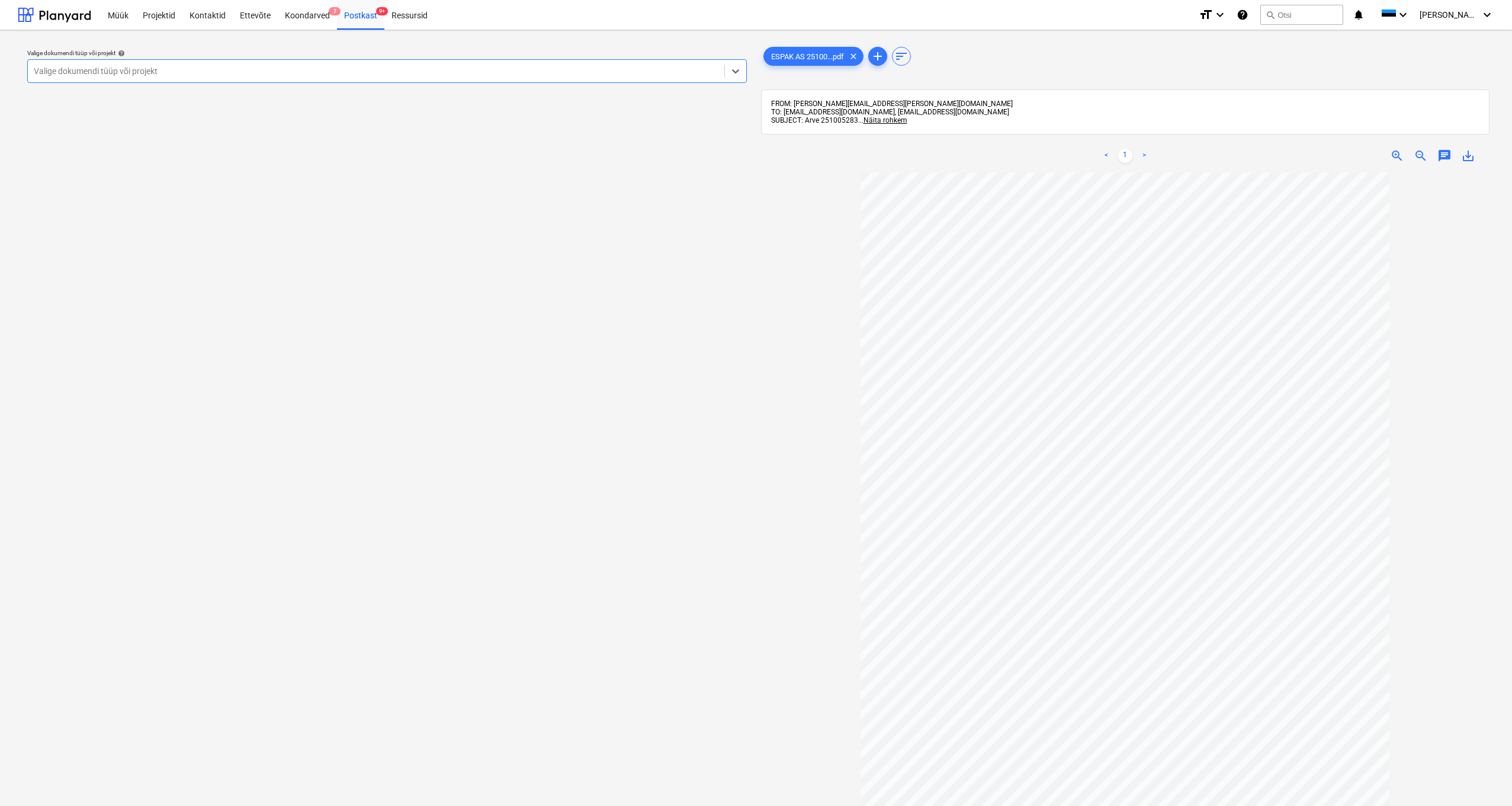
click at [160, 73] on div at bounding box center [376, 71] width 684 height 12
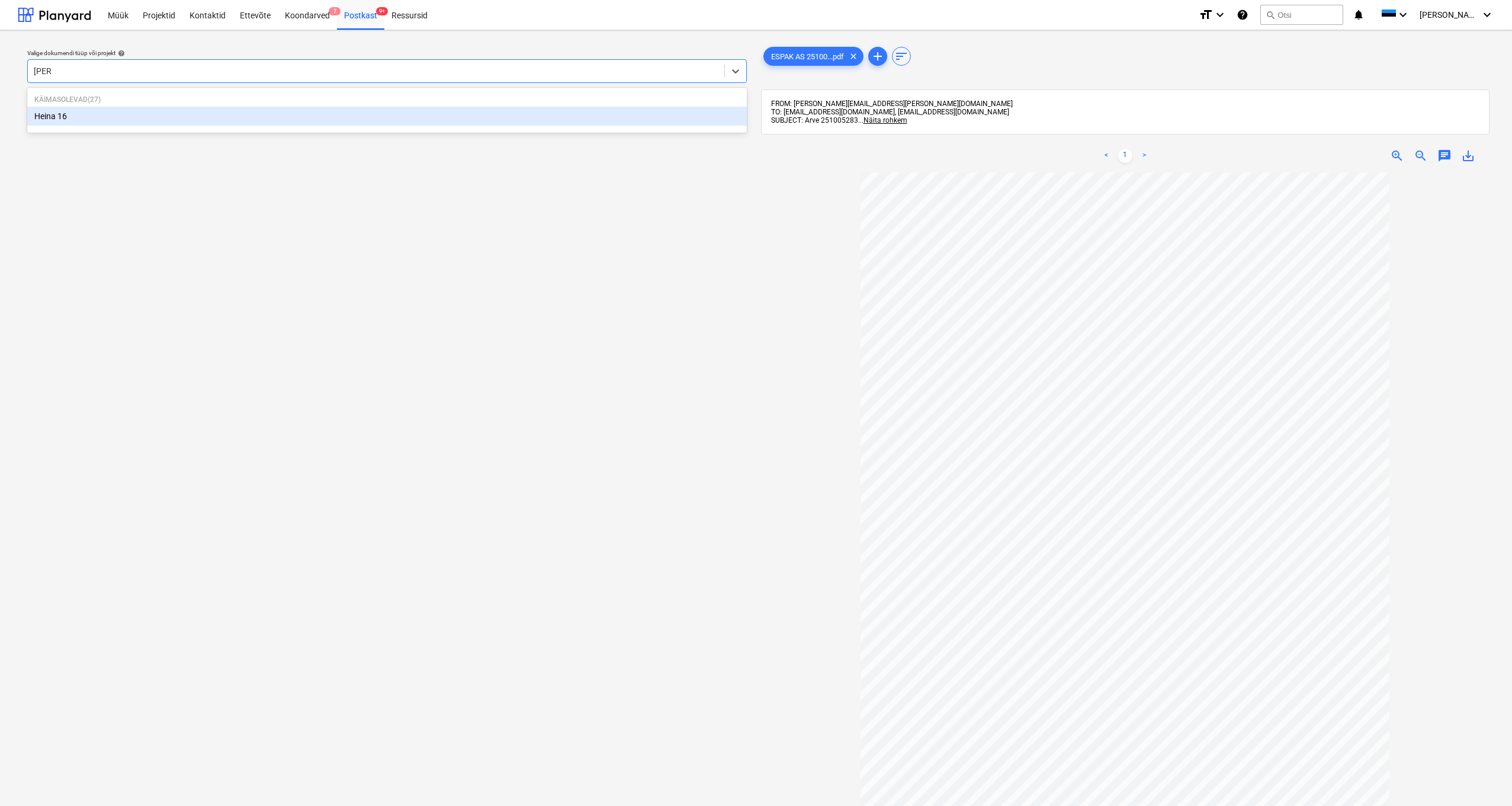
type input "heina"
click at [45, 110] on div "Heina 16" at bounding box center [387, 116] width 719 height 19
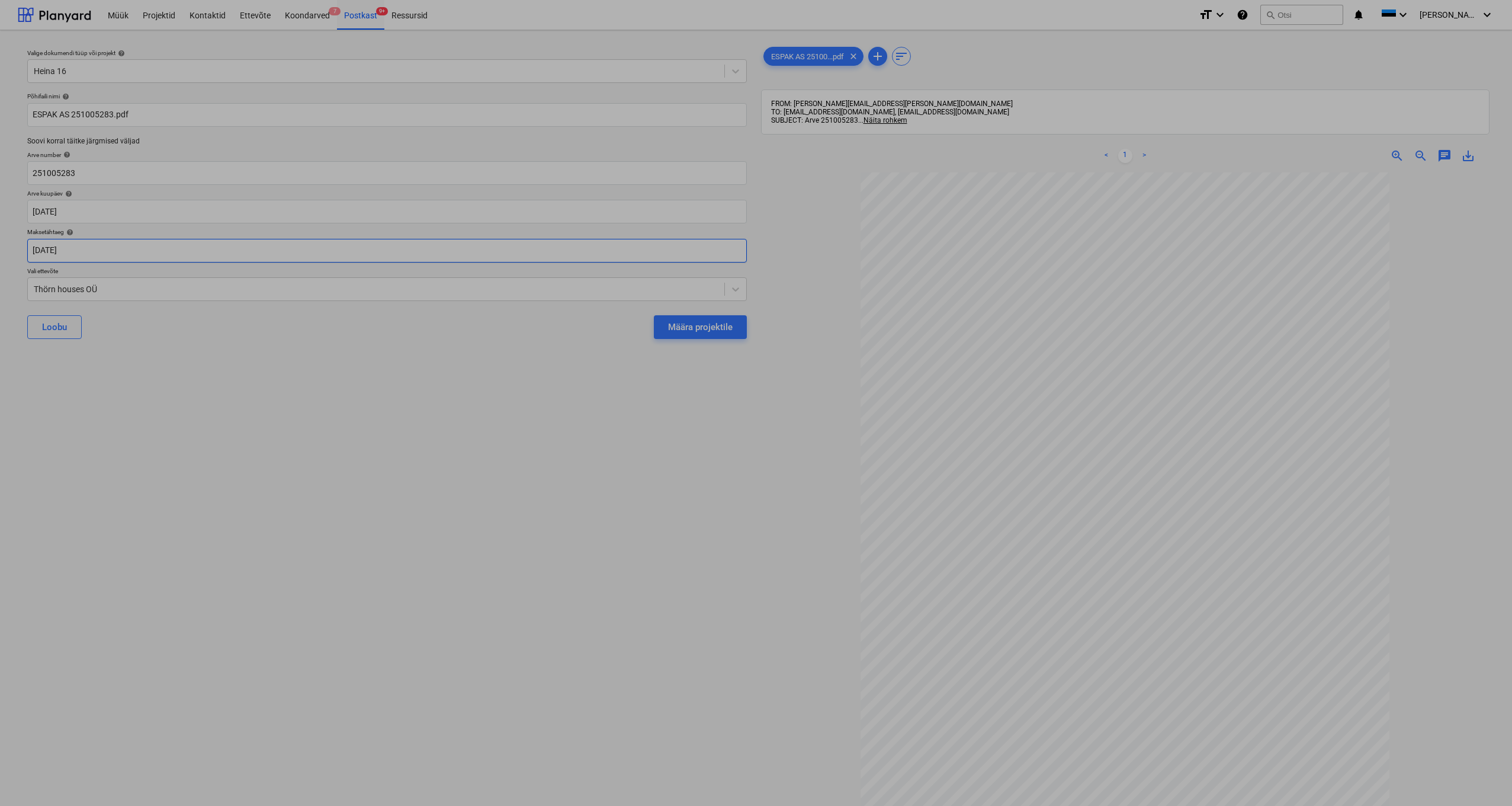
click at [42, 244] on body "Müük Projektid Kontaktid Ettevõte Koondarved 7 Postkast 9+ Ressursid format_siz…" at bounding box center [756, 403] width 1512 height 806
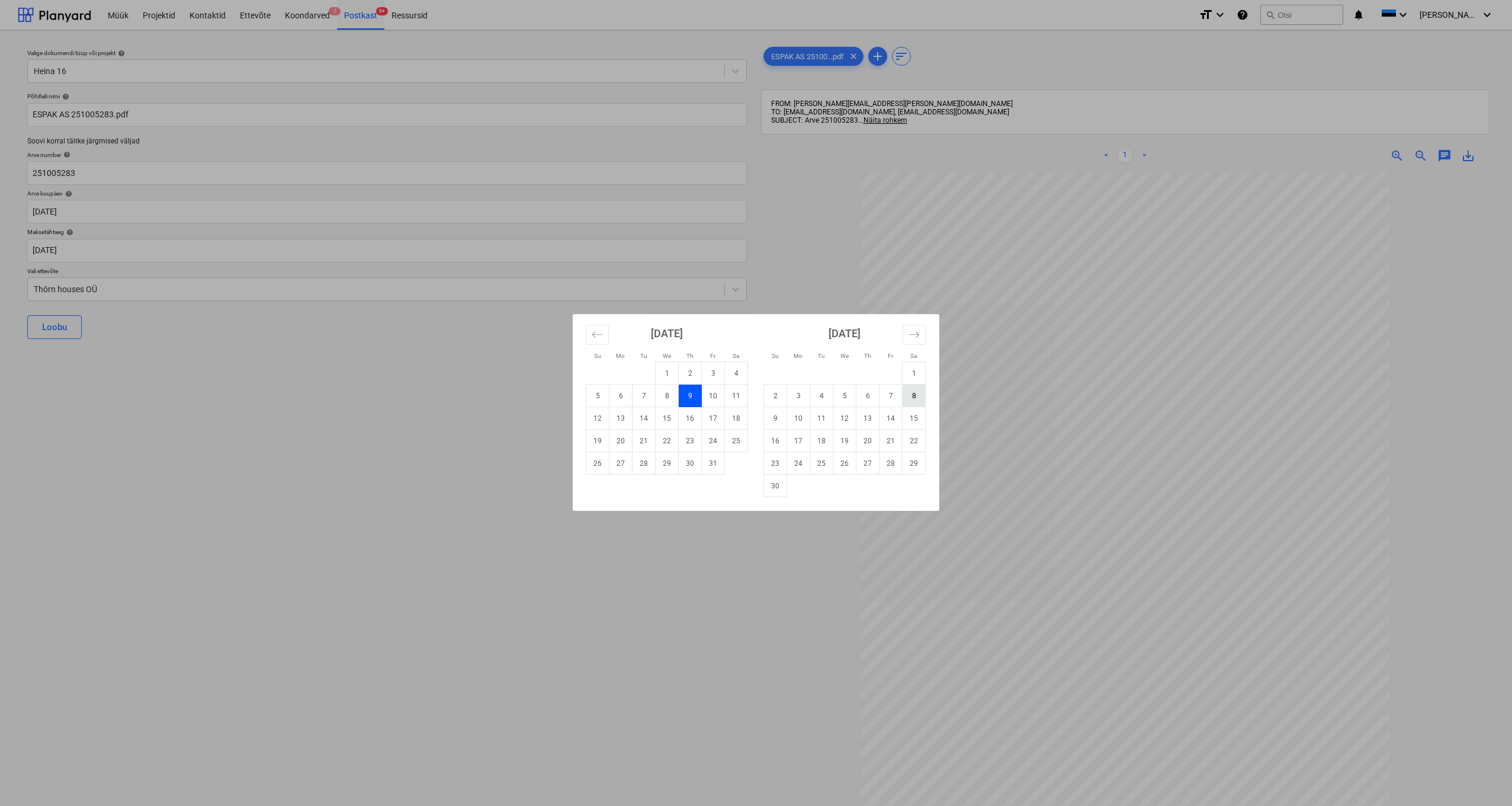
click at [907, 393] on td "8" at bounding box center [914, 396] width 23 height 23
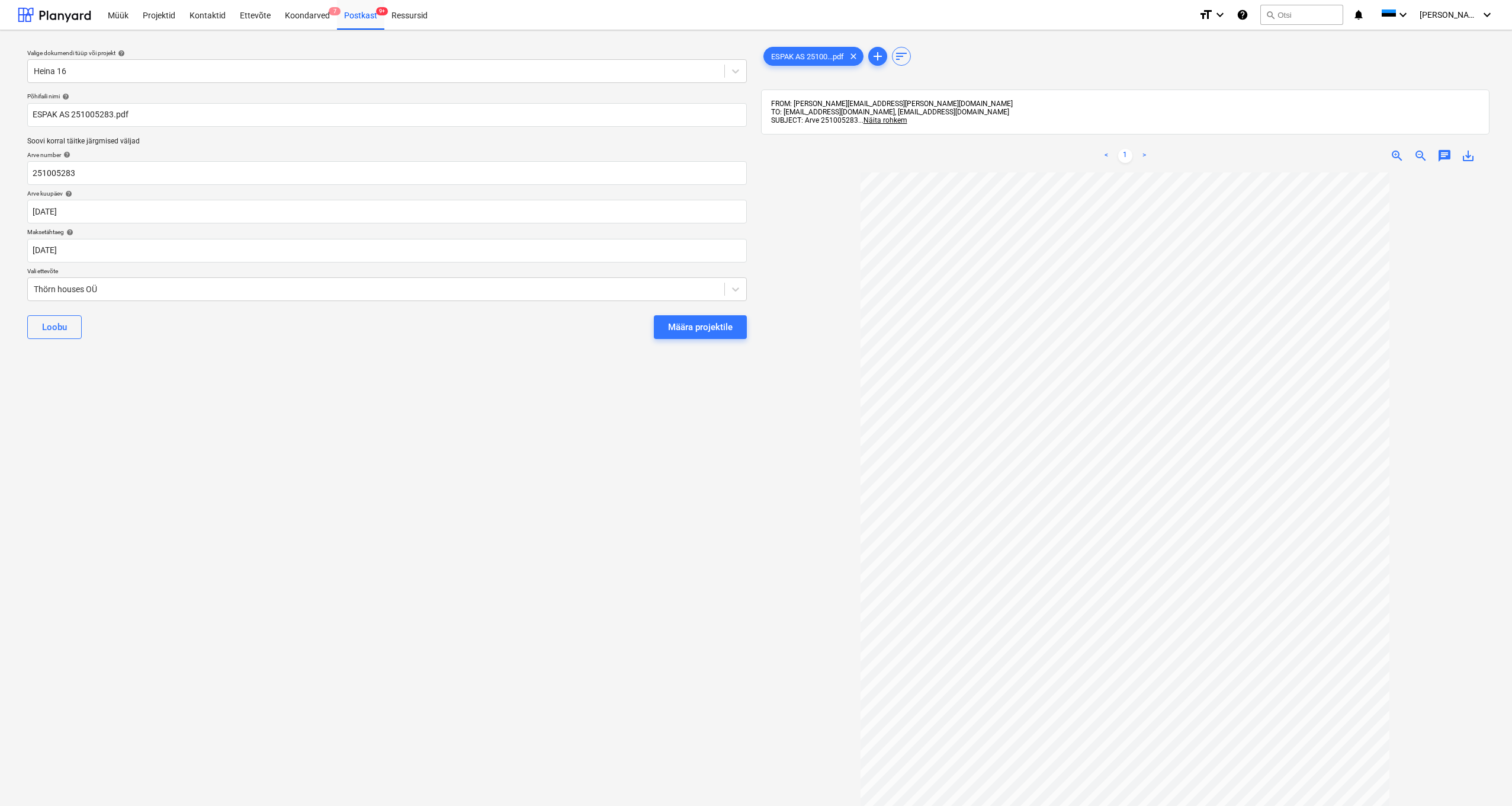
type input "[DATE]"
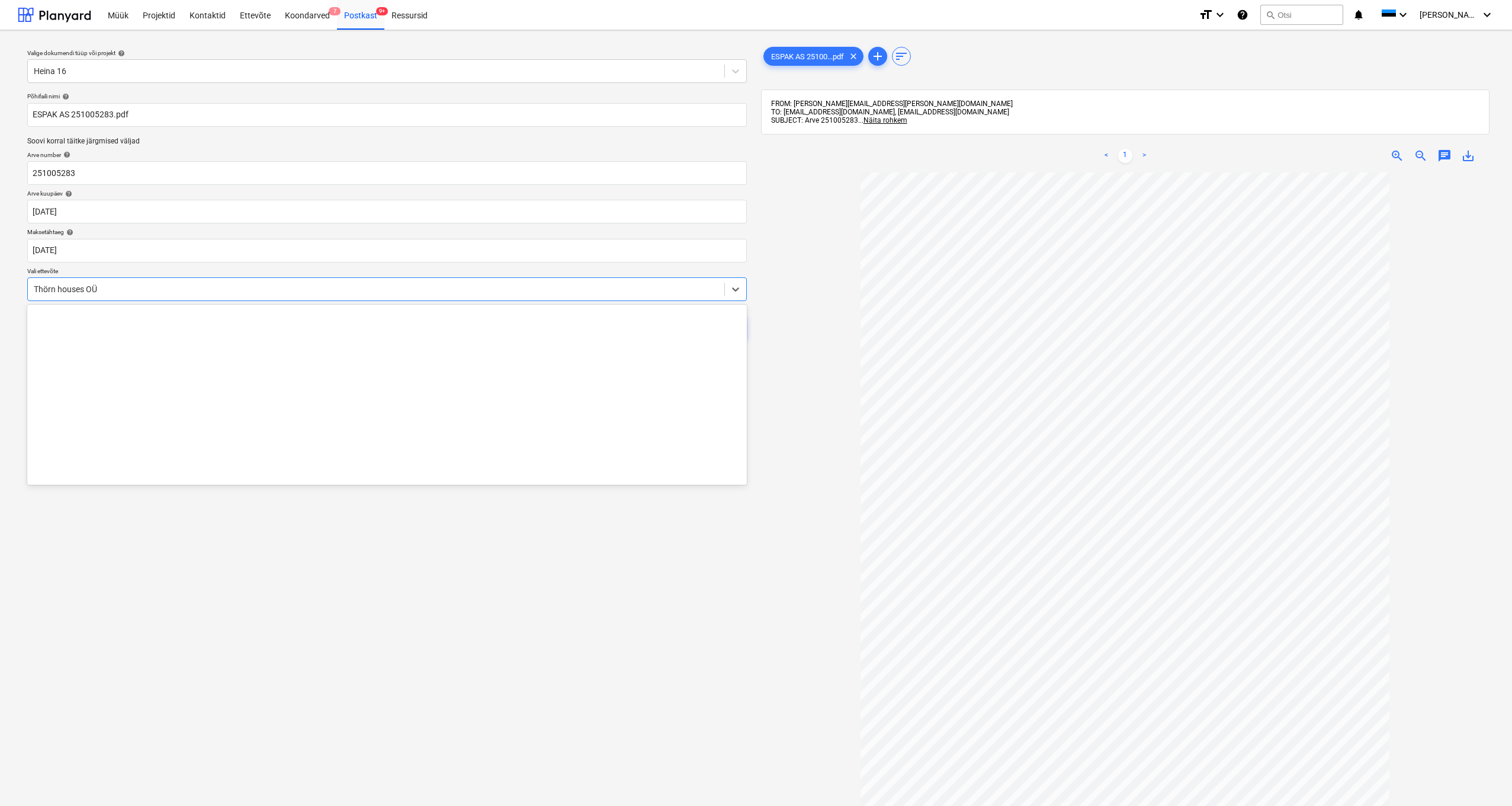
click at [33, 285] on div "Thörn houses OÜ" at bounding box center [376, 289] width 684 height 9
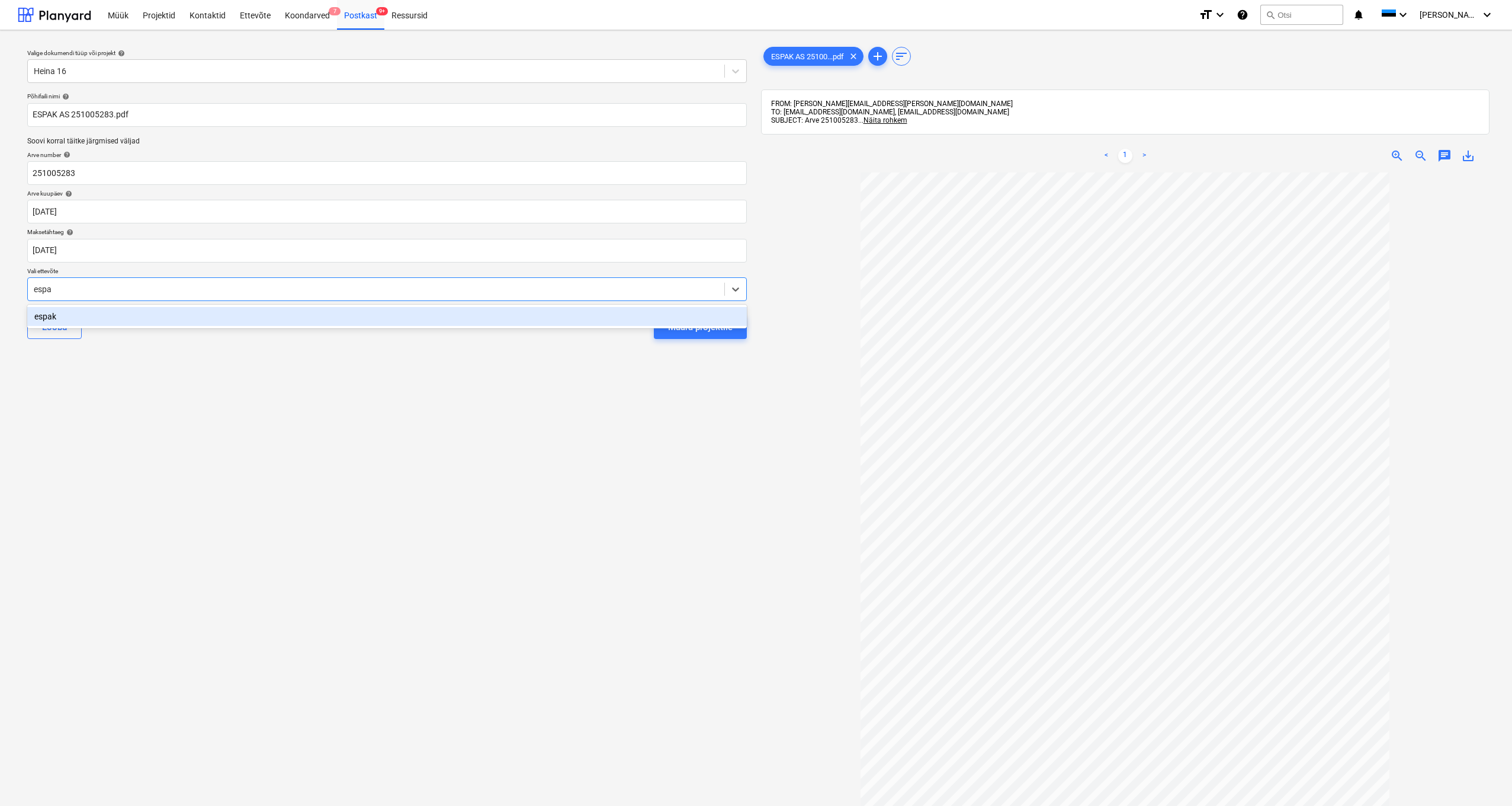
type input "espak"
click at [60, 323] on div "espak" at bounding box center [387, 316] width 719 height 19
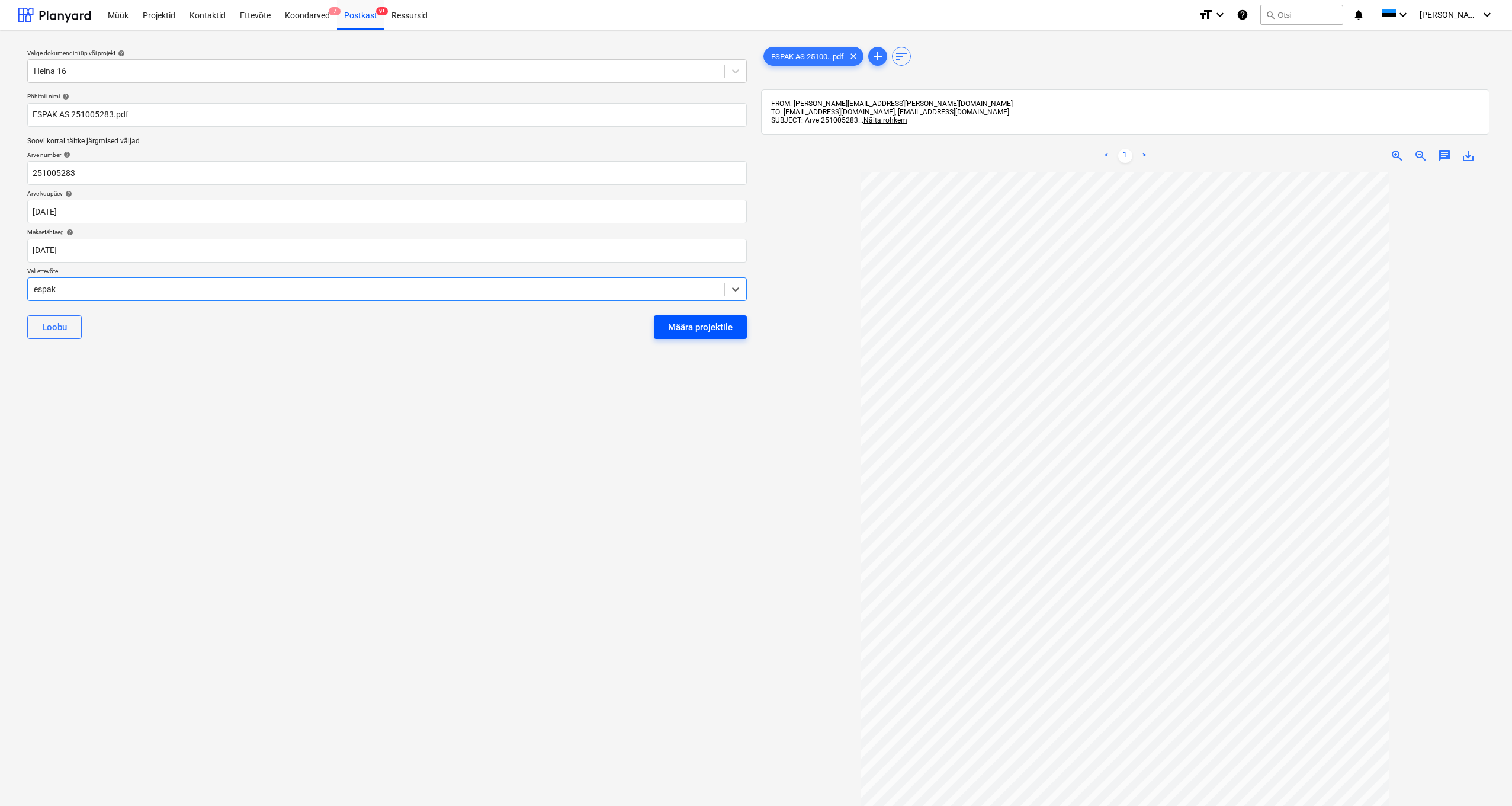
click at [720, 323] on div "Määra projektile" at bounding box center [699, 327] width 64 height 15
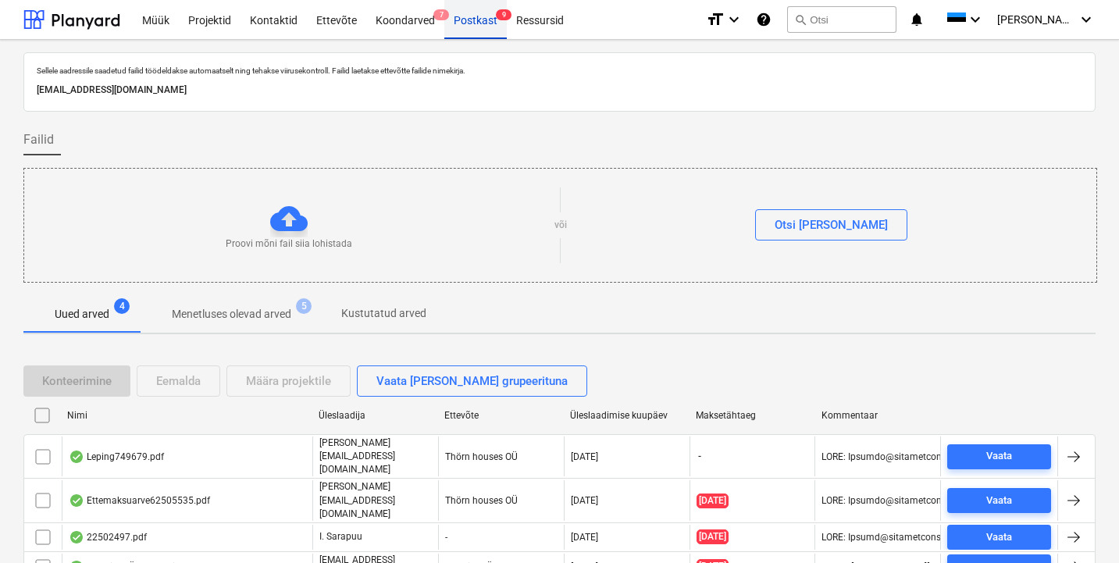
click at [471, 20] on div "Postkast 9" at bounding box center [475, 19] width 62 height 40
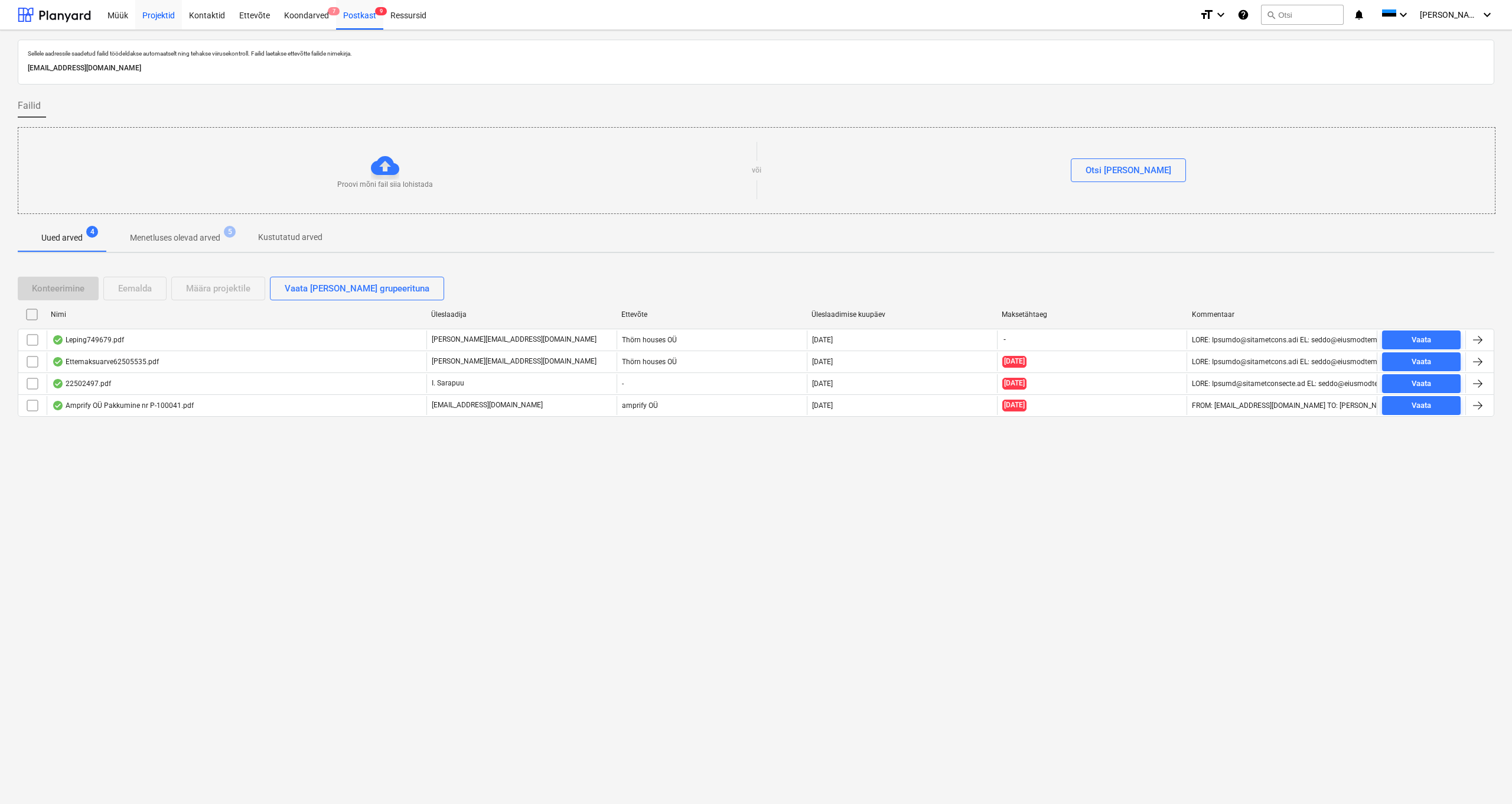
click at [145, 19] on div "Projektid" at bounding box center [159, 14] width 47 height 30
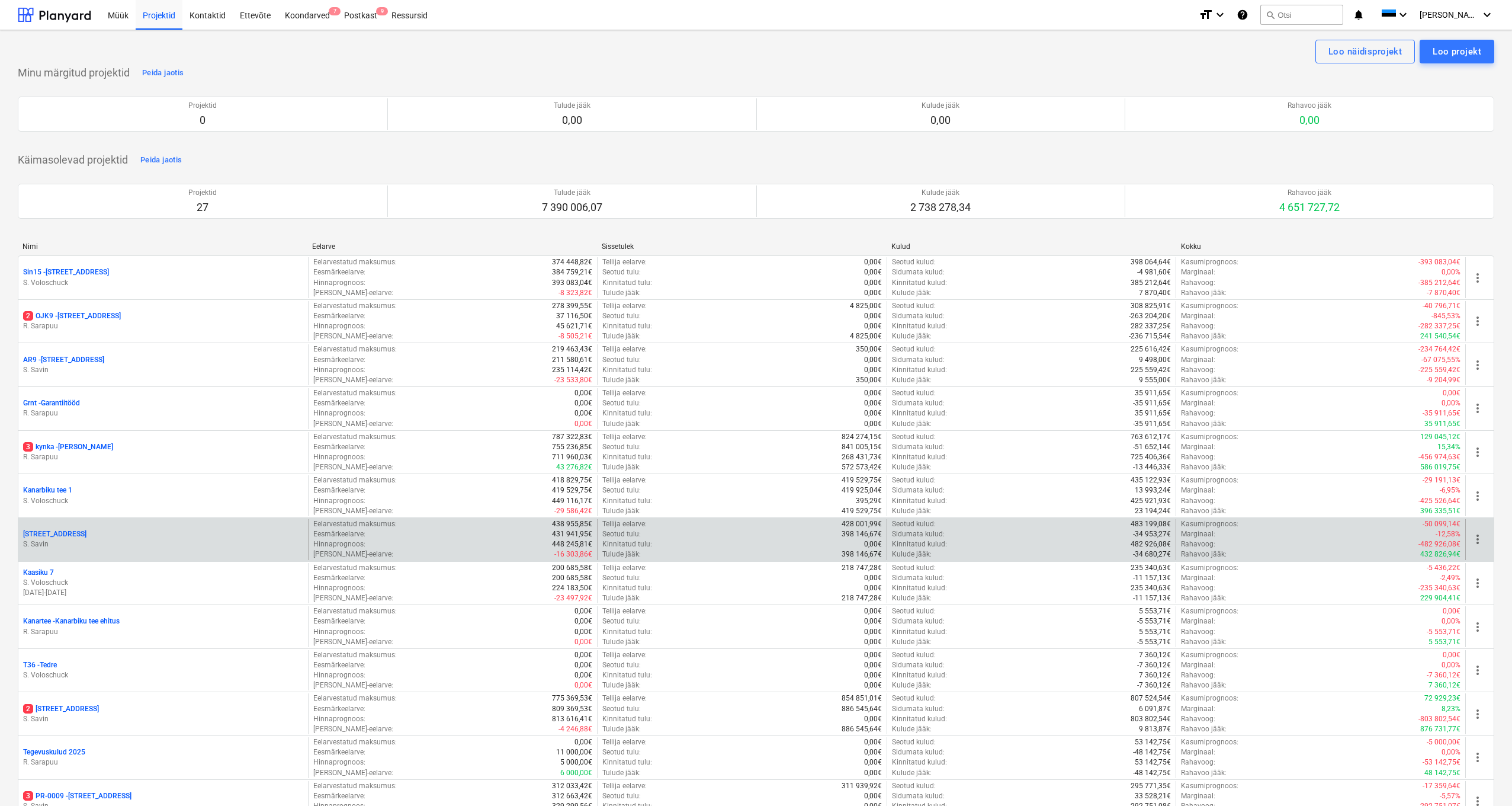
scroll to position [310, 0]
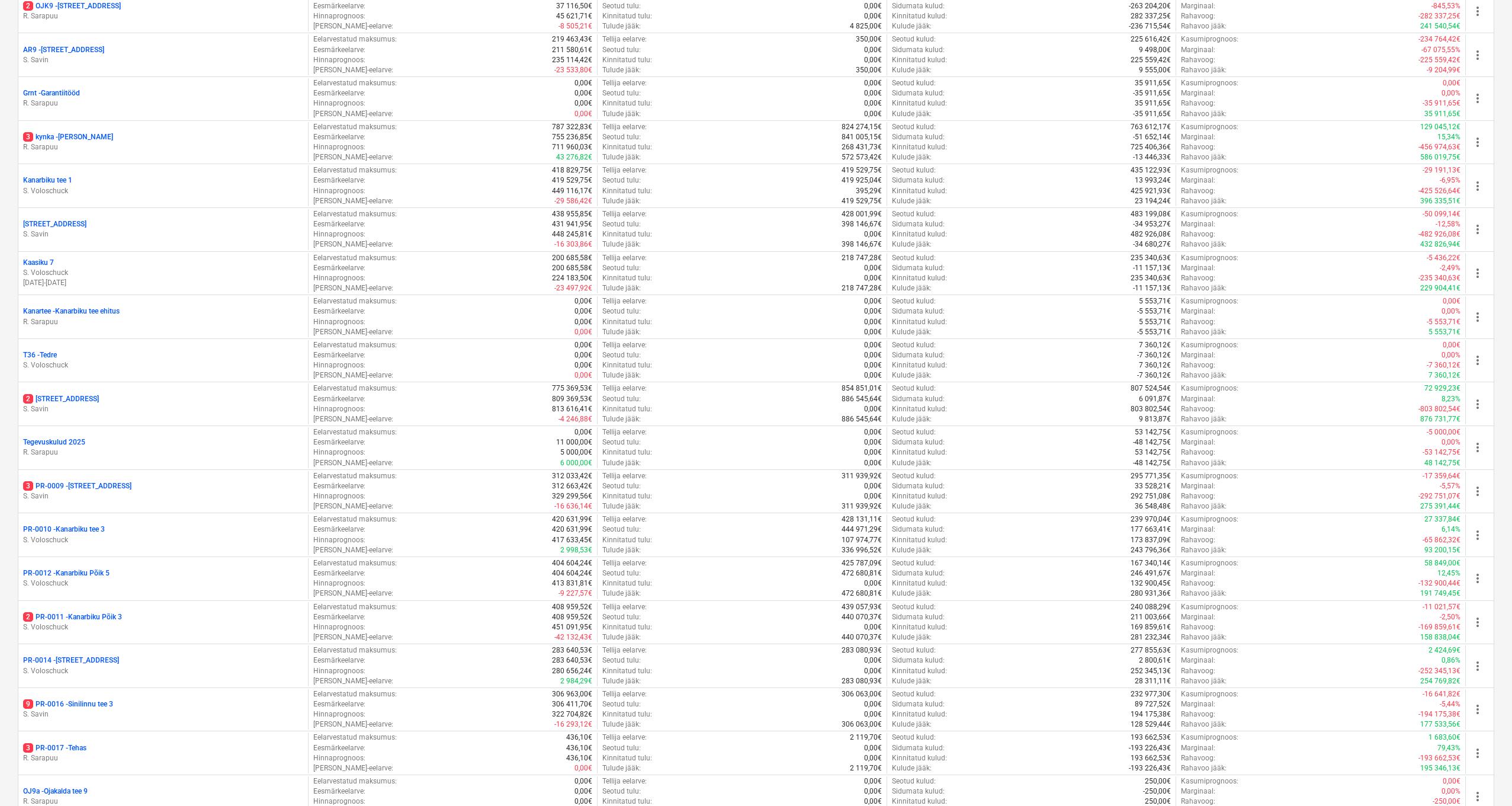
click at [94, 568] on p "PR-0012 - Kanarbiku Põik 5" at bounding box center [66, 573] width 86 height 10
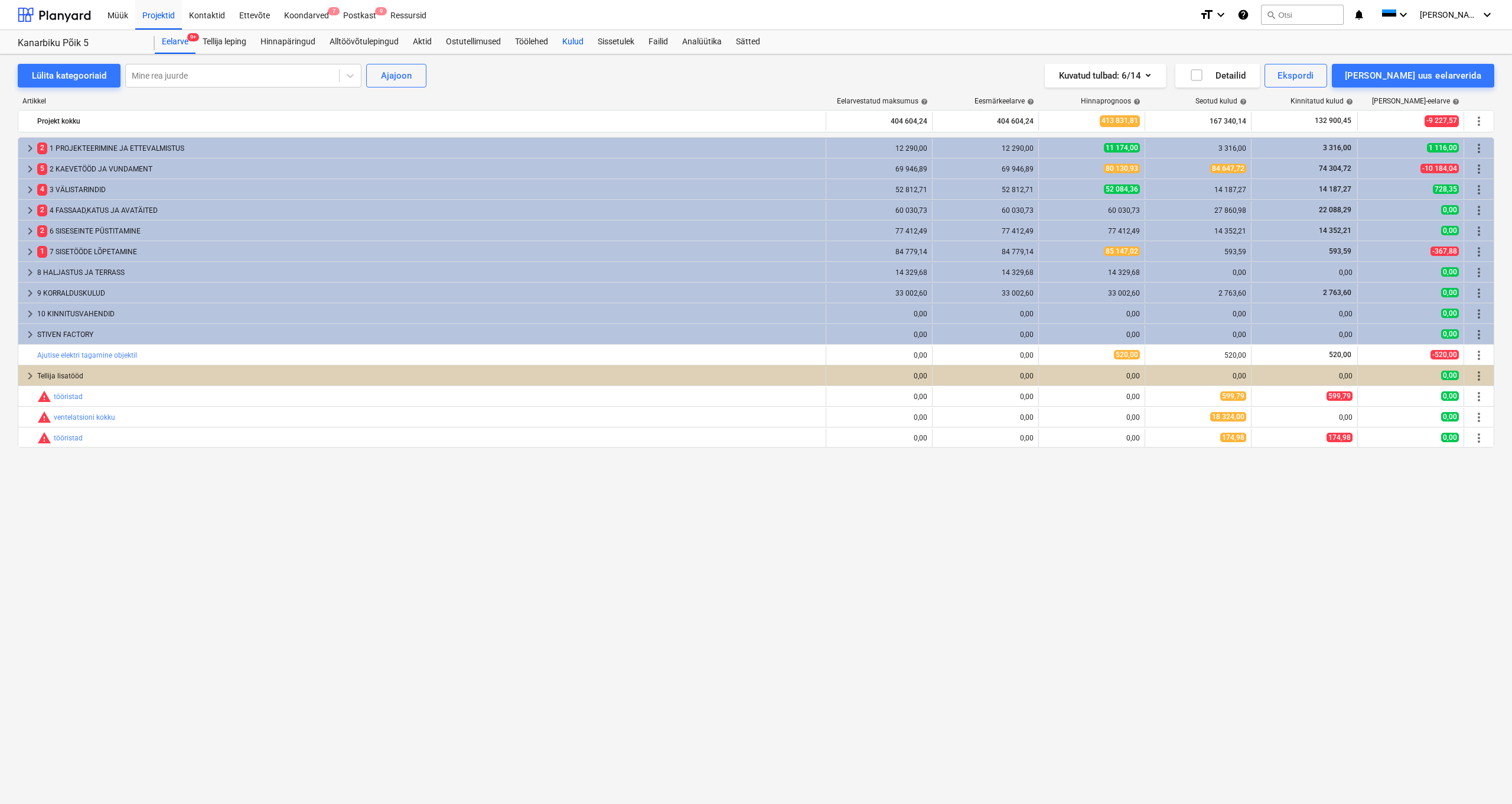
click at [574, 41] on div "Kulud" at bounding box center [573, 42] width 36 height 23
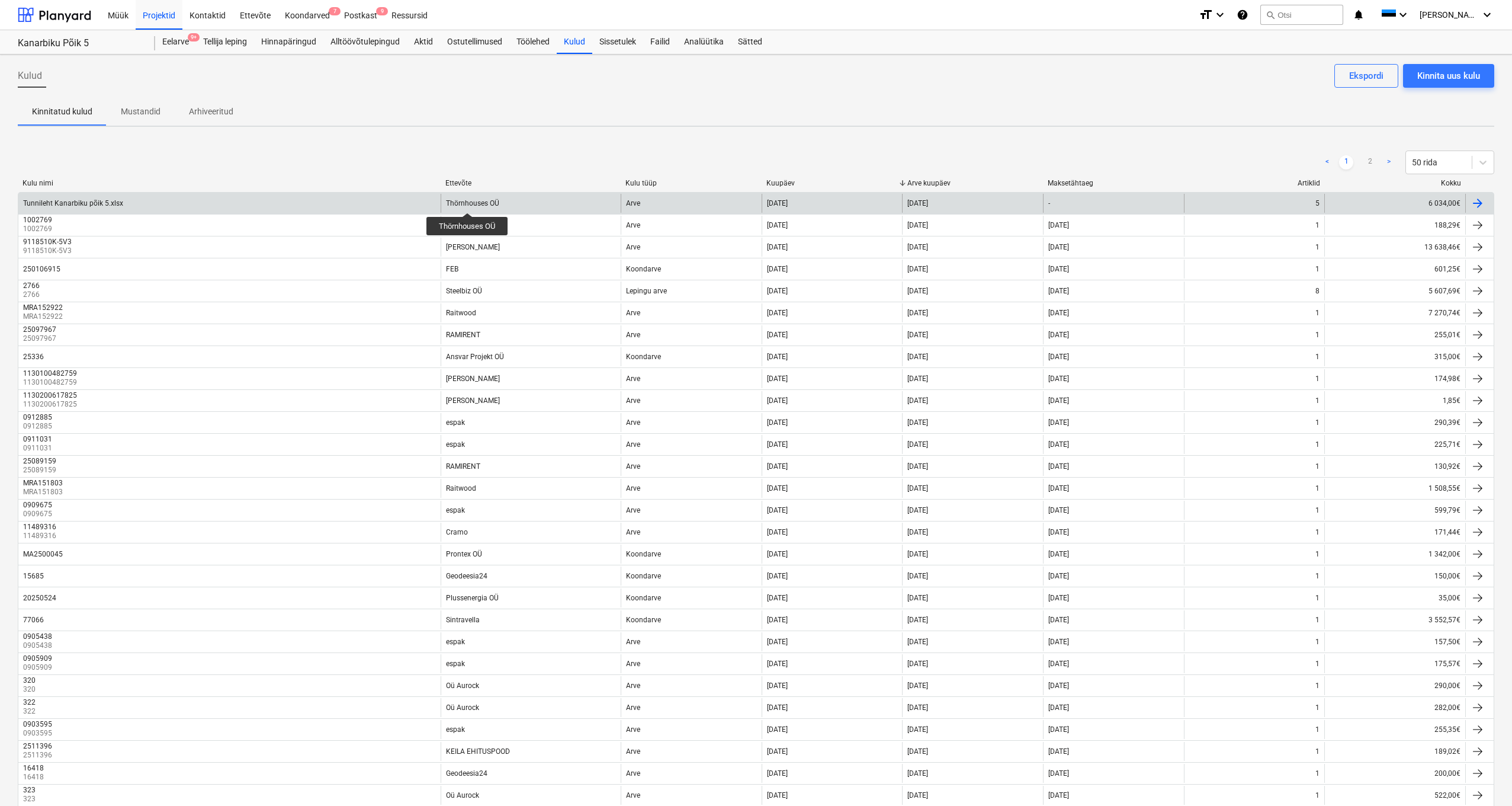
click at [467, 202] on div "Thörnhouses OÜ" at bounding box center [473, 203] width 53 height 8
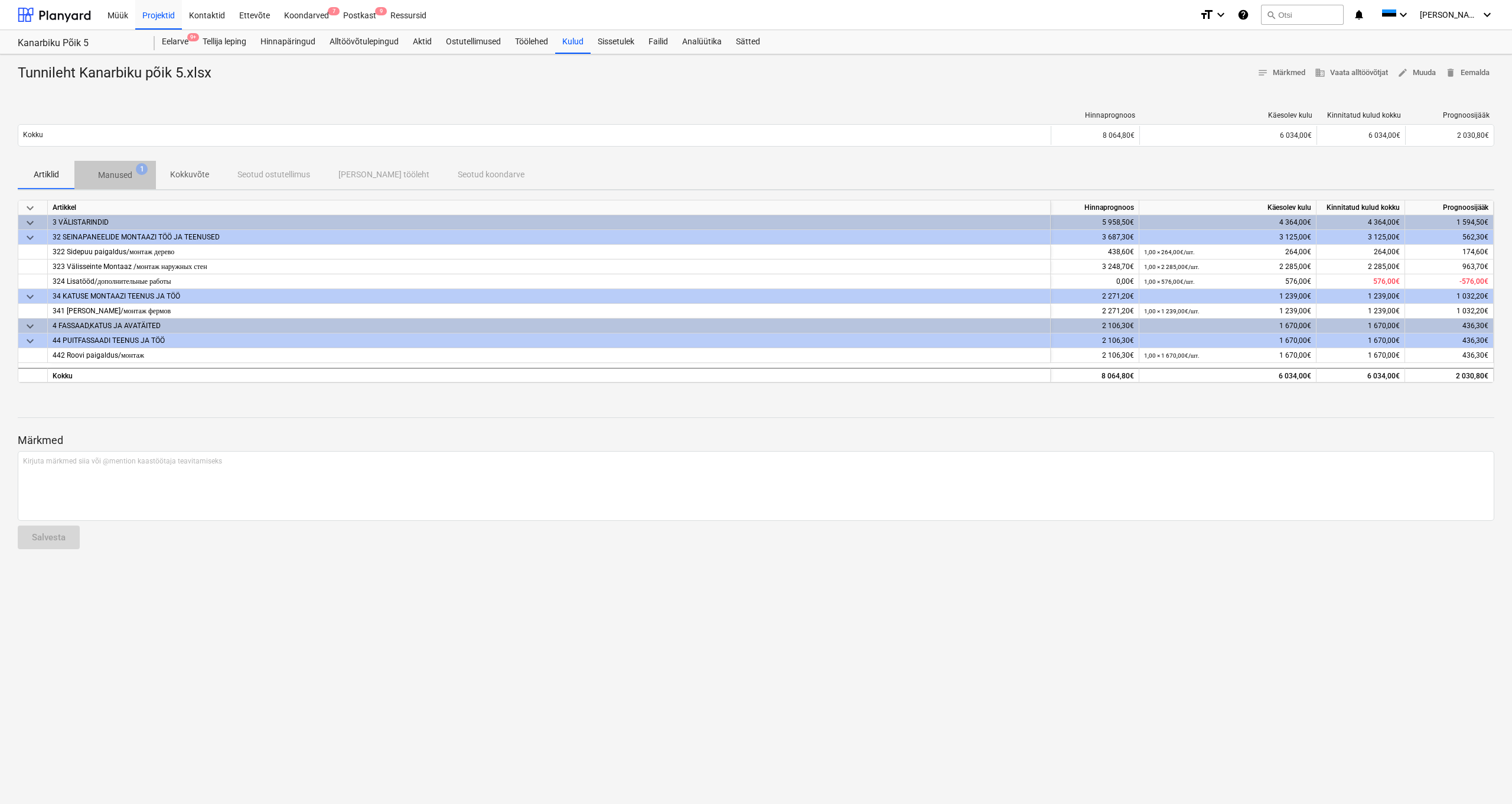
click at [129, 171] on p "Manused" at bounding box center [115, 175] width 34 height 12
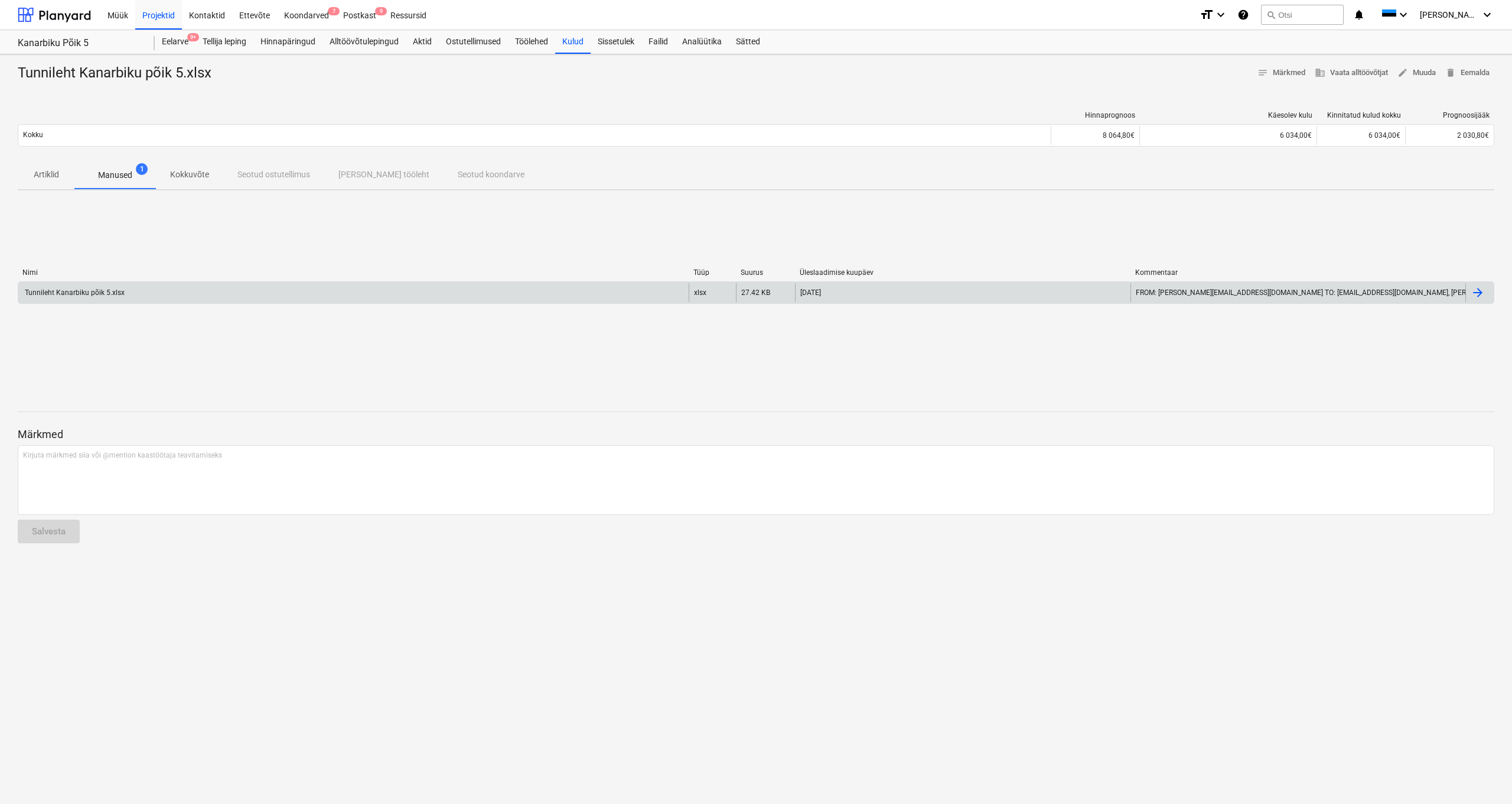
click at [87, 294] on div "Tunnileht Kanarbiku põik 5.xlsx" at bounding box center [73, 292] width 101 height 8
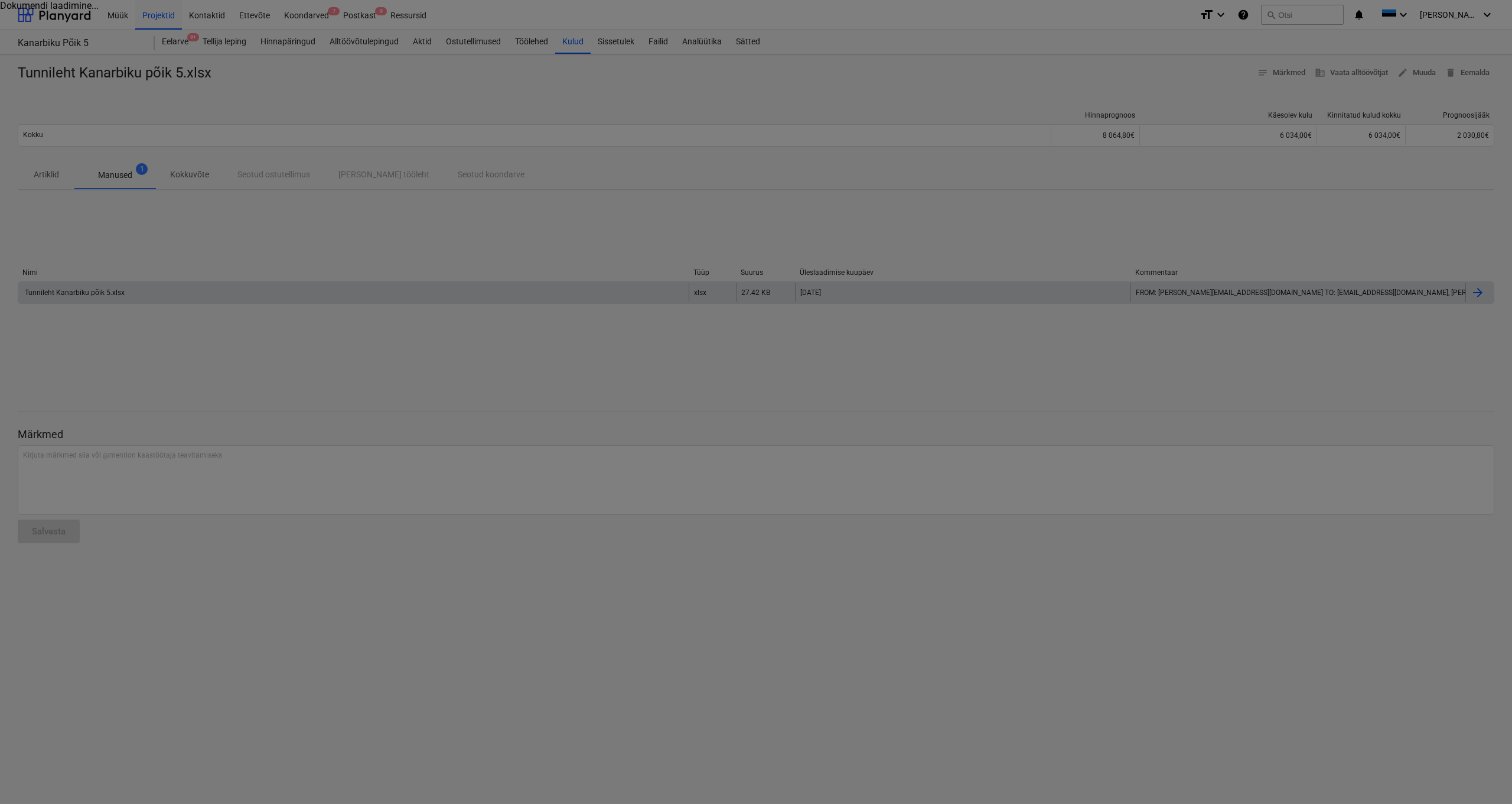
click at [1479, 293] on div at bounding box center [756, 402] width 1512 height 804
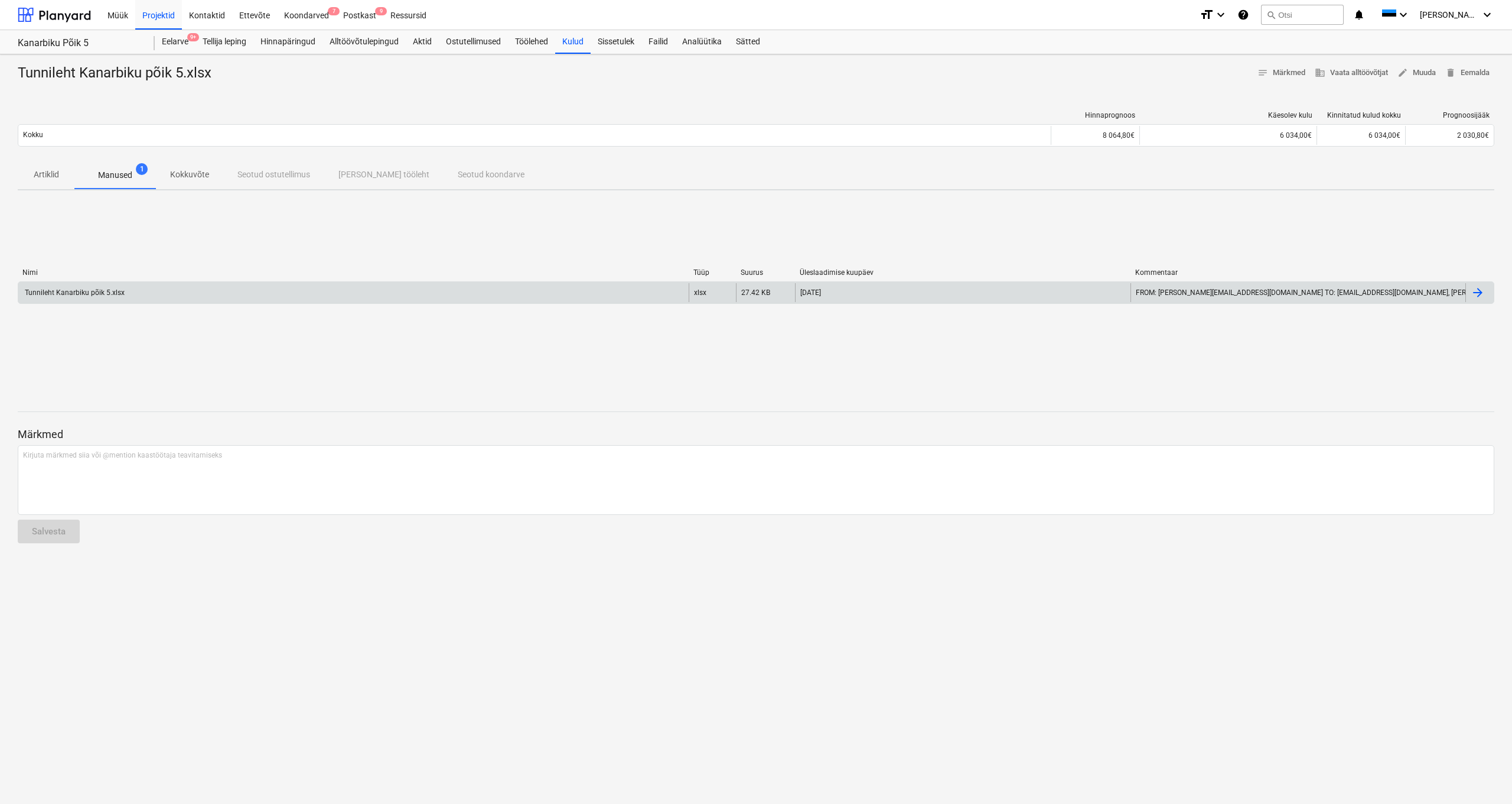
click at [1479, 293] on div at bounding box center [1478, 292] width 14 height 14
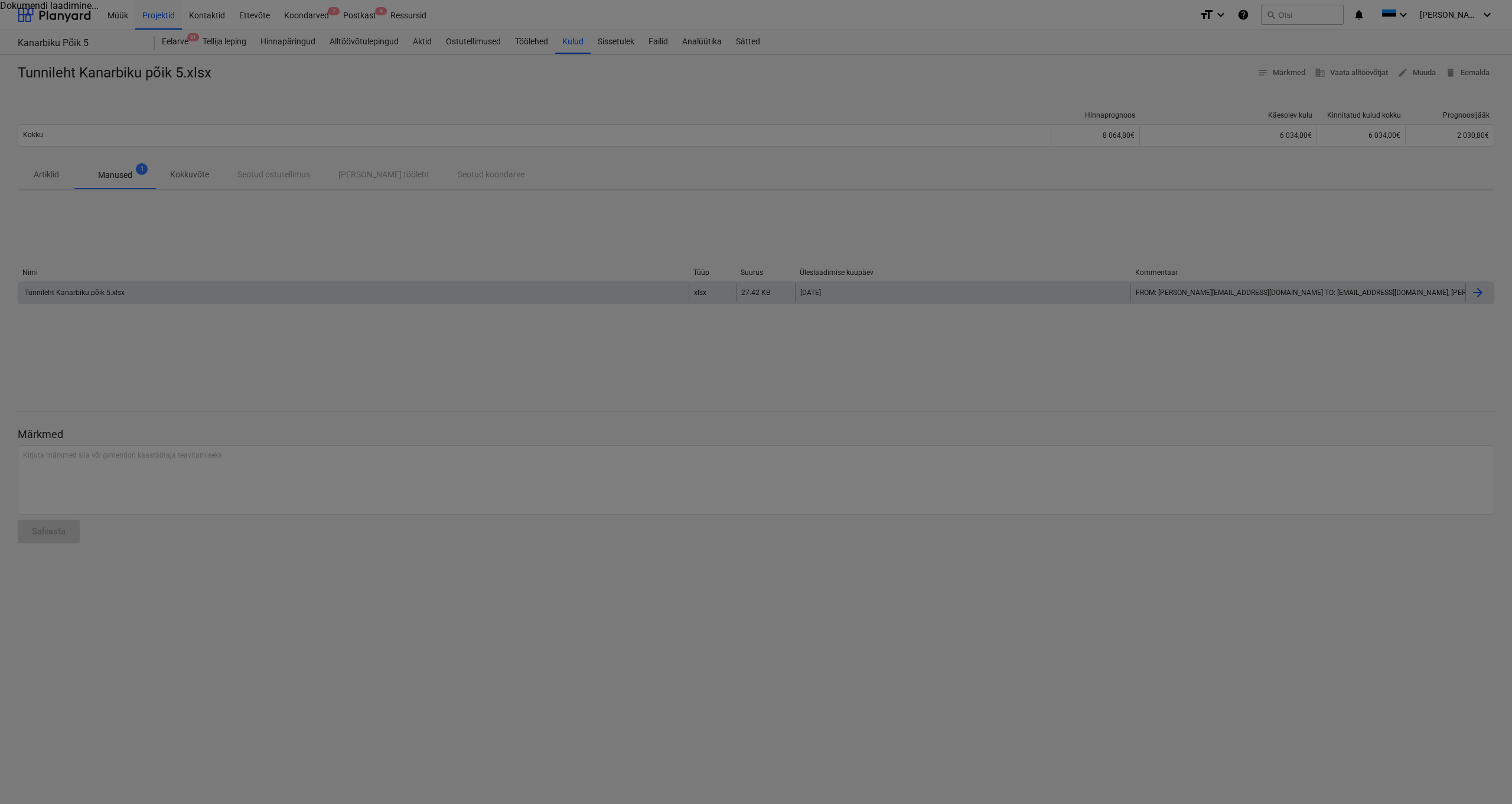
click at [118, 288] on div at bounding box center [756, 402] width 1512 height 804
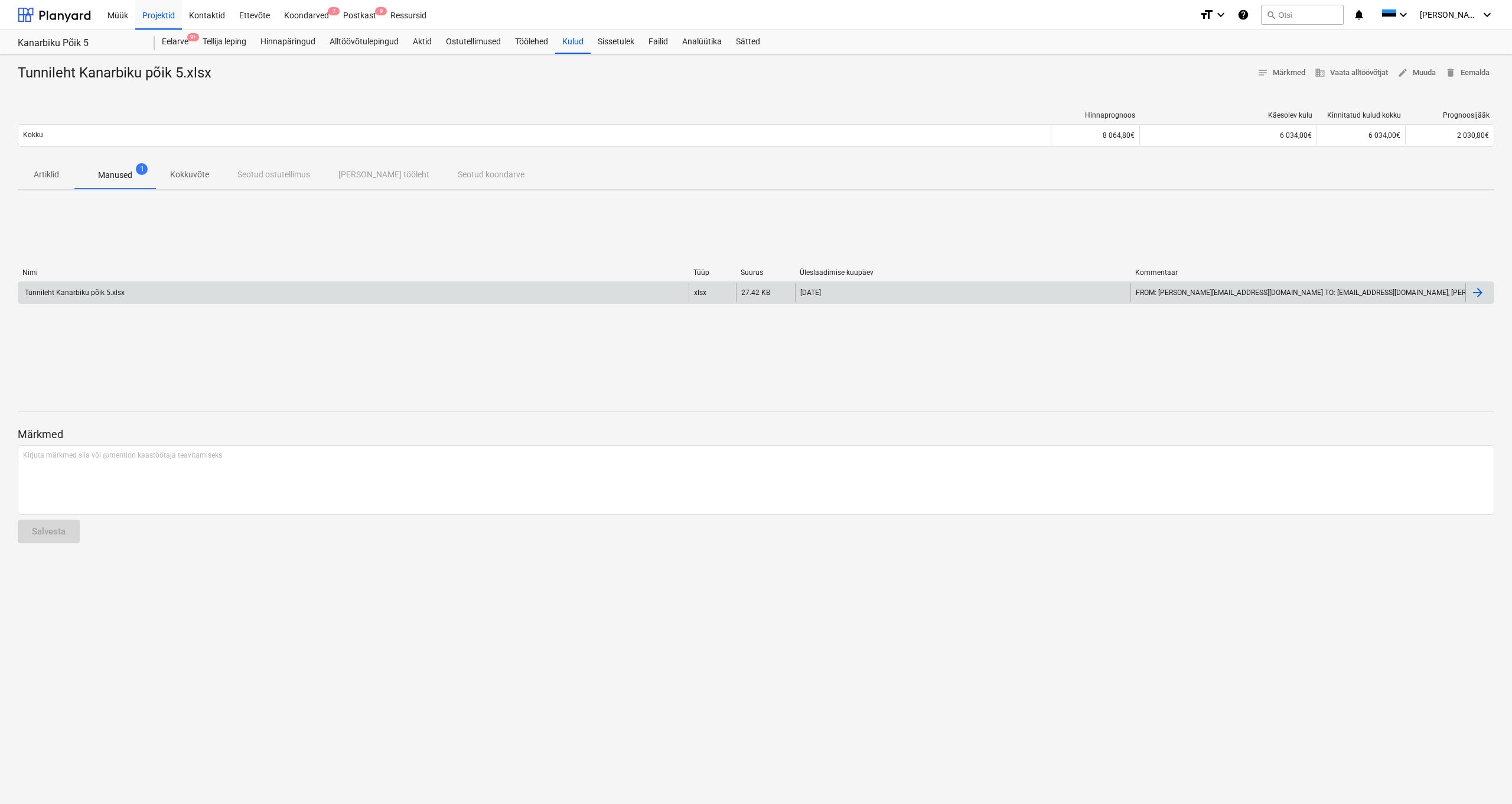
click at [1482, 295] on div at bounding box center [1478, 292] width 14 height 14
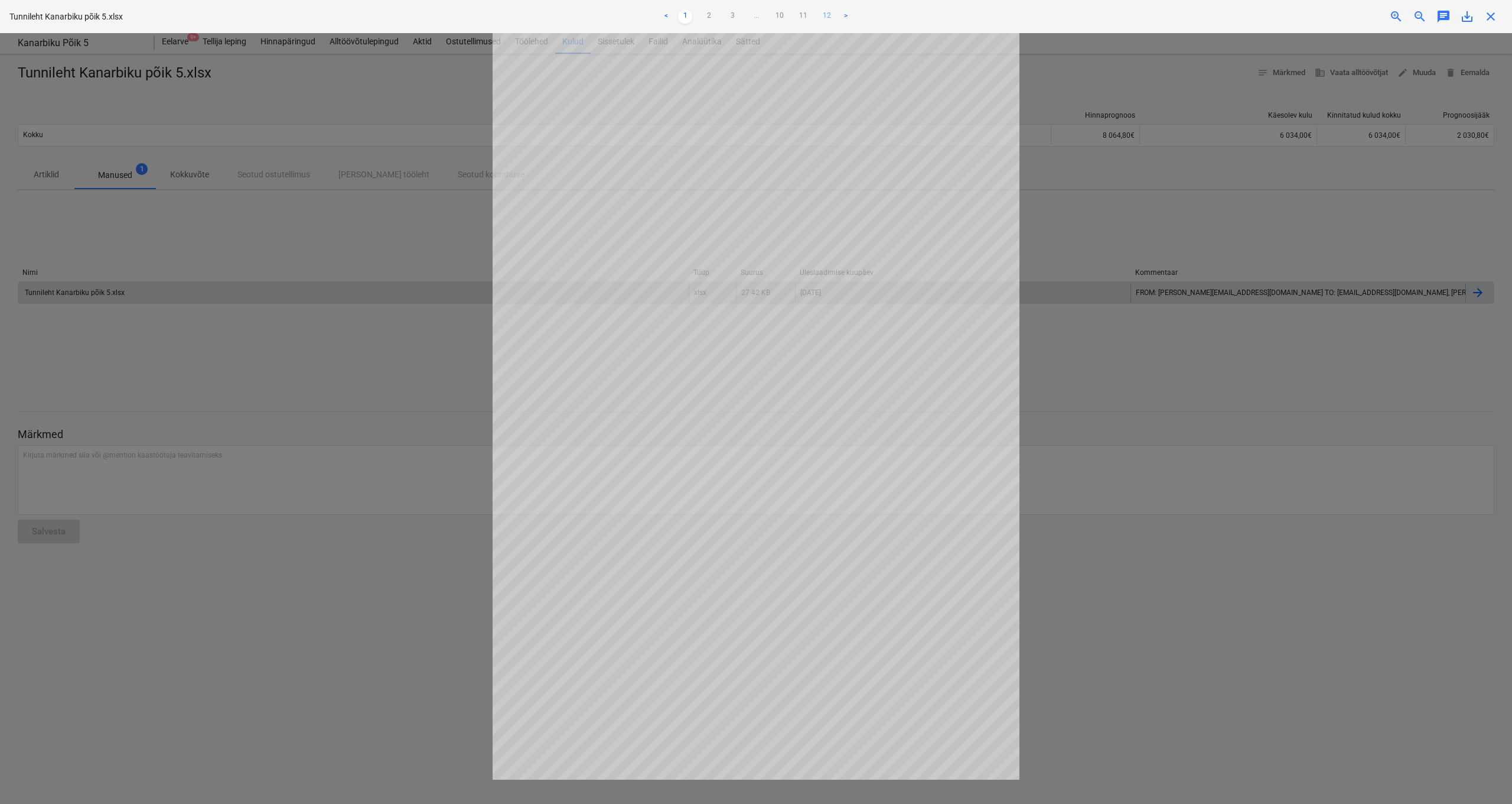
click at [827, 12] on link "12" at bounding box center [826, 16] width 14 height 14
click at [801, 17] on link "11" at bounding box center [803, 16] width 14 height 14
click at [785, 14] on link "10" at bounding box center [779, 16] width 14 height 14
click at [768, 14] on link "9" at bounding box center [767, 16] width 14 height 14
click at [755, 14] on link "8" at bounding box center [756, 16] width 14 height 14
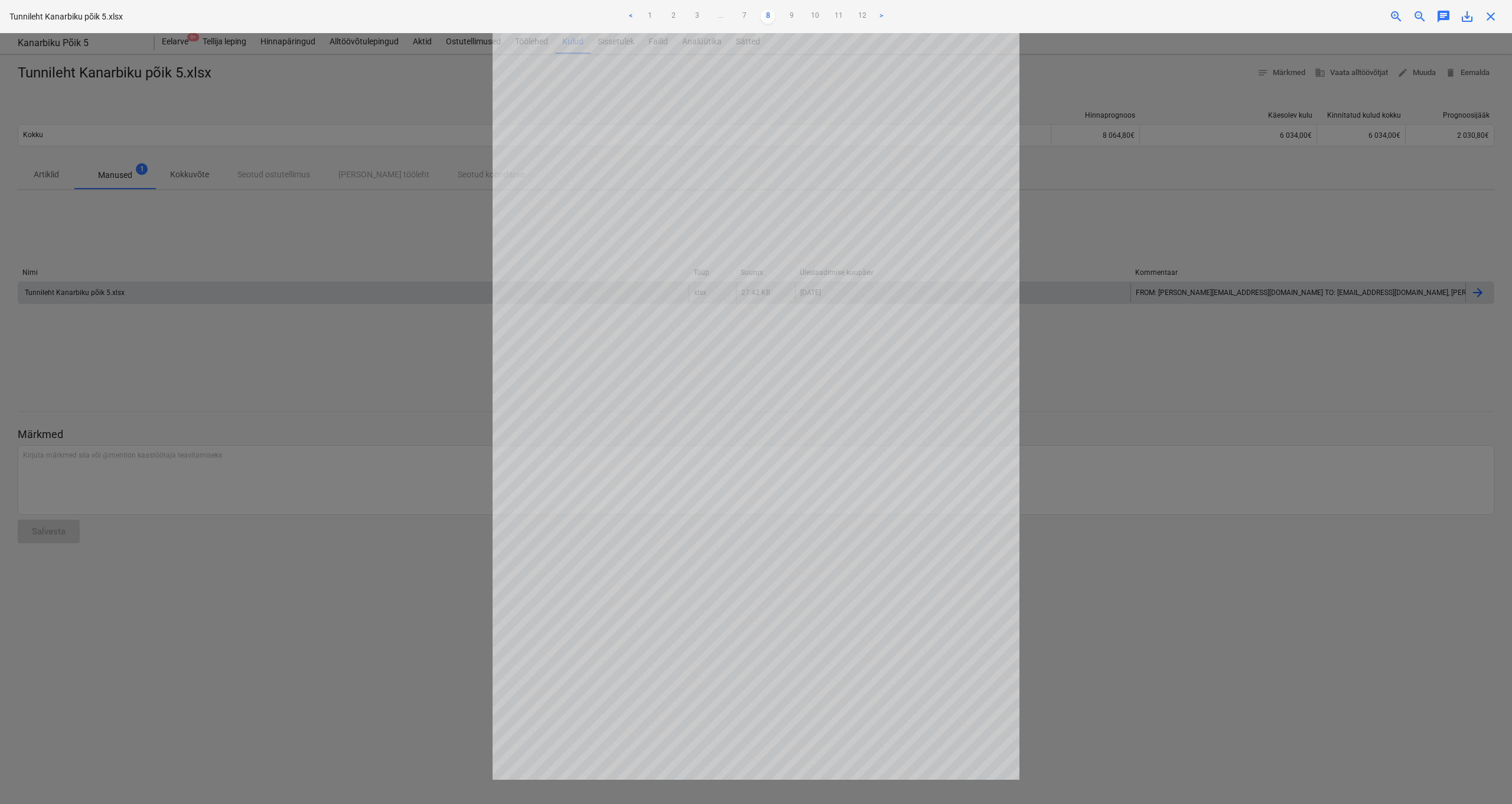
click at [742, 15] on link "7" at bounding box center [744, 16] width 14 height 14
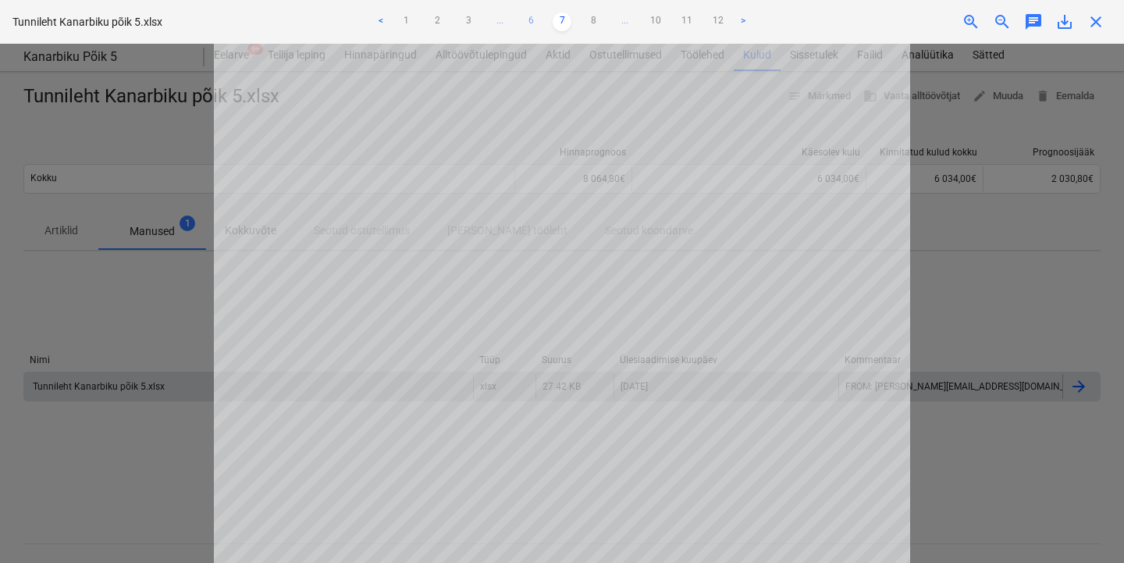
click at [528, 16] on link "6" at bounding box center [530, 21] width 19 height 19
click at [1103, 22] on span "close" at bounding box center [1096, 21] width 19 height 19
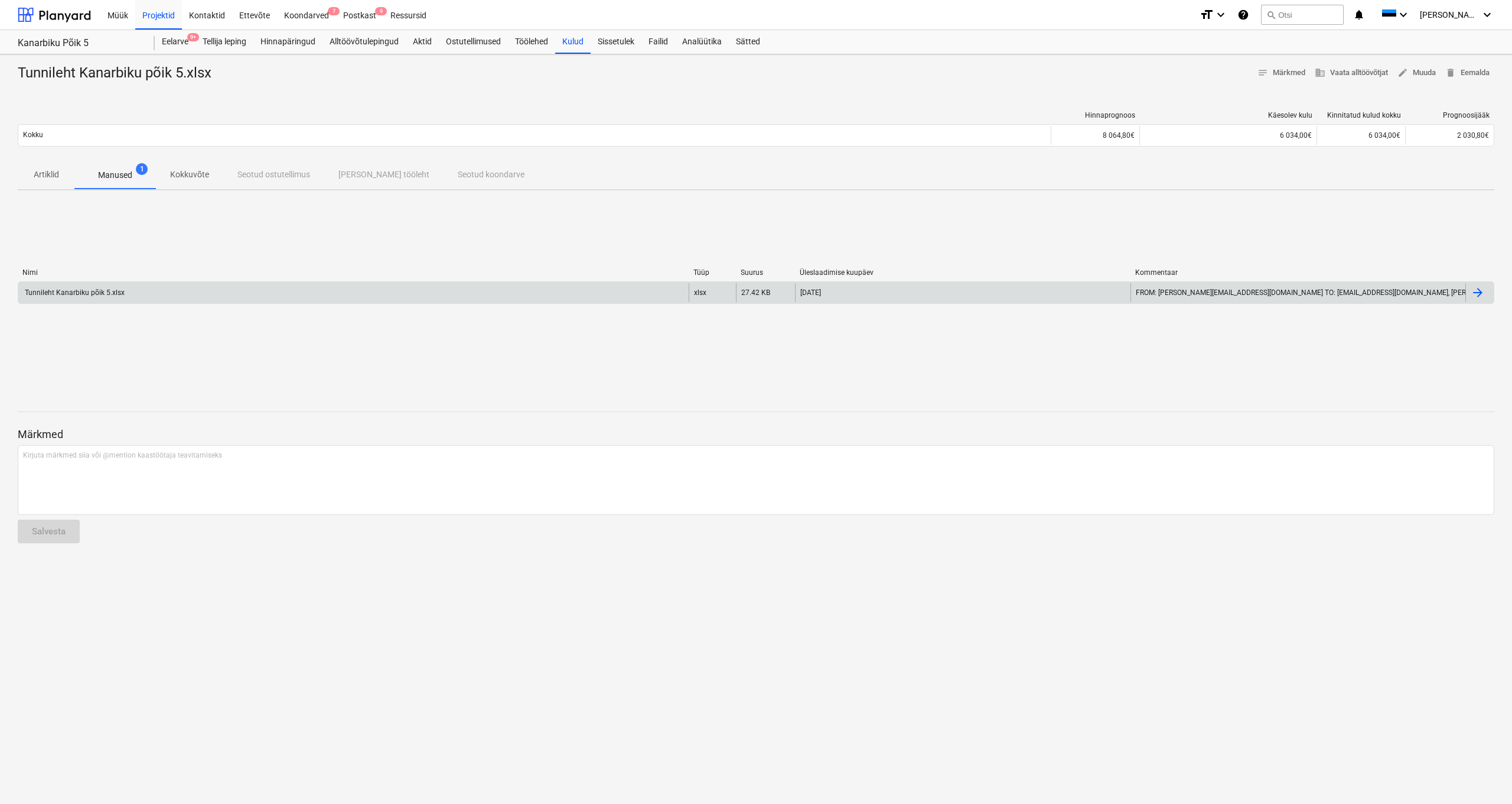
click at [123, 171] on p "Manused" at bounding box center [115, 175] width 34 height 12
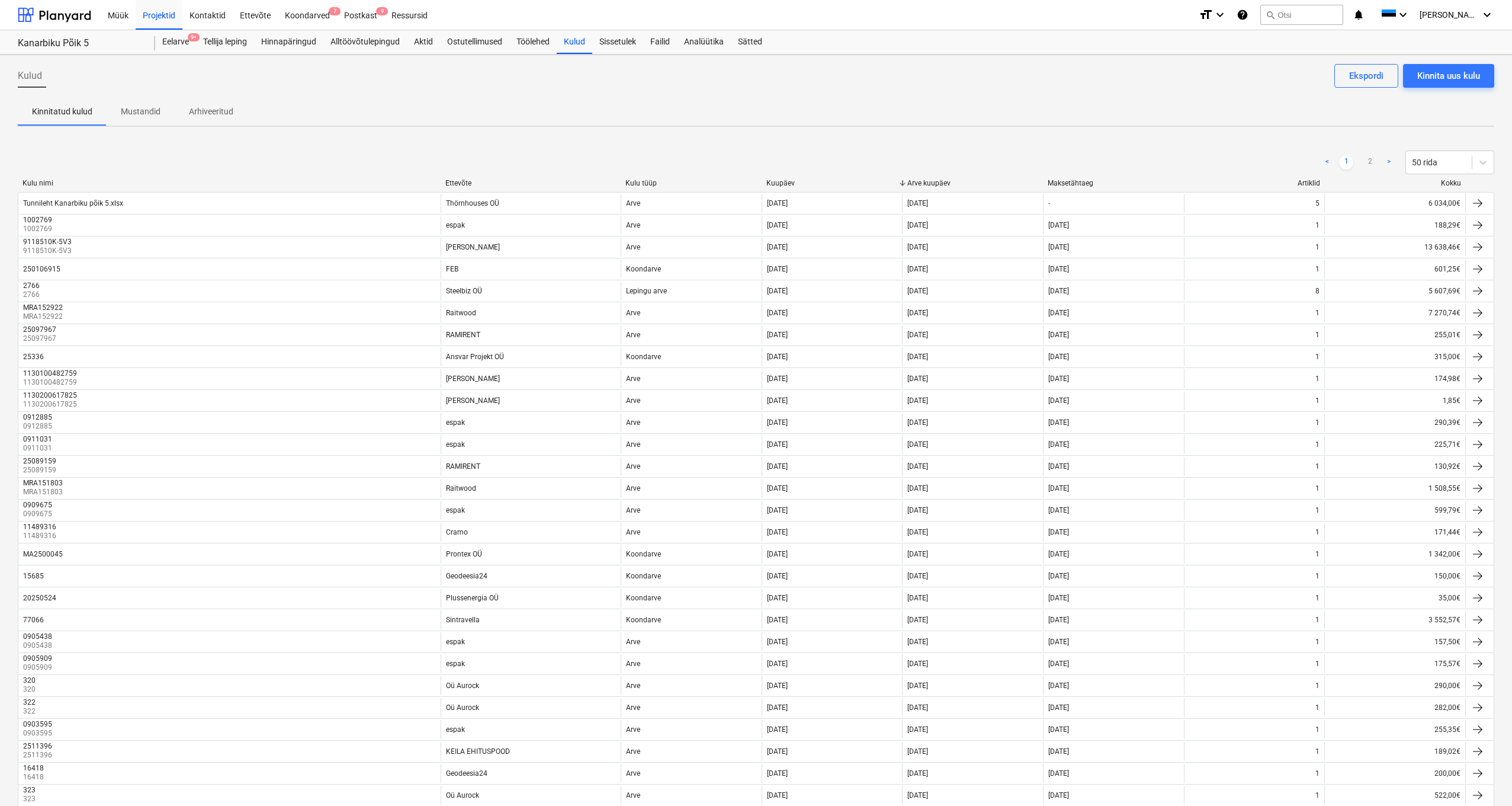
click at [463, 183] on div "Ettevõte" at bounding box center [530, 183] width 171 height 8
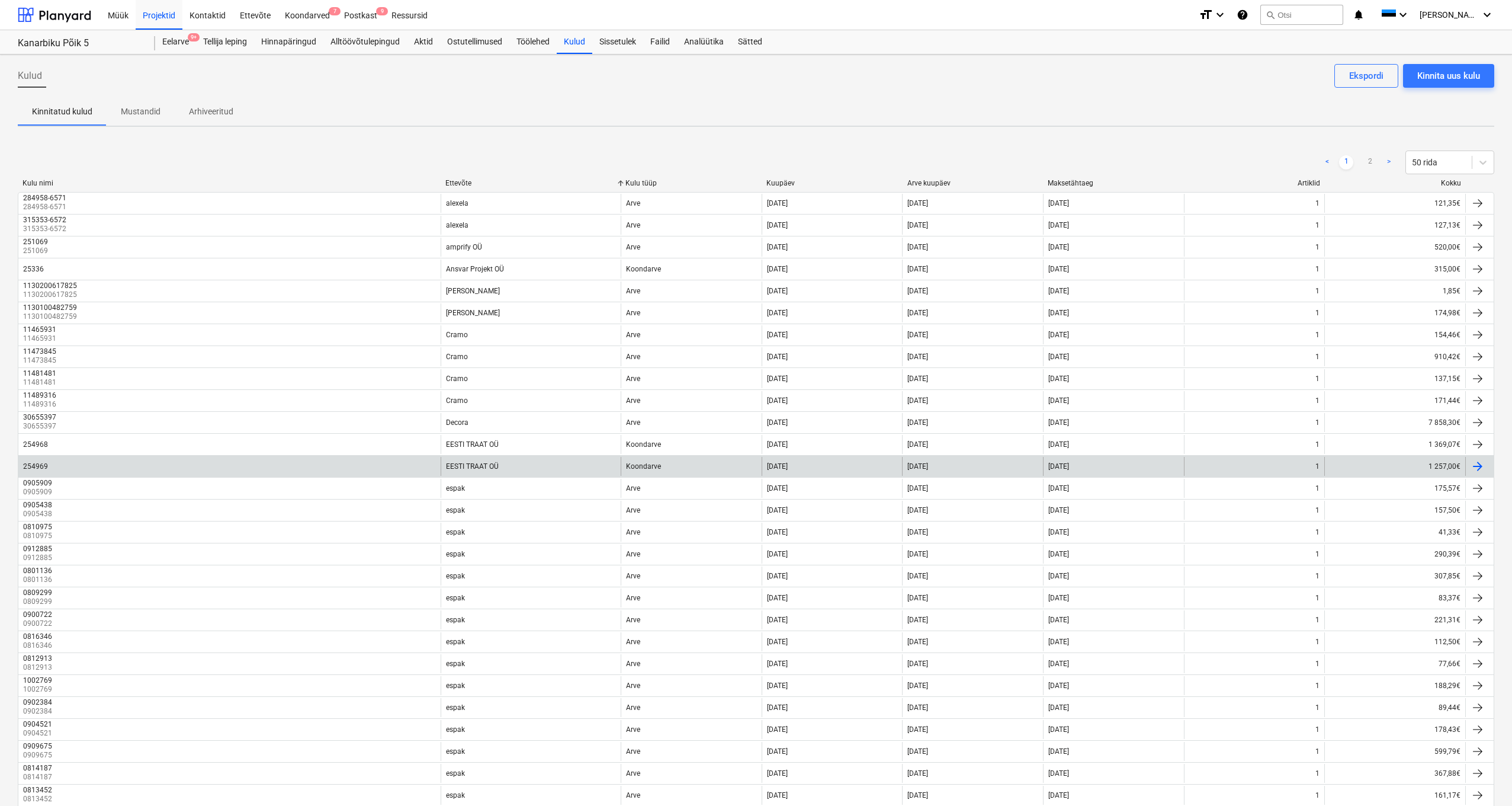
scroll to position [549, 0]
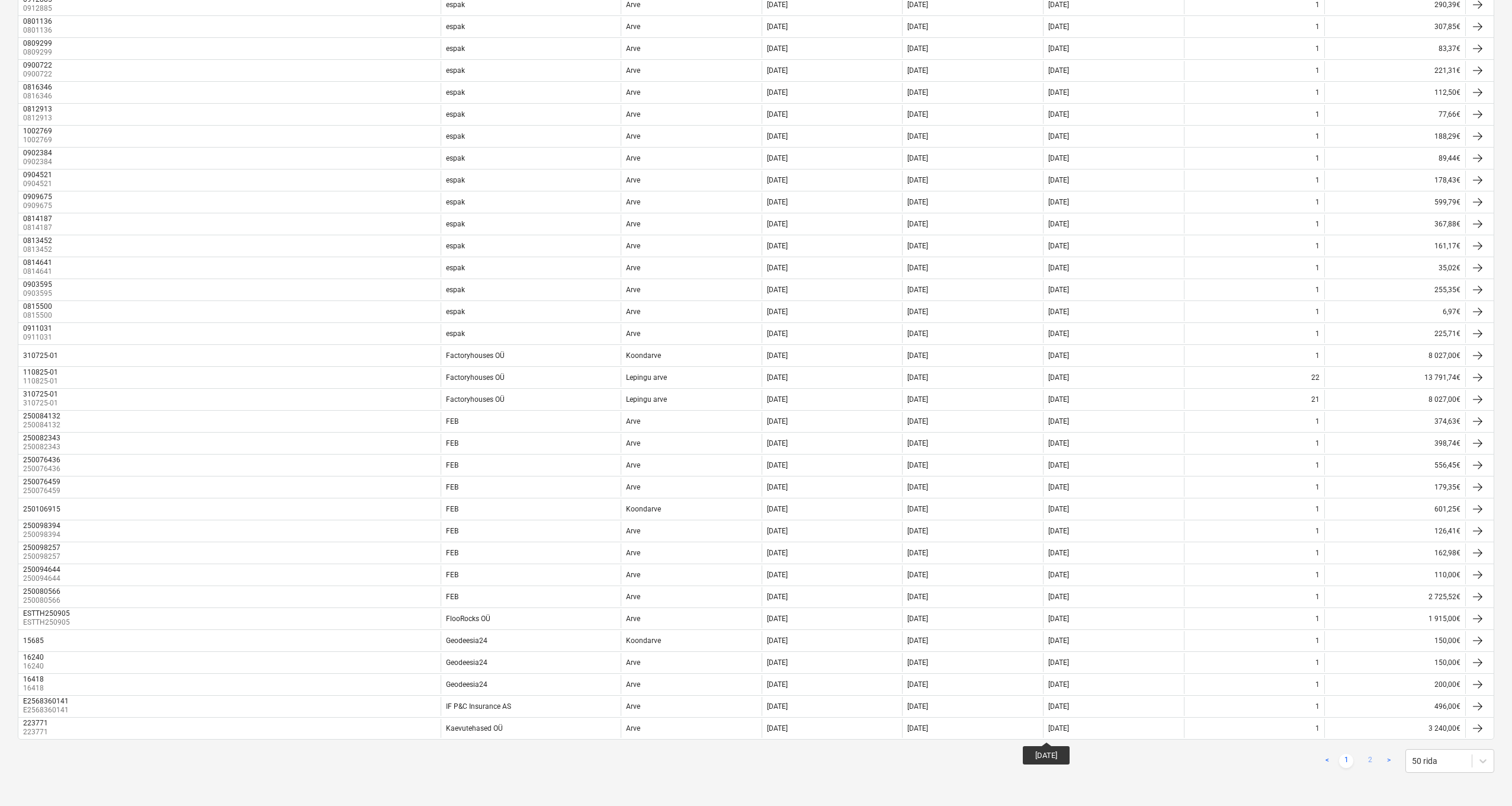
click at [1368, 760] on link "2" at bounding box center [1369, 760] width 14 height 14
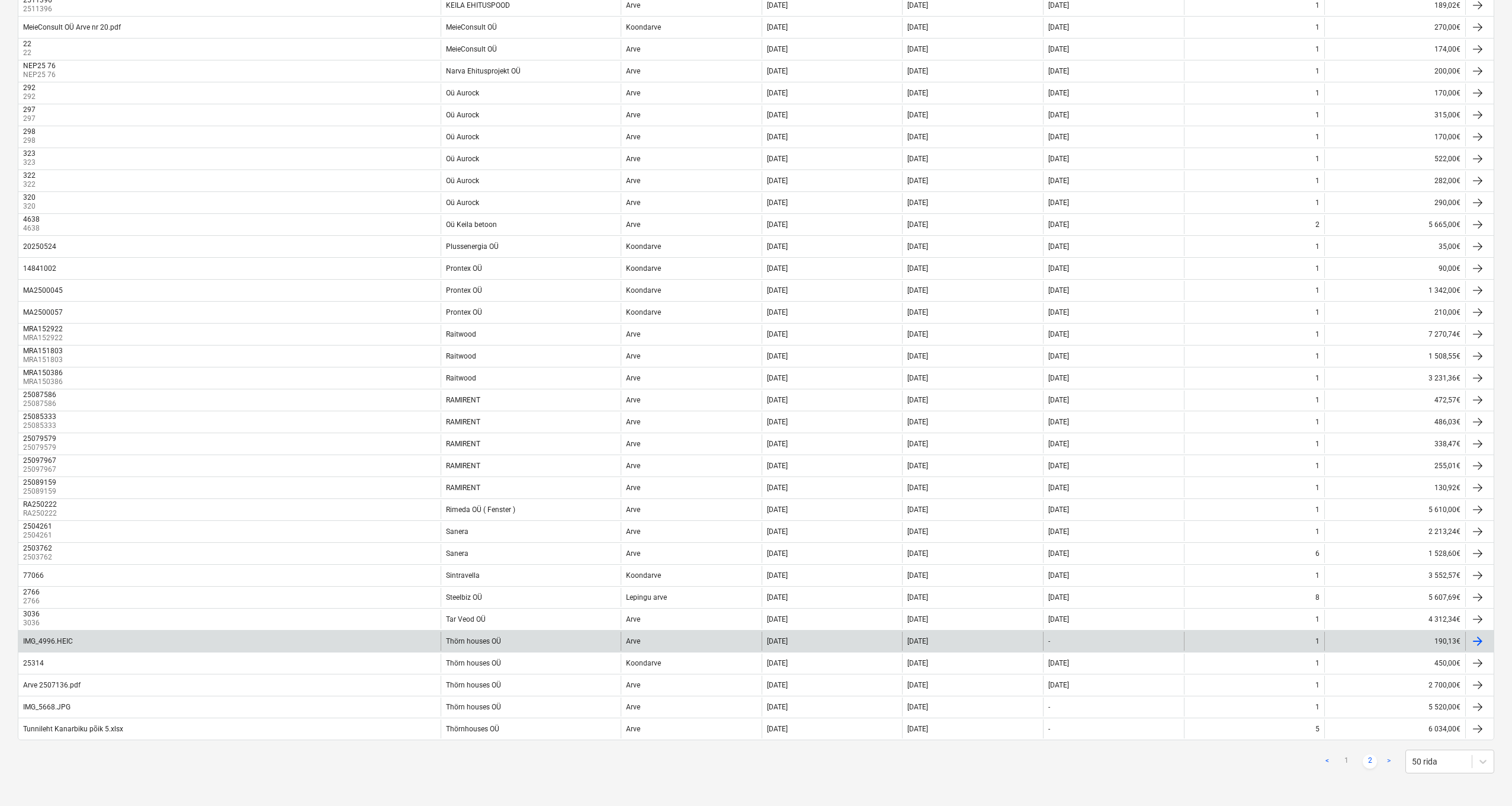
click at [1476, 639] on div at bounding box center [1477, 641] width 14 height 14
